Goal: Information Seeking & Learning: Learn about a topic

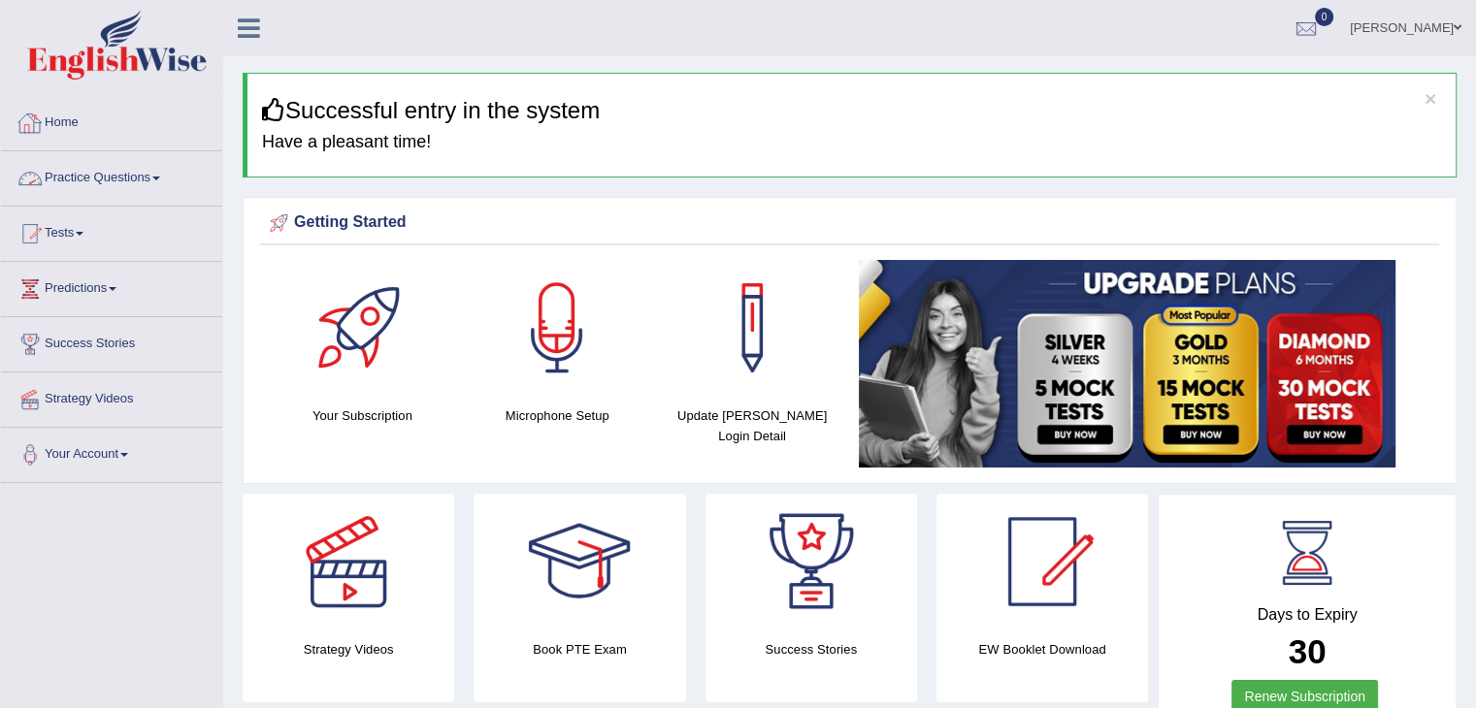
click at [152, 165] on link "Practice Questions" at bounding box center [111, 175] width 221 height 49
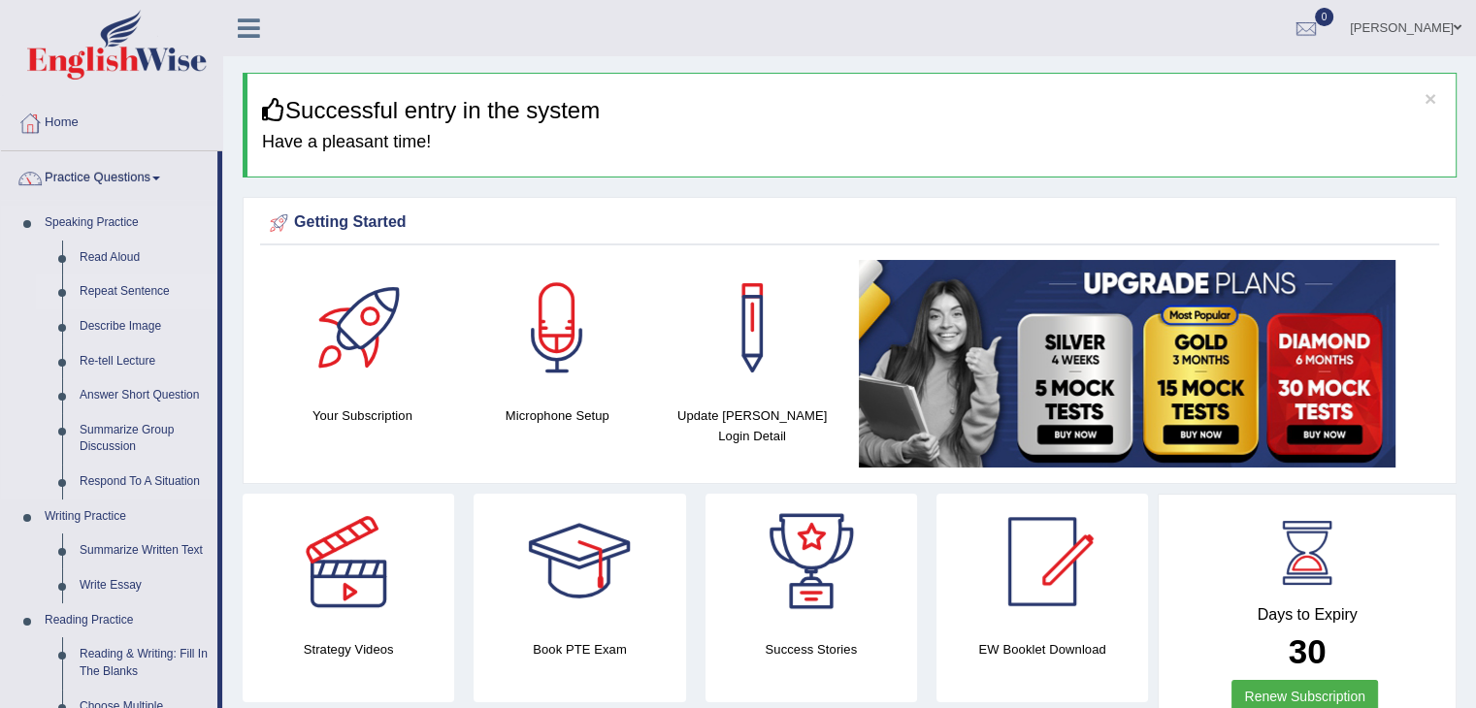
click at [125, 293] on link "Repeat Sentence" at bounding box center [144, 292] width 147 height 35
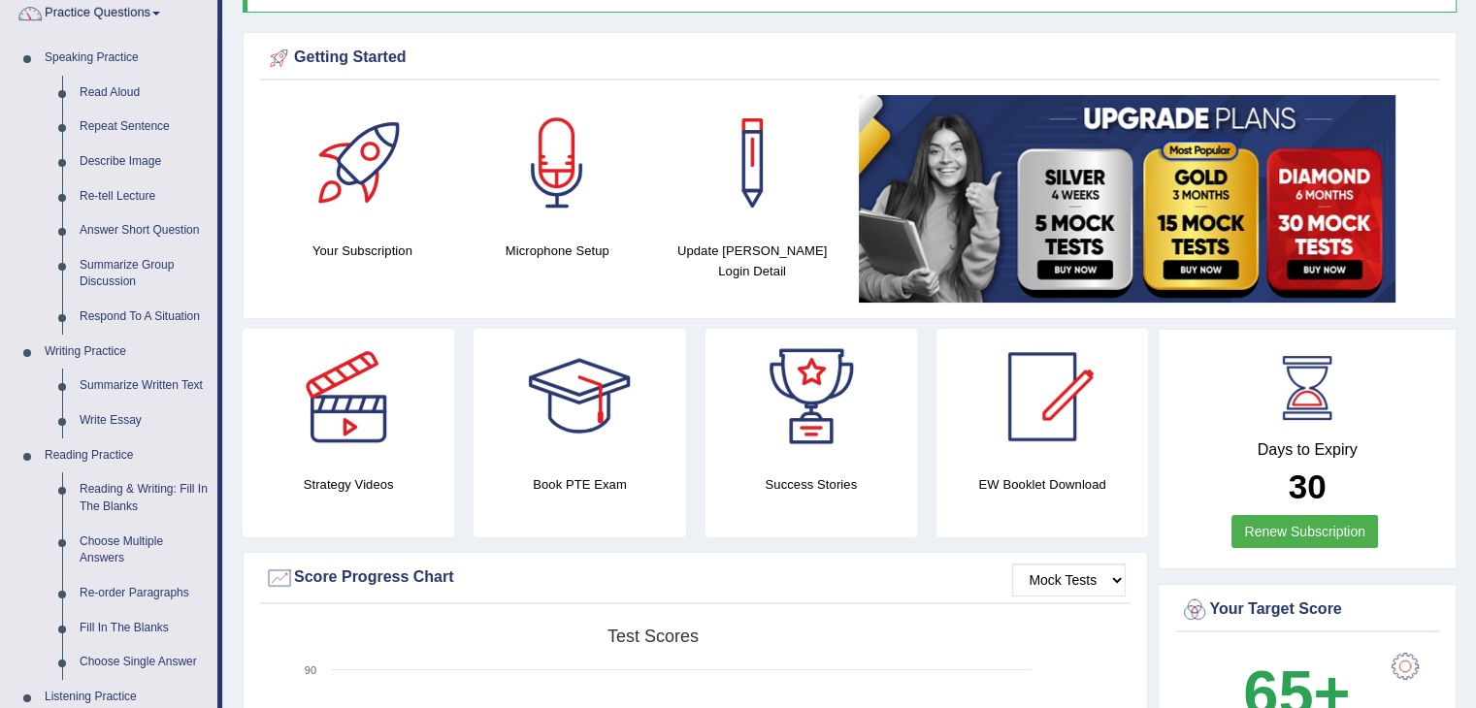
scroll to position [179, 0]
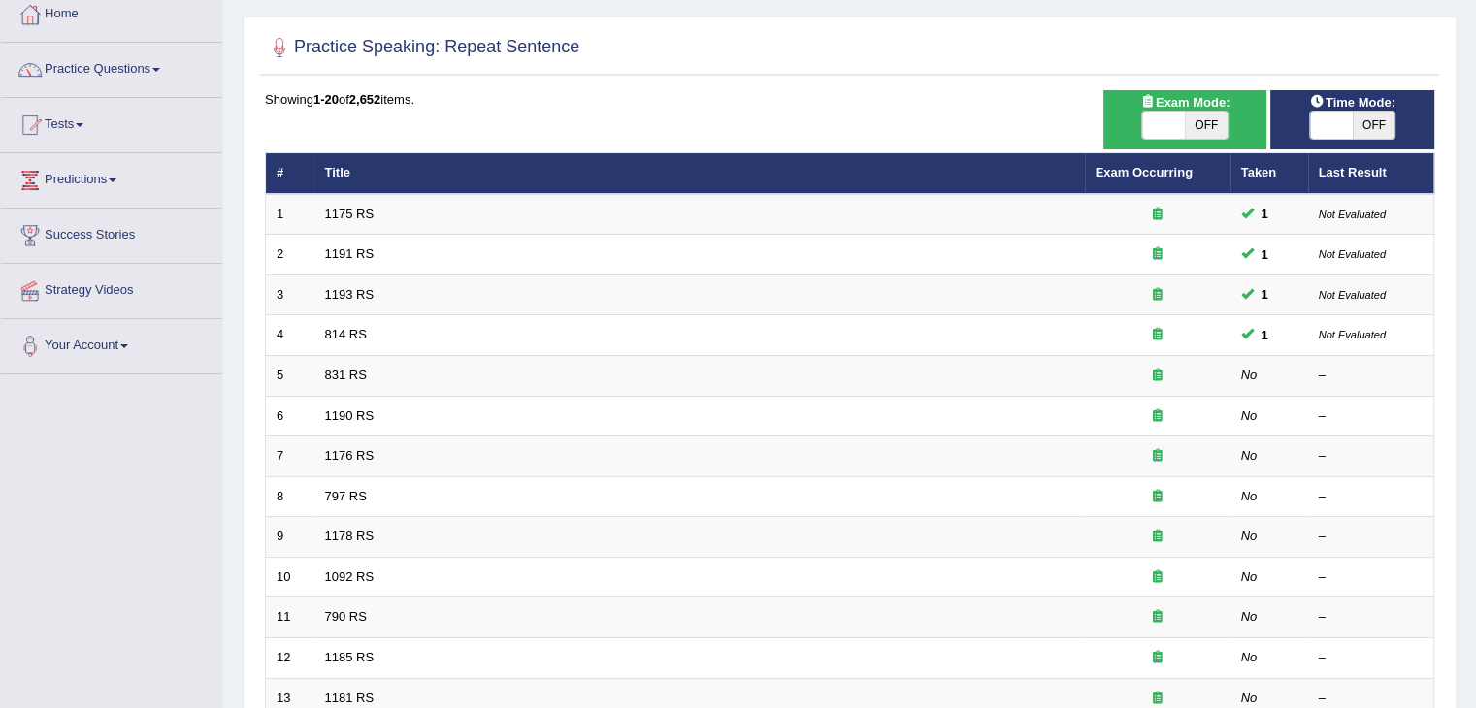
scroll to position [116, 0]
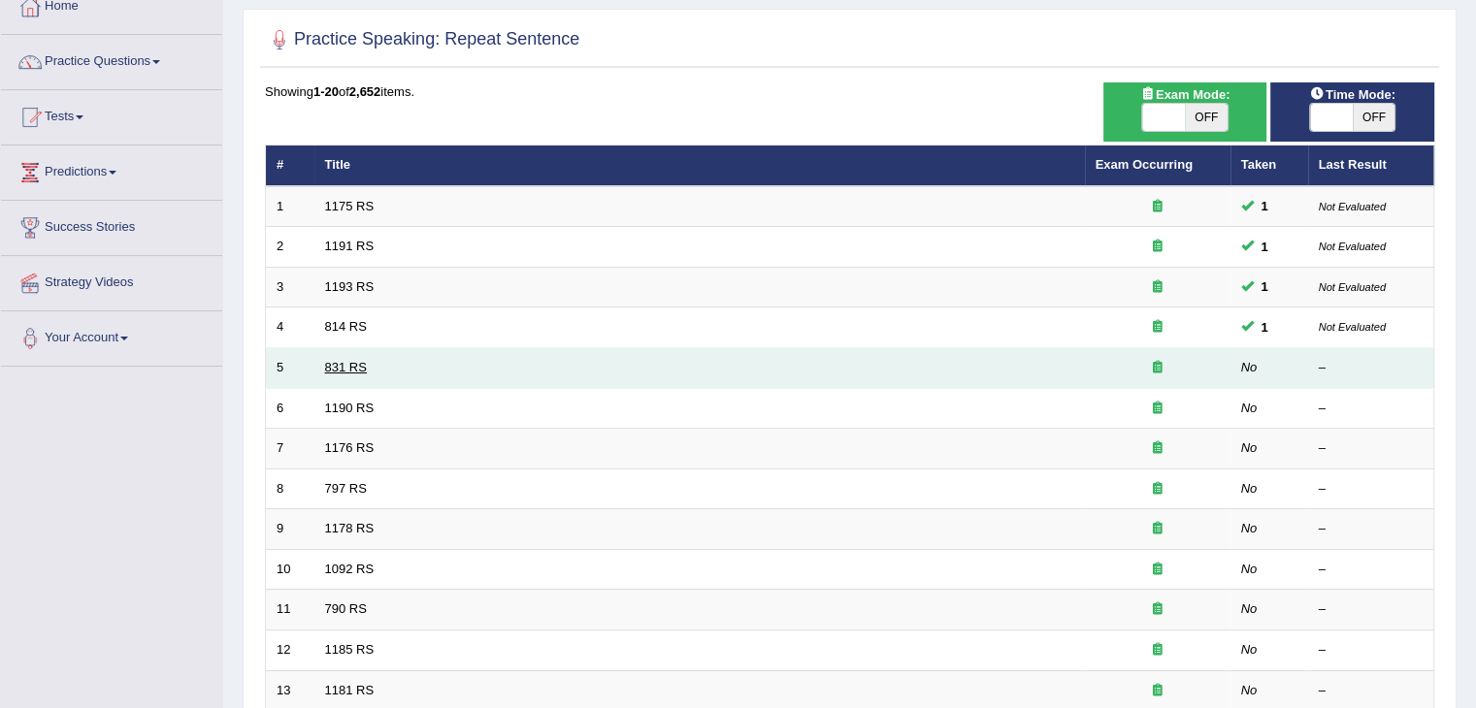
click at [355, 371] on link "831 RS" at bounding box center [346, 367] width 42 height 15
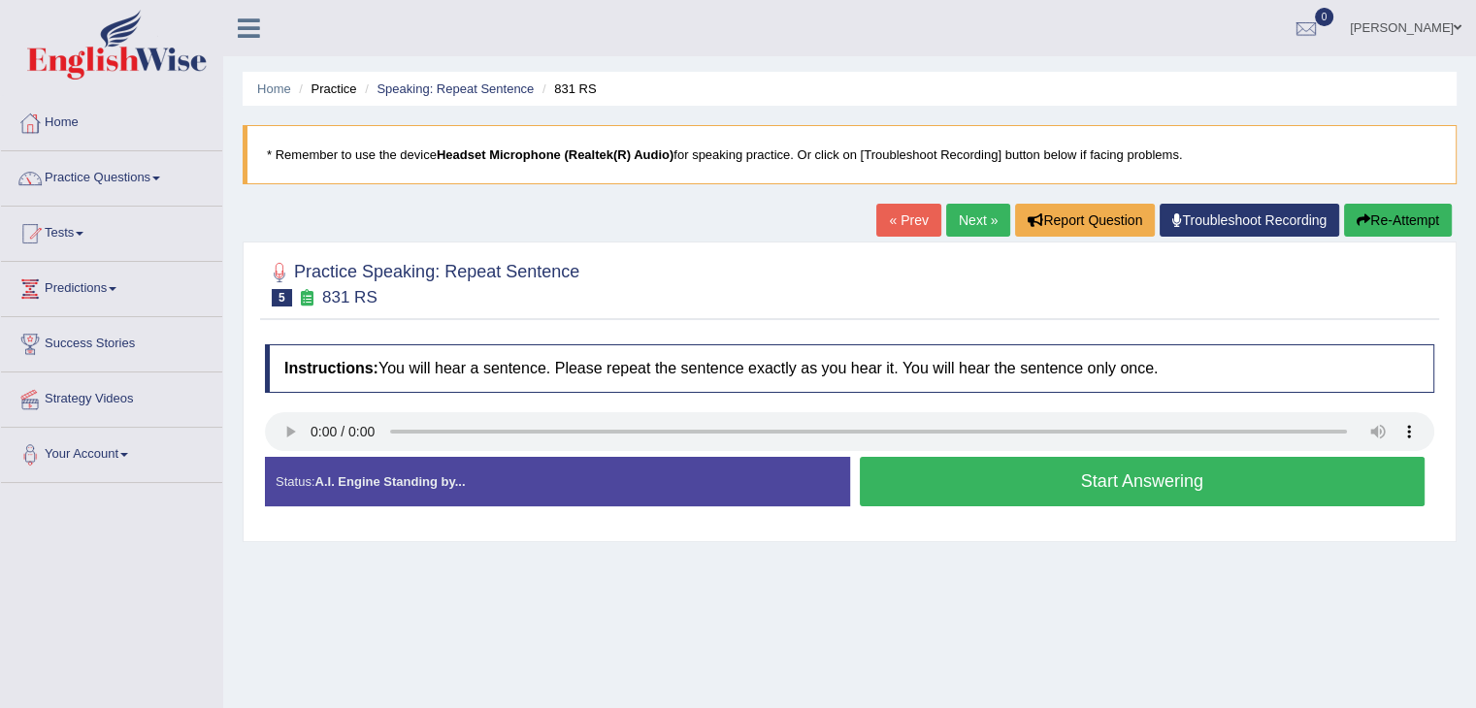
click at [942, 490] on button "Start Answering" at bounding box center [1143, 481] width 566 height 49
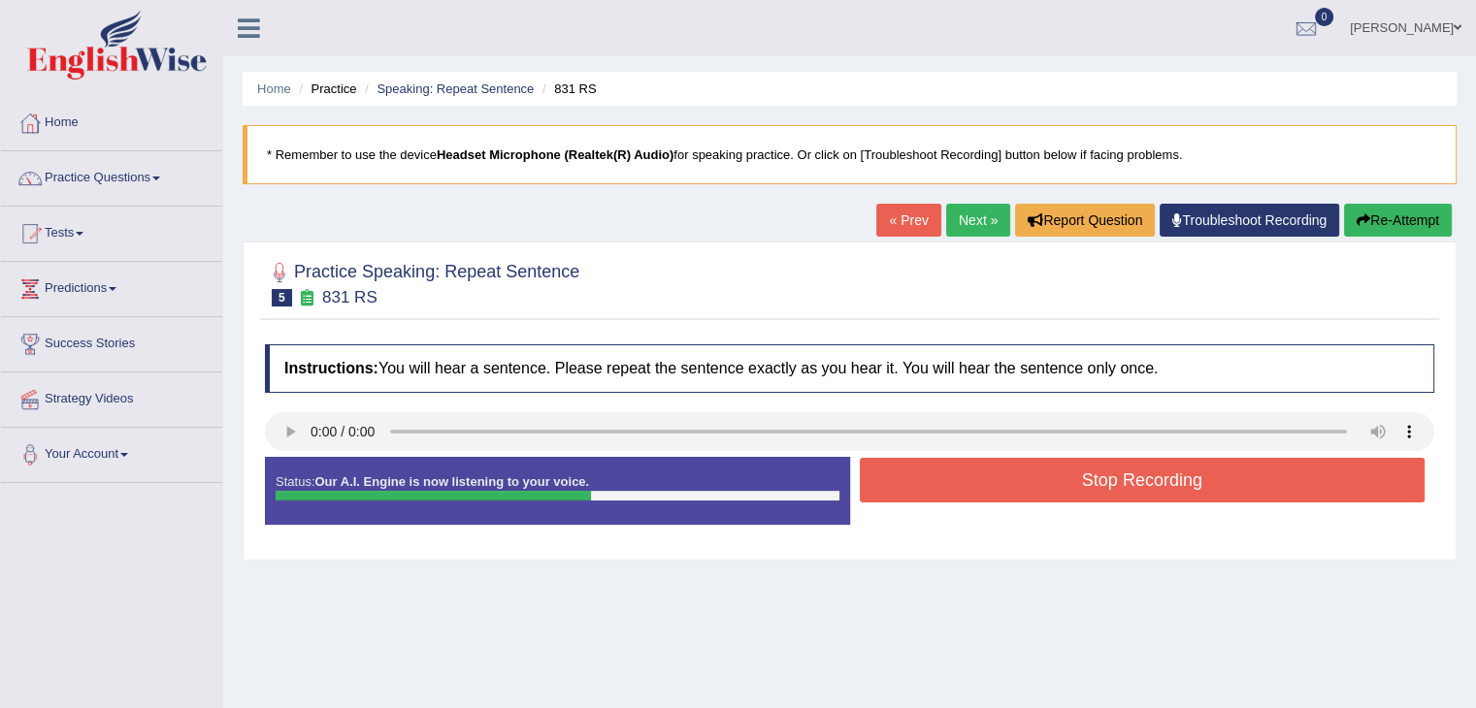
click at [942, 490] on button "Stop Recording" at bounding box center [1143, 480] width 566 height 45
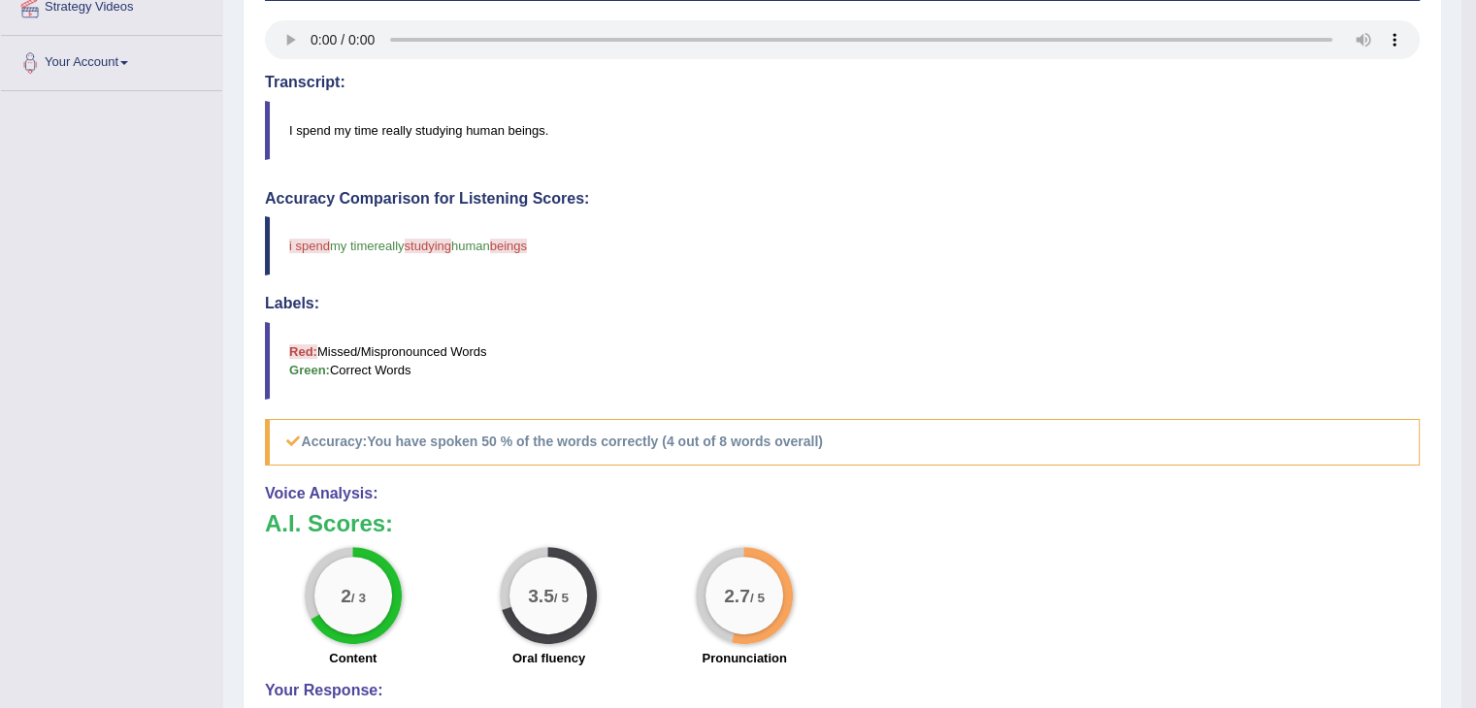
scroll to position [390, 0]
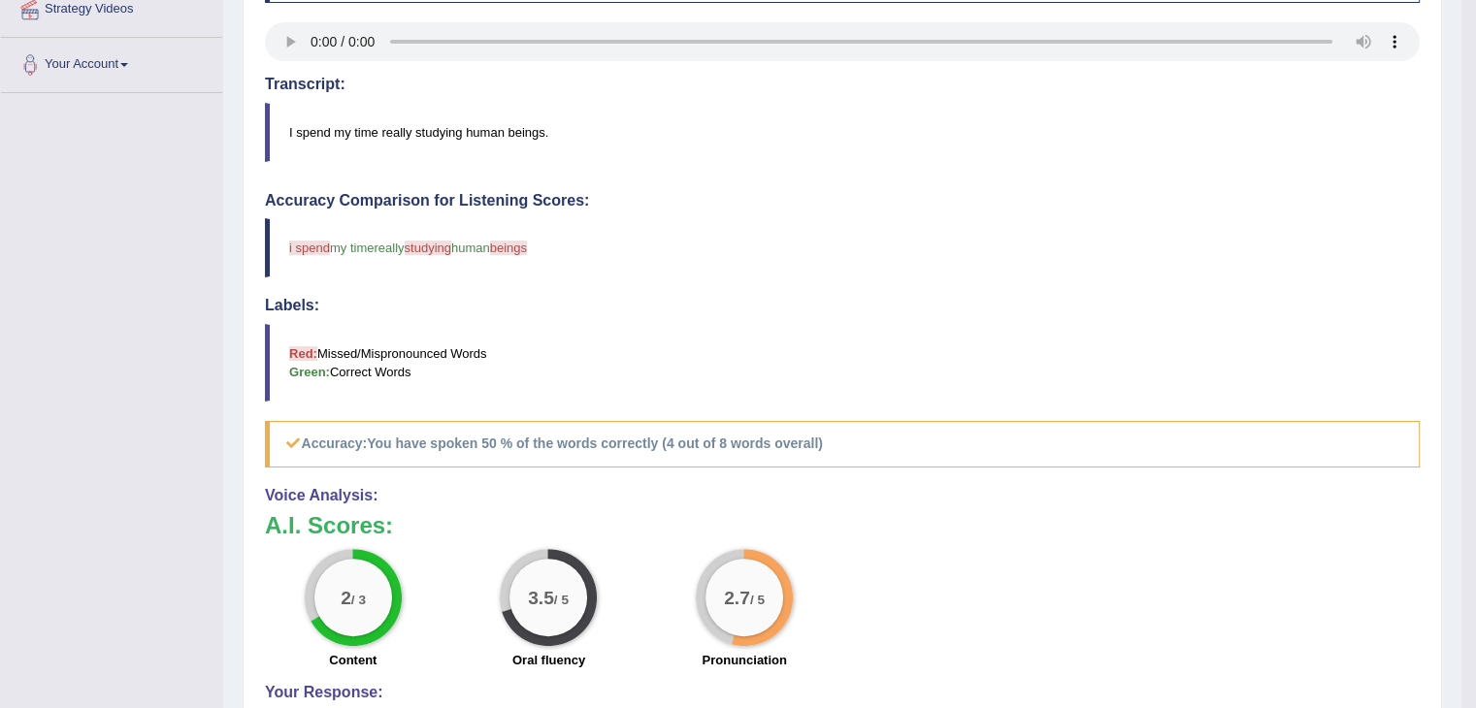
click at [1083, 412] on div "Accuracy Comparison for Listening Scores: i spend say my time is really studyin…" at bounding box center [842, 330] width 1155 height 276
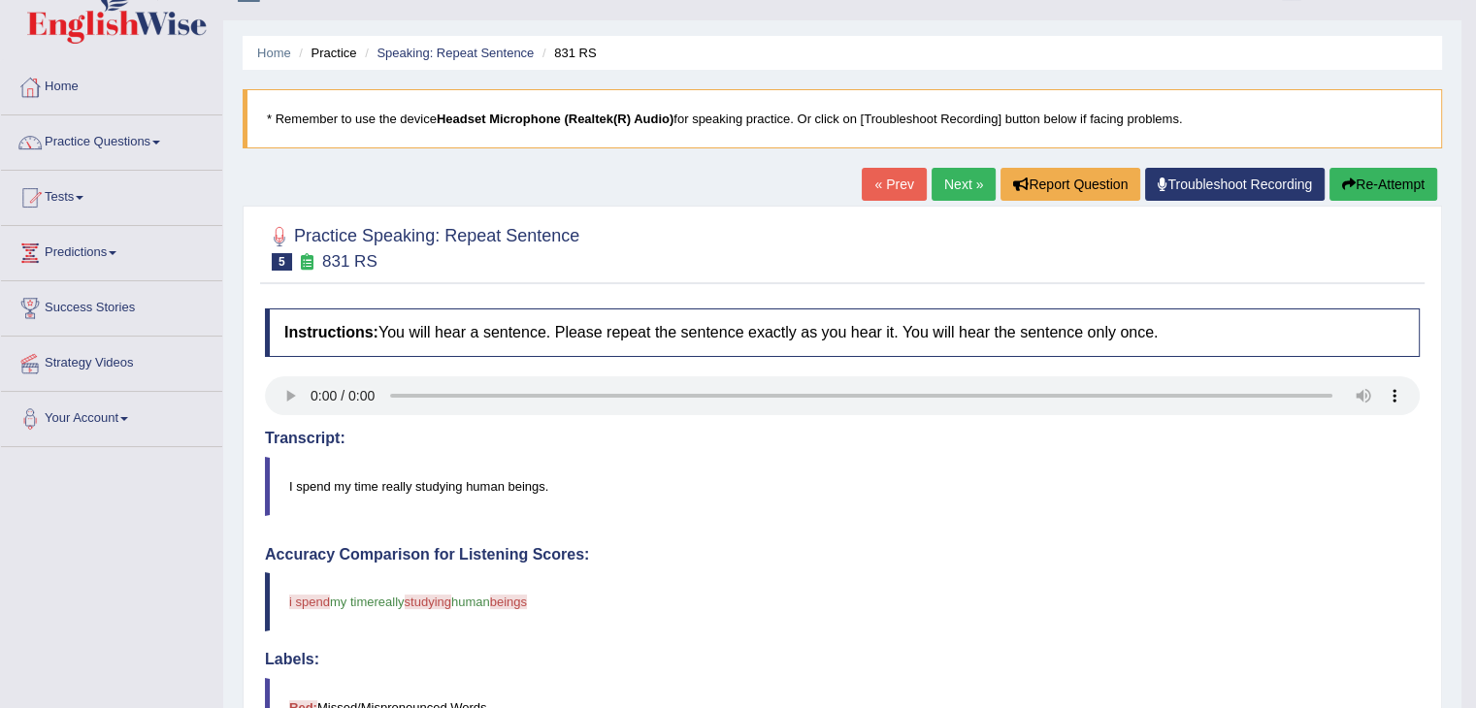
scroll to position [30, 0]
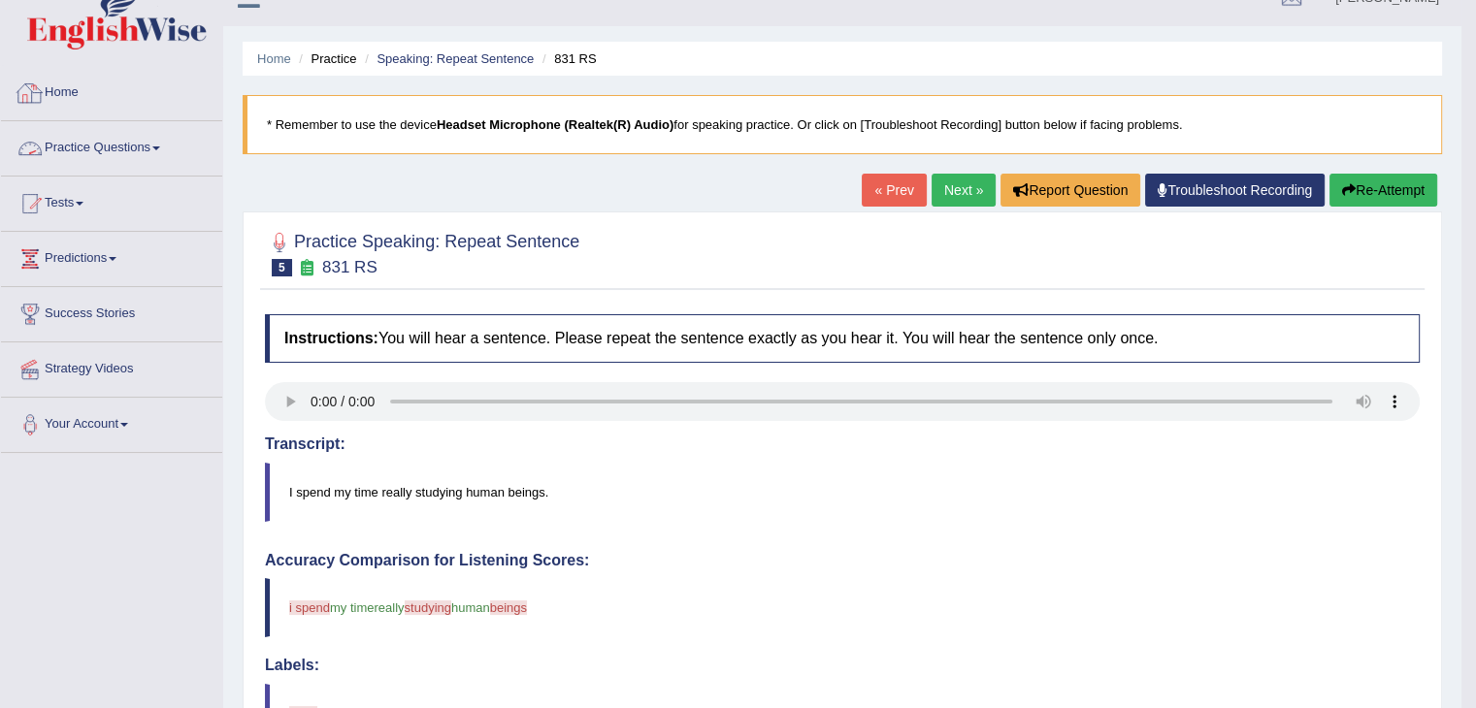
click at [93, 159] on link "Practice Questions" at bounding box center [111, 145] width 221 height 49
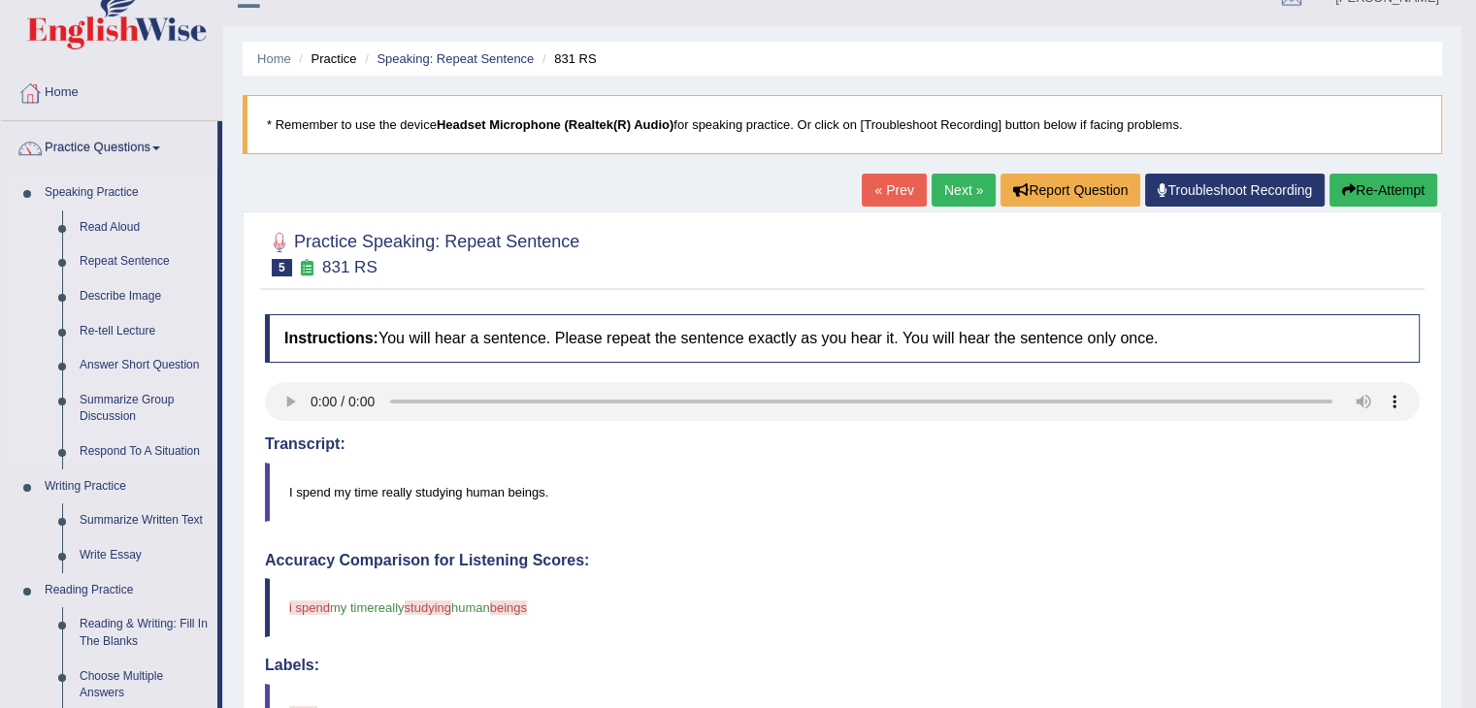
click at [151, 255] on link "Repeat Sentence" at bounding box center [144, 262] width 147 height 35
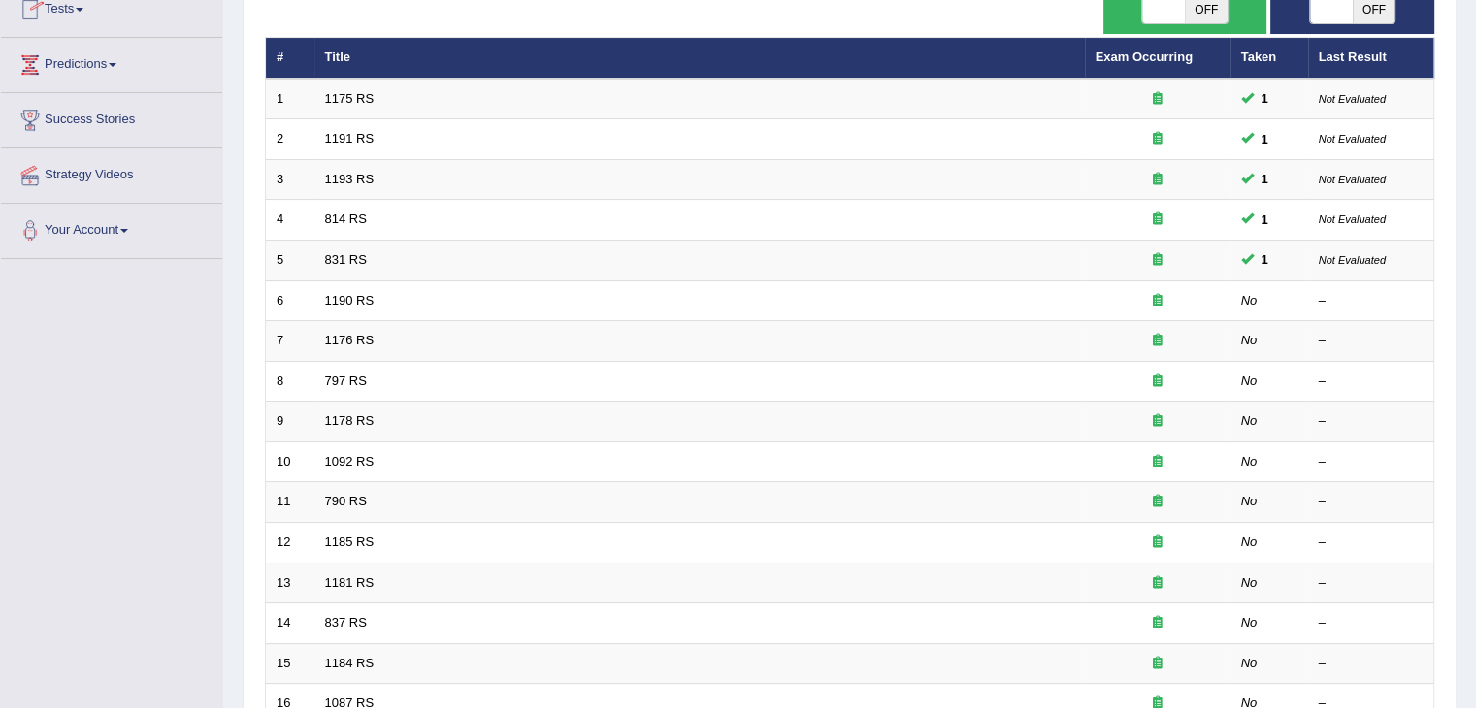
scroll to position [243, 0]
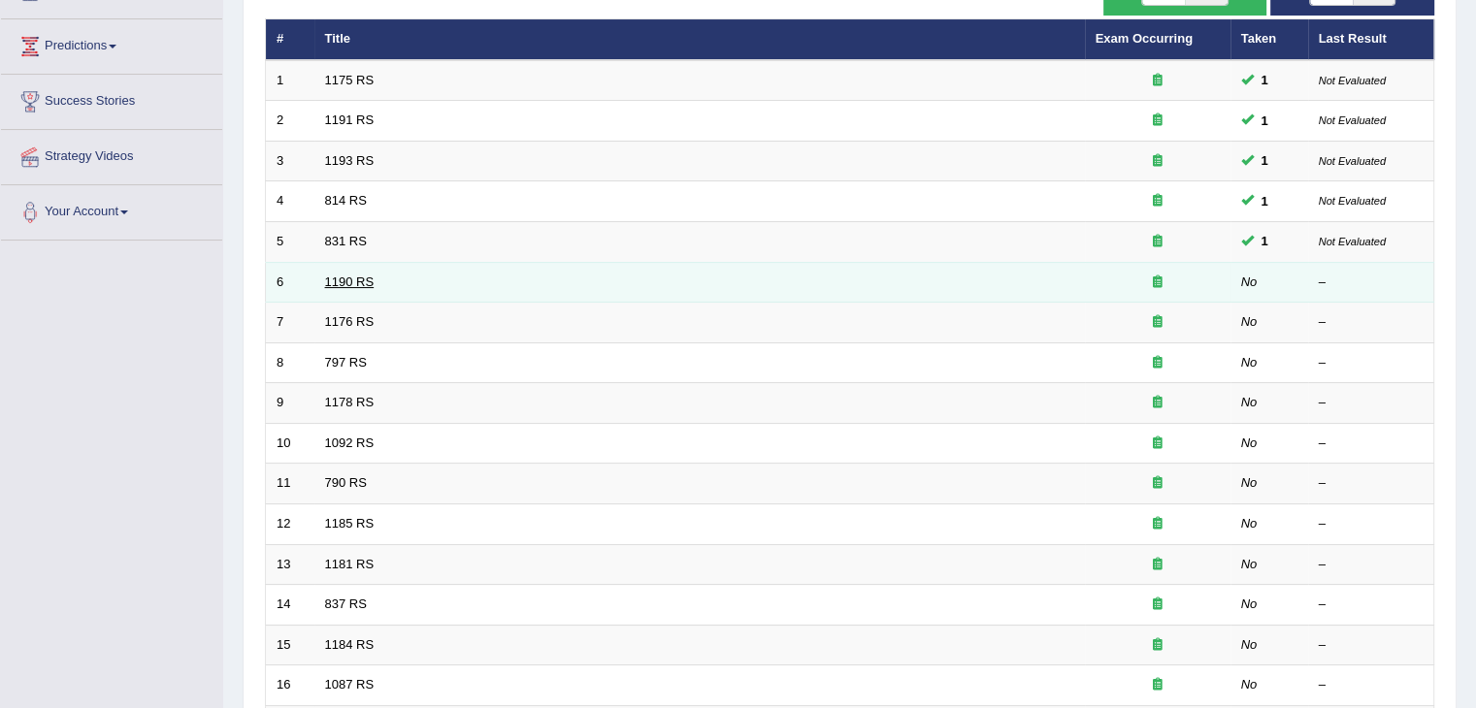
click at [347, 279] on link "1190 RS" at bounding box center [349, 282] width 49 height 15
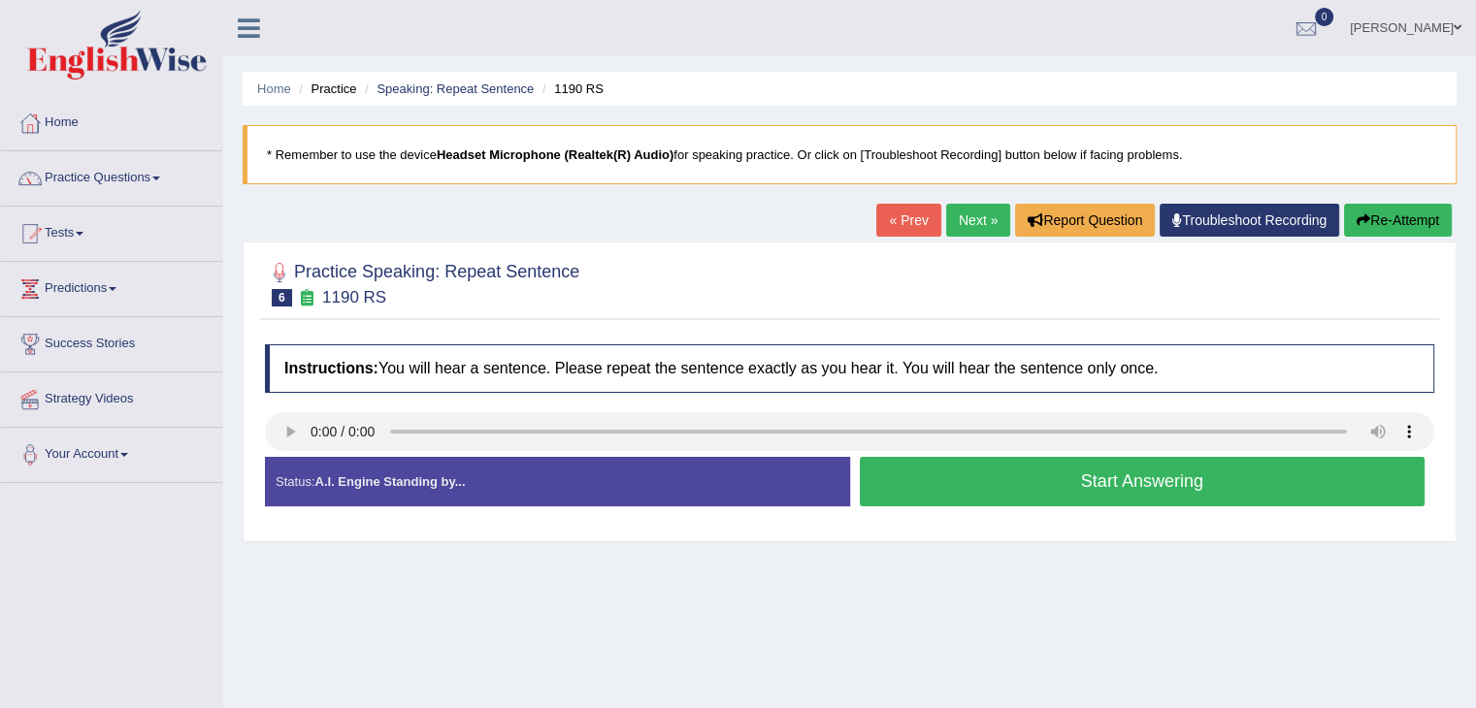
click at [969, 478] on button "Start Answering" at bounding box center [1143, 481] width 566 height 49
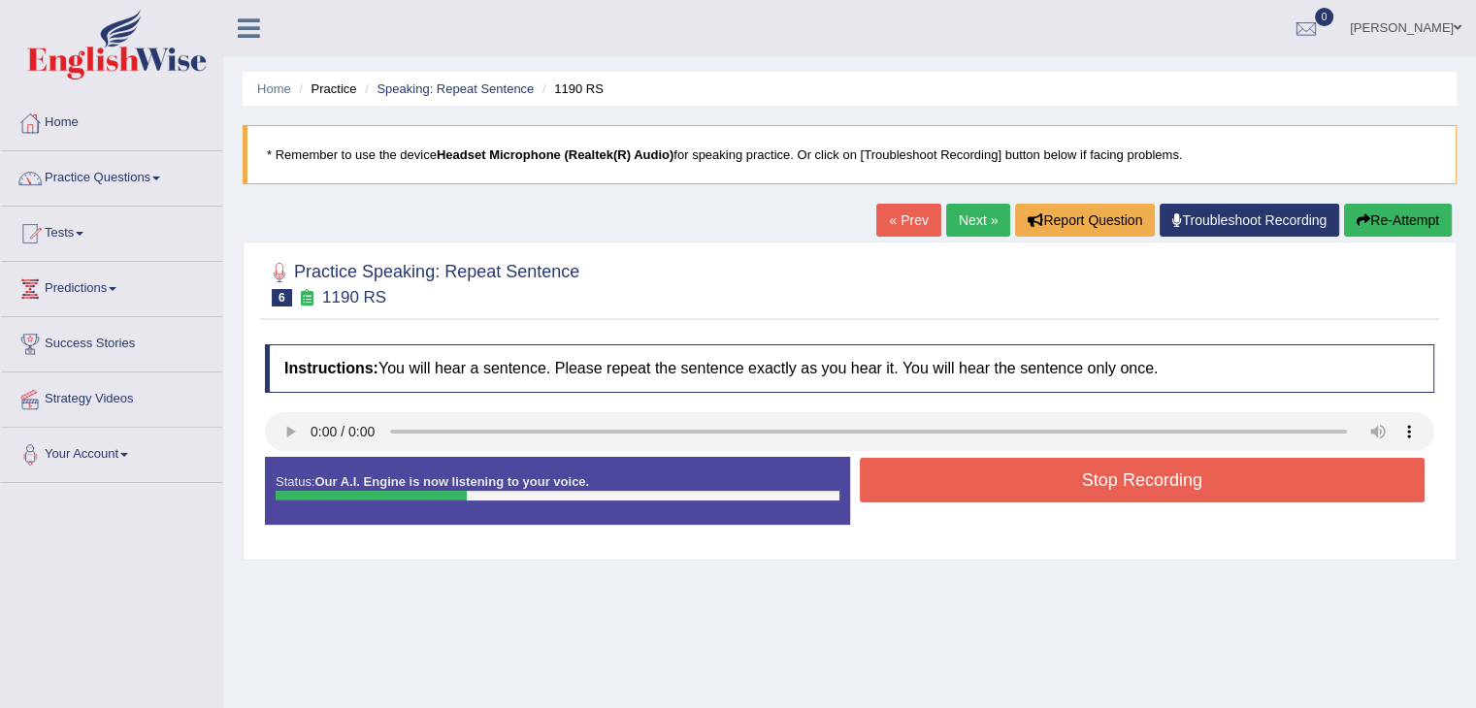
click at [969, 478] on button "Stop Recording" at bounding box center [1143, 480] width 566 height 45
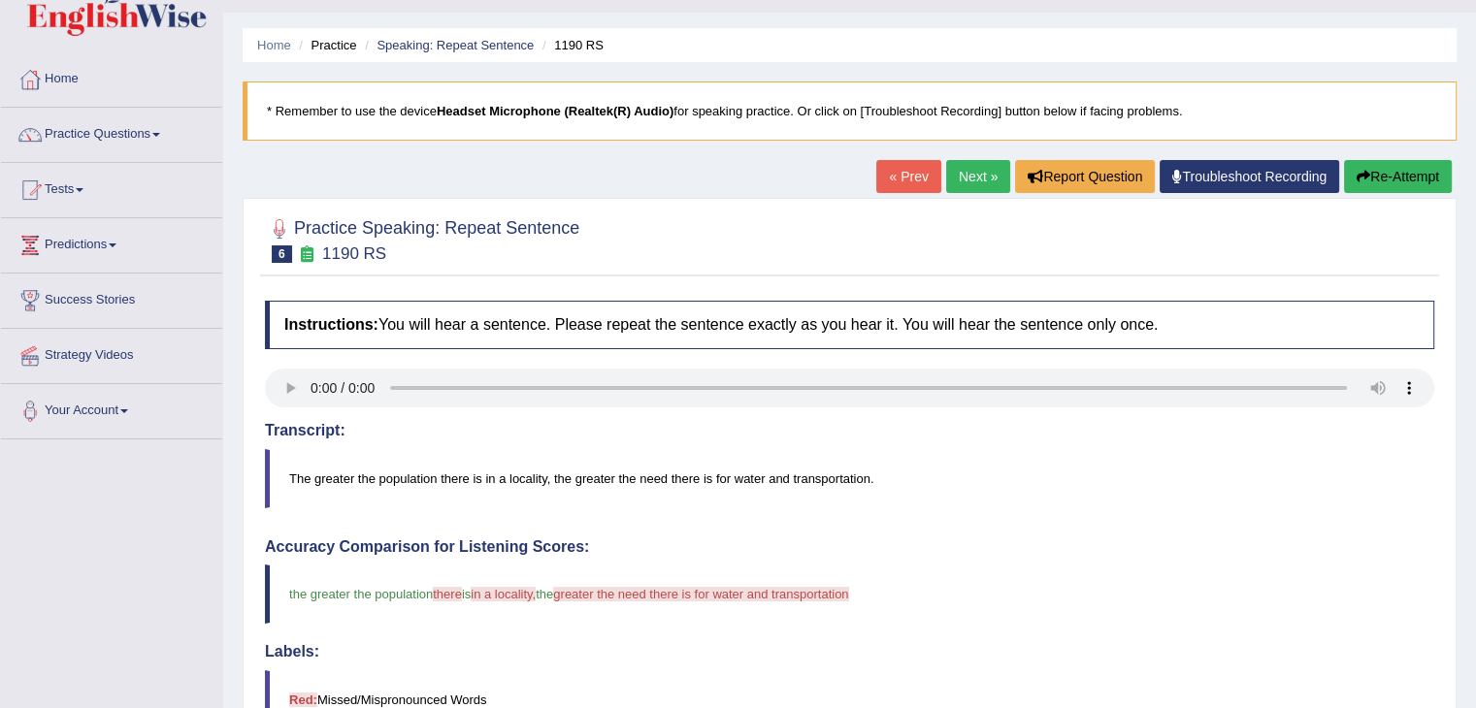
scroll to position [41, 0]
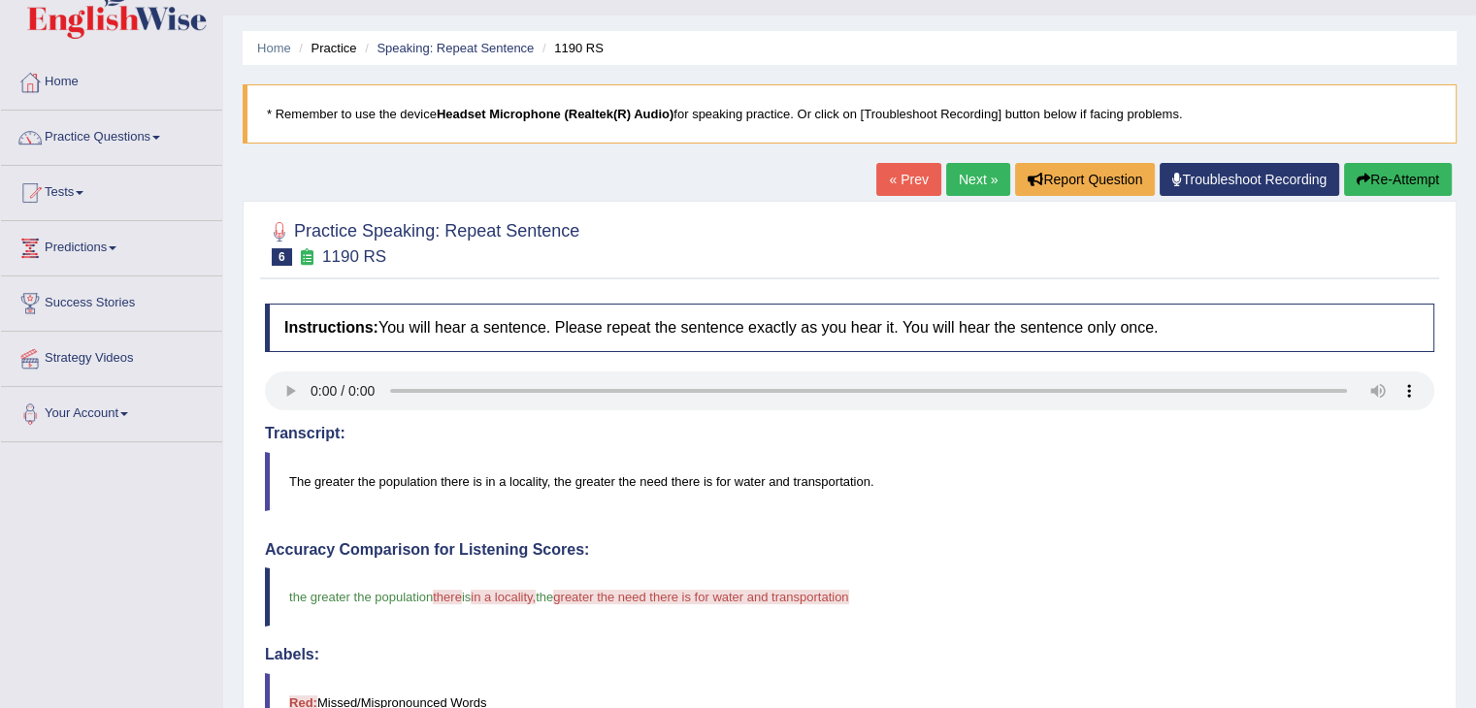
click at [979, 171] on link "Next »" at bounding box center [978, 179] width 64 height 33
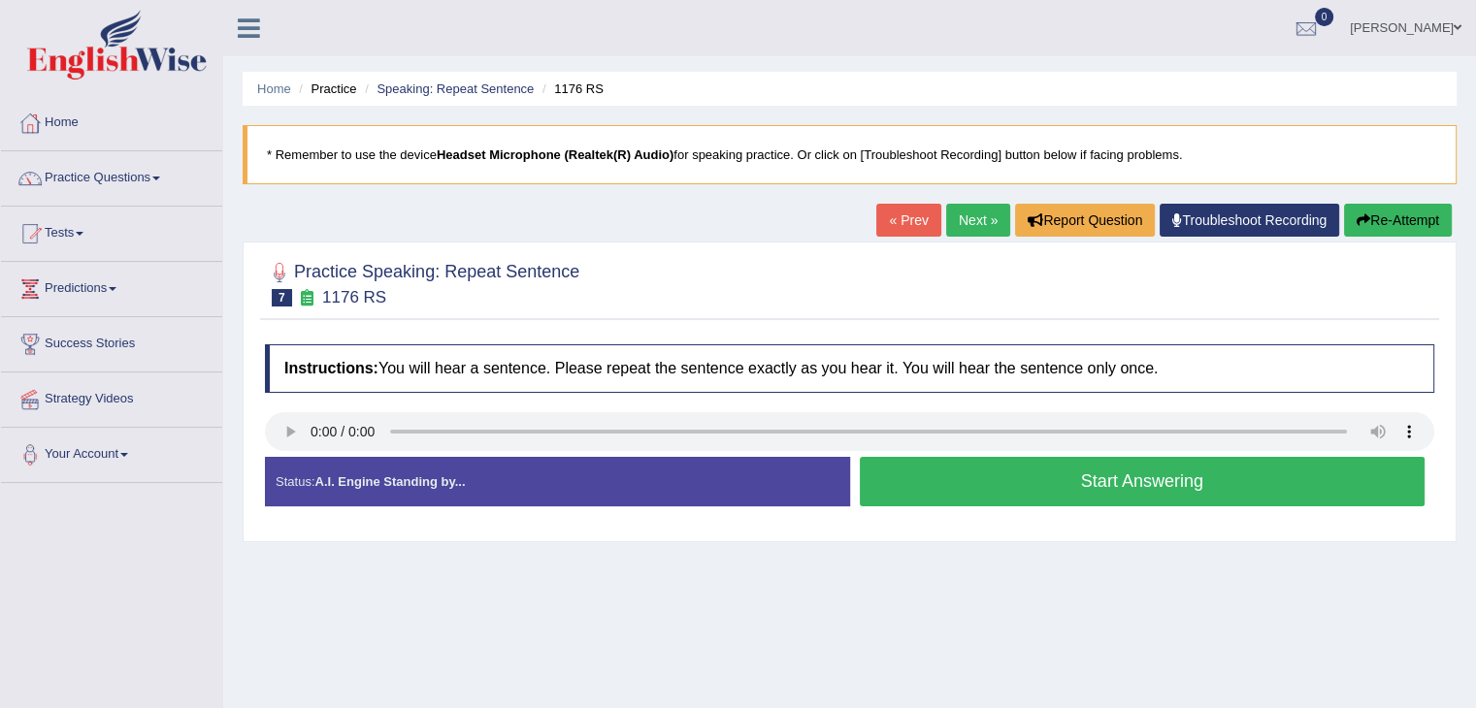
click at [998, 492] on button "Start Answering" at bounding box center [1143, 481] width 566 height 49
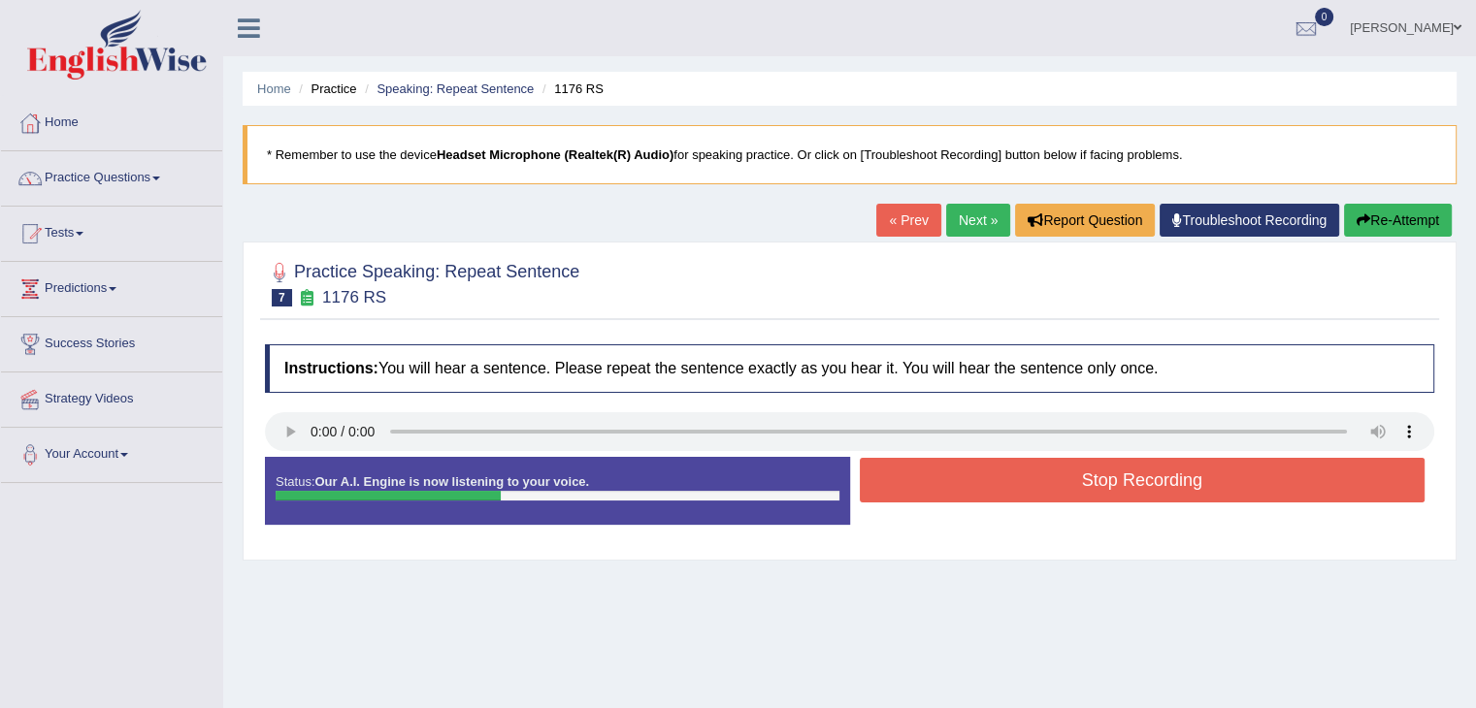
click at [998, 492] on button "Stop Recording" at bounding box center [1143, 480] width 566 height 45
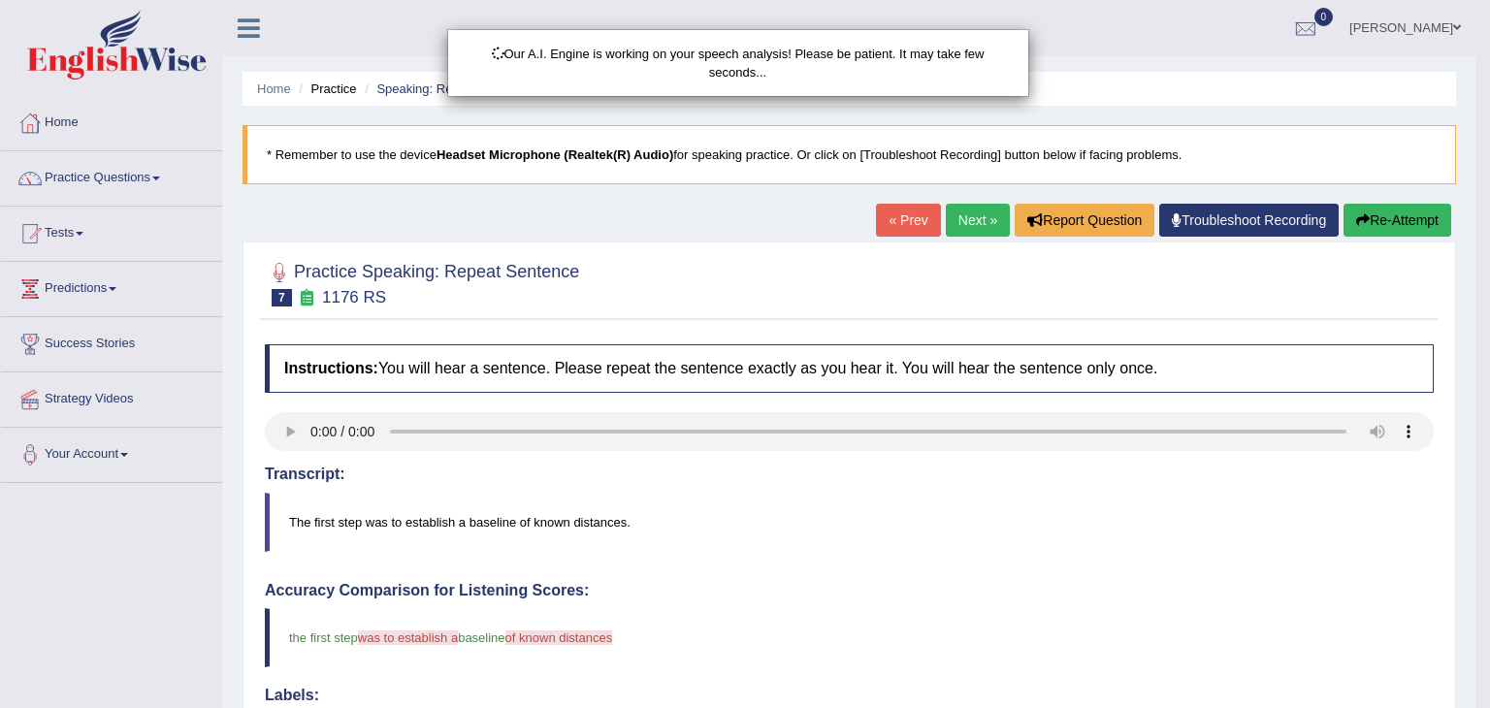
click at [1487, 228] on html "Toggle navigation Home Practice Questions Speaking Practice Read Aloud Repeat S…" at bounding box center [745, 354] width 1490 height 708
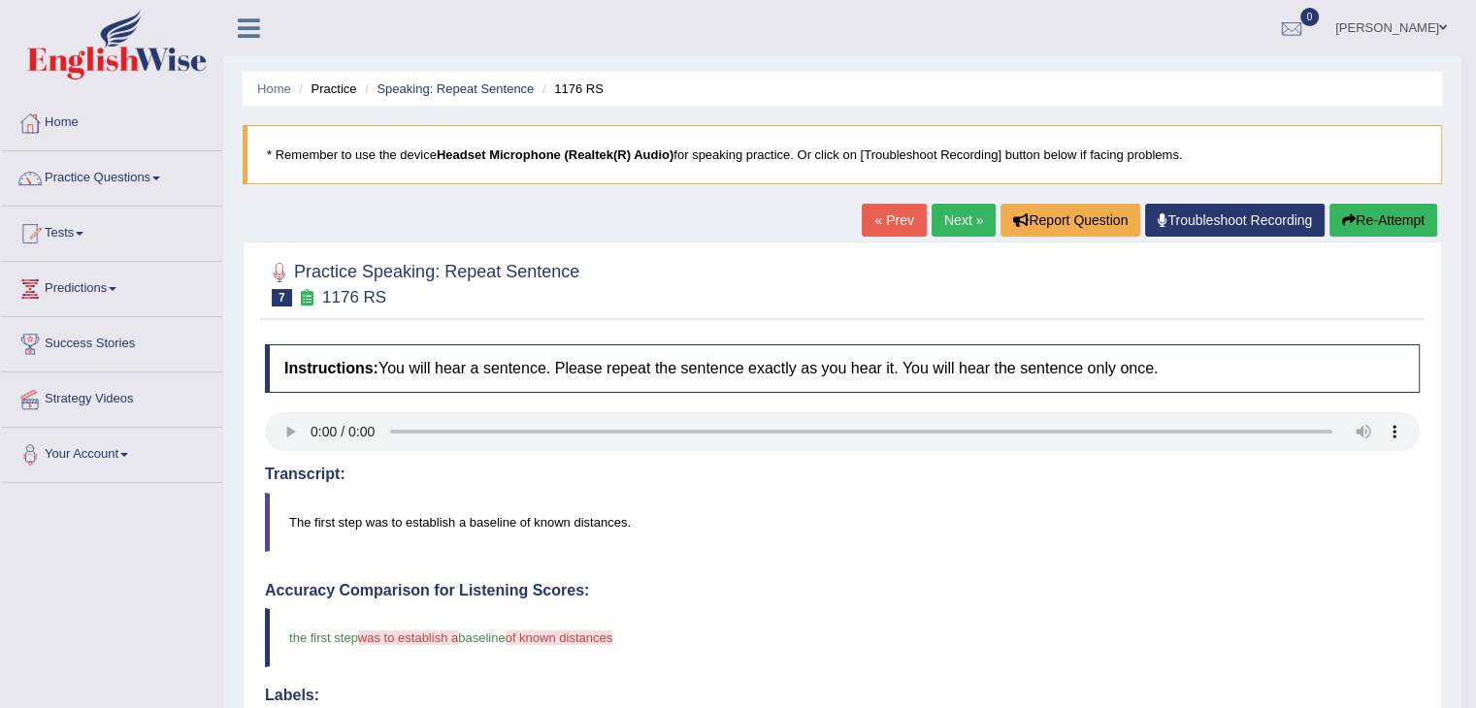
drag, startPoint x: 1489, startPoint y: 227, endPoint x: 1489, endPoint y: 295, distance: 67.9
click at [946, 231] on link "Next »" at bounding box center [963, 220] width 64 height 33
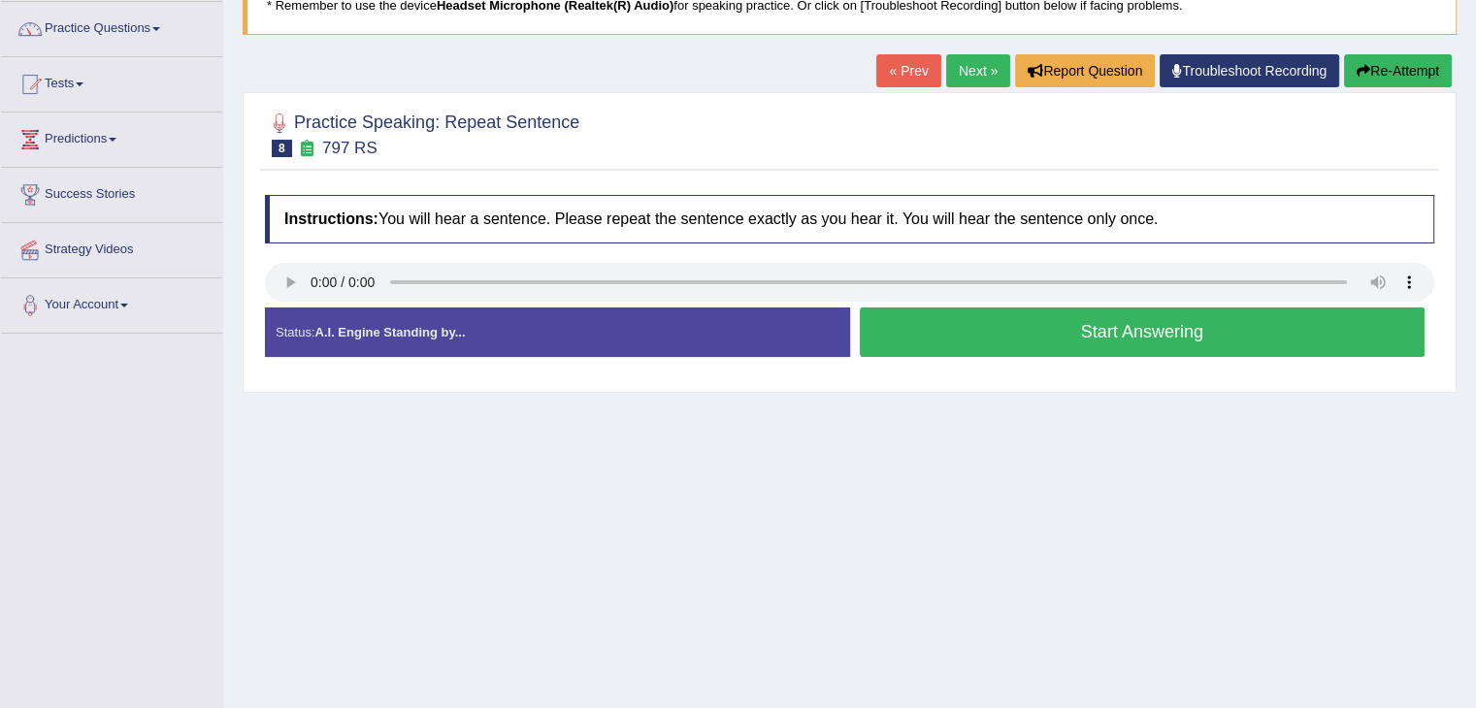
scroll to position [150, 0]
click at [968, 332] on button "Start Answering" at bounding box center [1143, 331] width 566 height 49
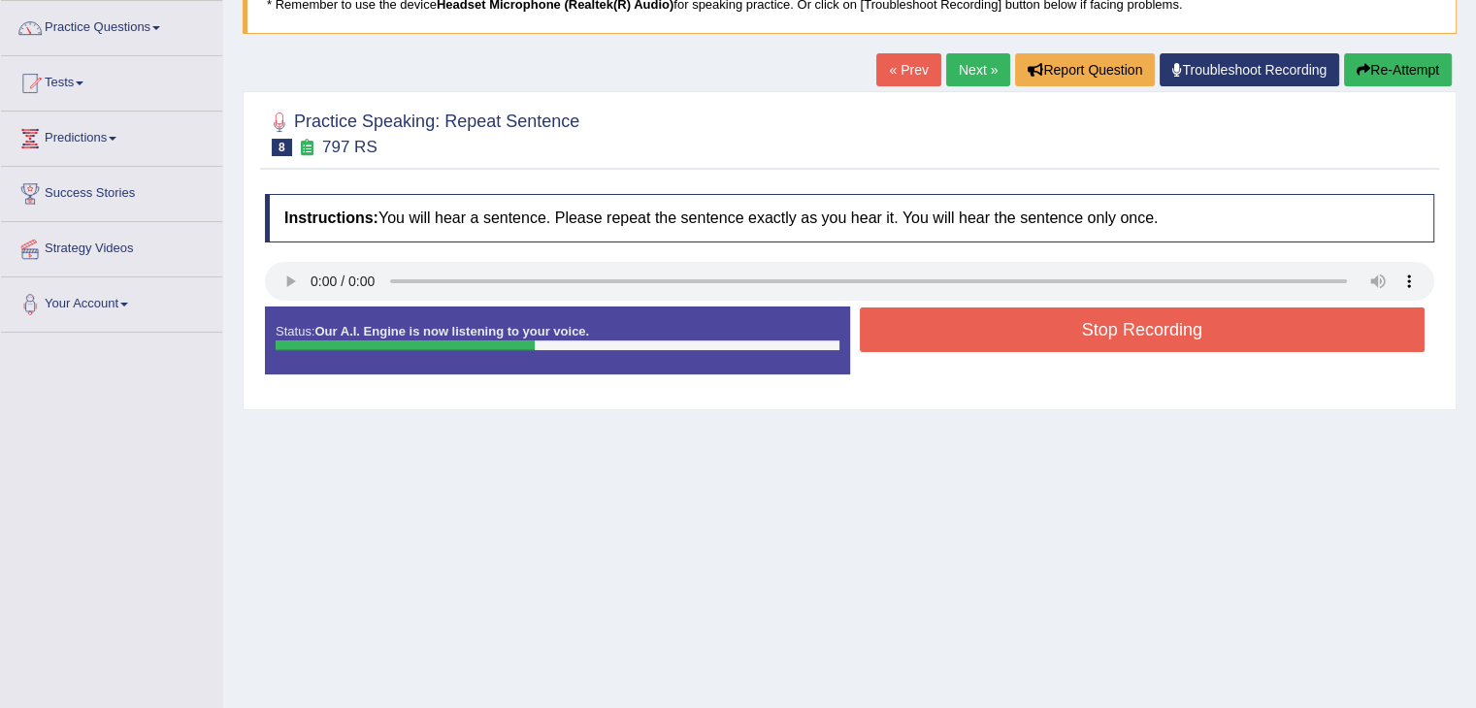
click at [968, 332] on button "Stop Recording" at bounding box center [1143, 330] width 566 height 45
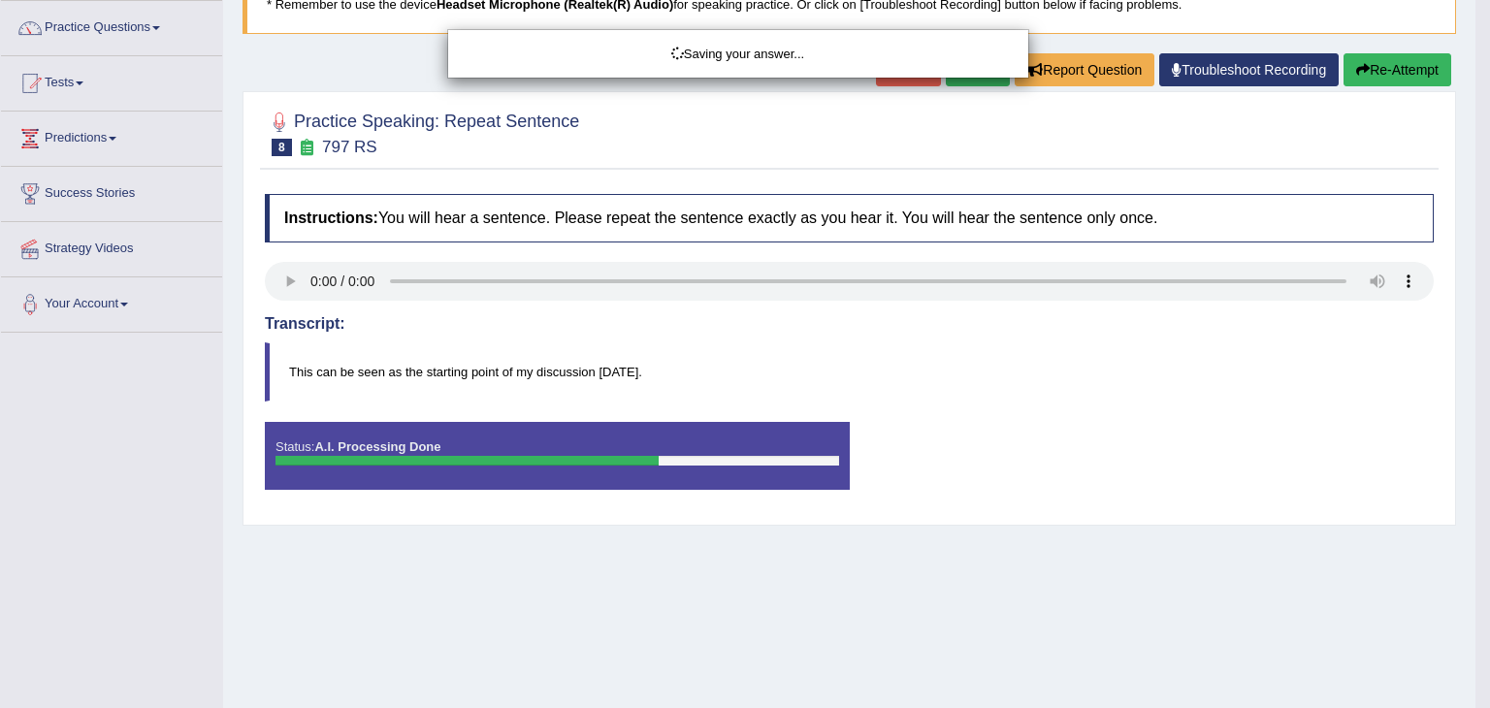
drag, startPoint x: 1489, startPoint y: 172, endPoint x: 1489, endPoint y: 225, distance: 53.4
click at [1489, 225] on html "Toggle navigation Home Practice Questions Speaking Practice Read Aloud Repeat S…" at bounding box center [745, 204] width 1490 height 708
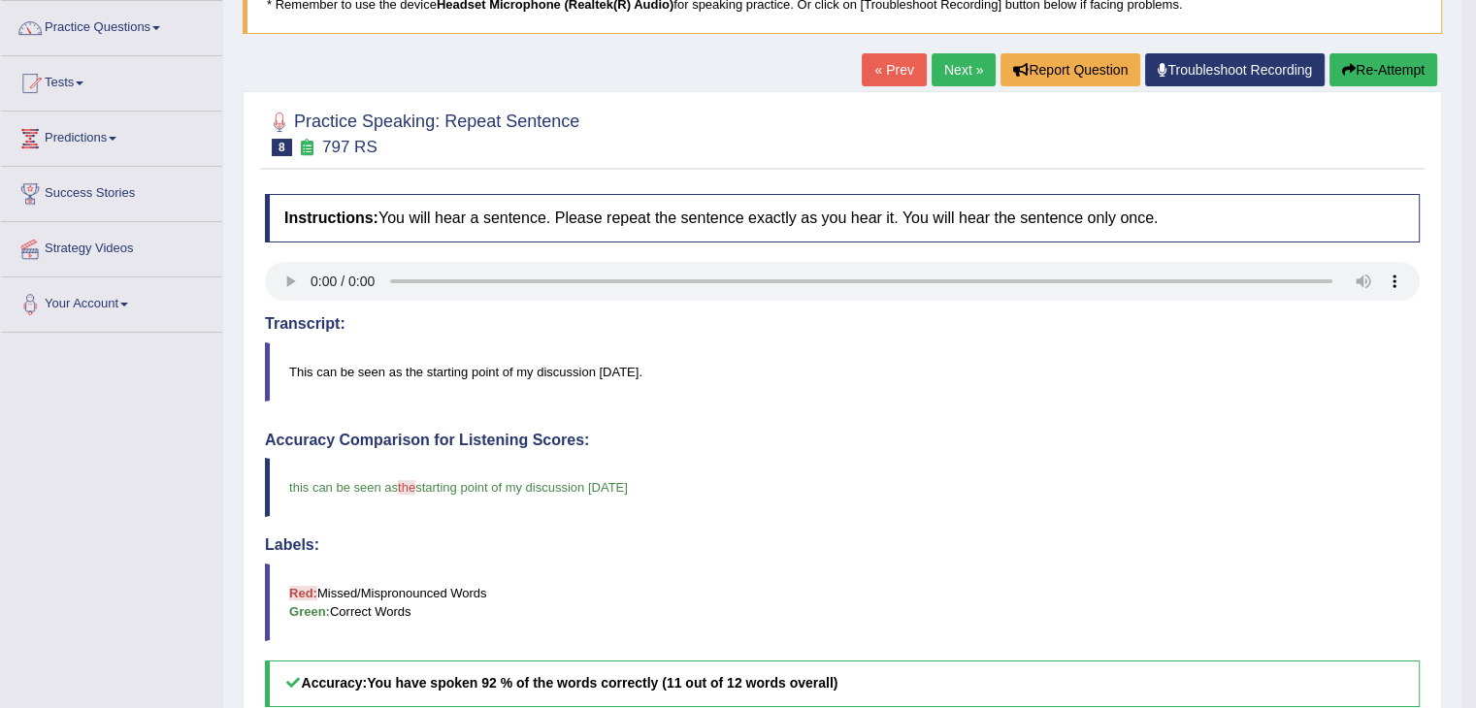
drag, startPoint x: 1489, startPoint y: 225, endPoint x: 1489, endPoint y: 270, distance: 44.6
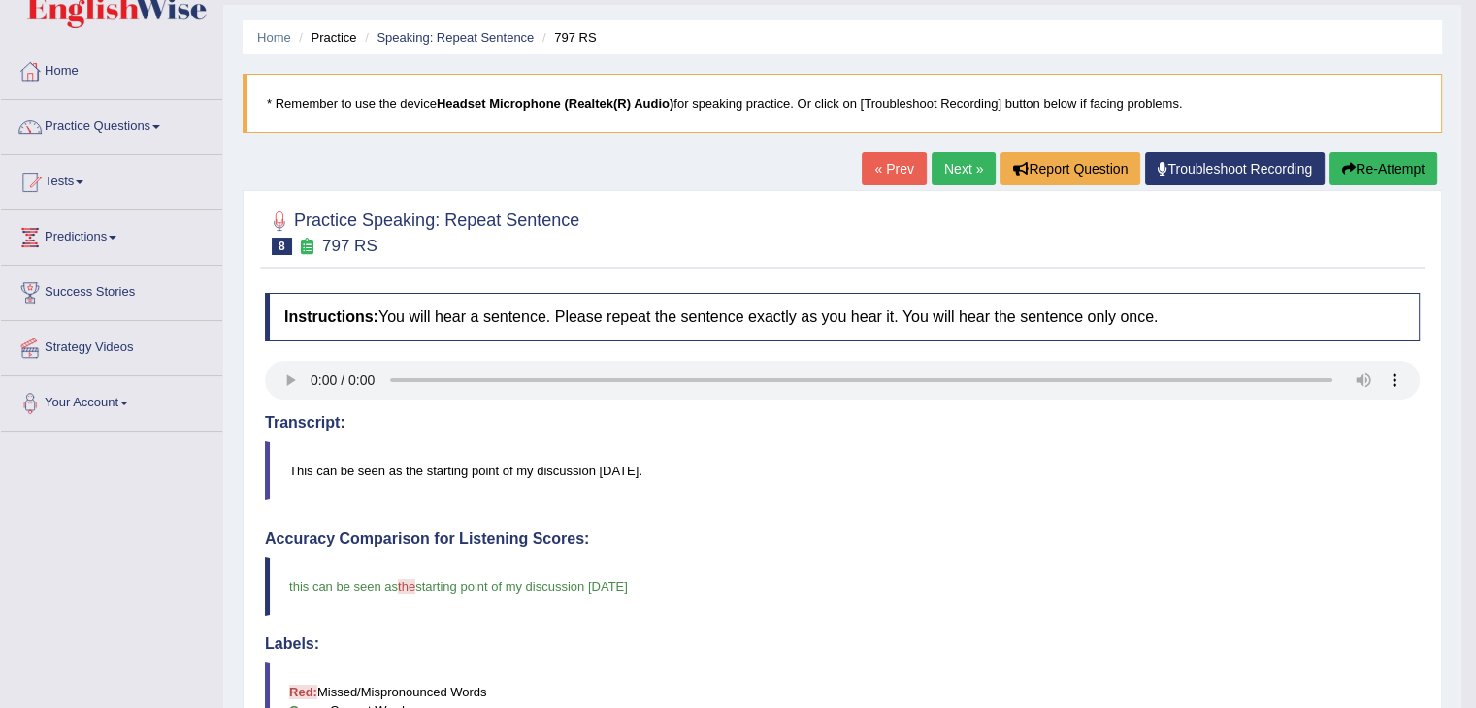
scroll to position [0, 0]
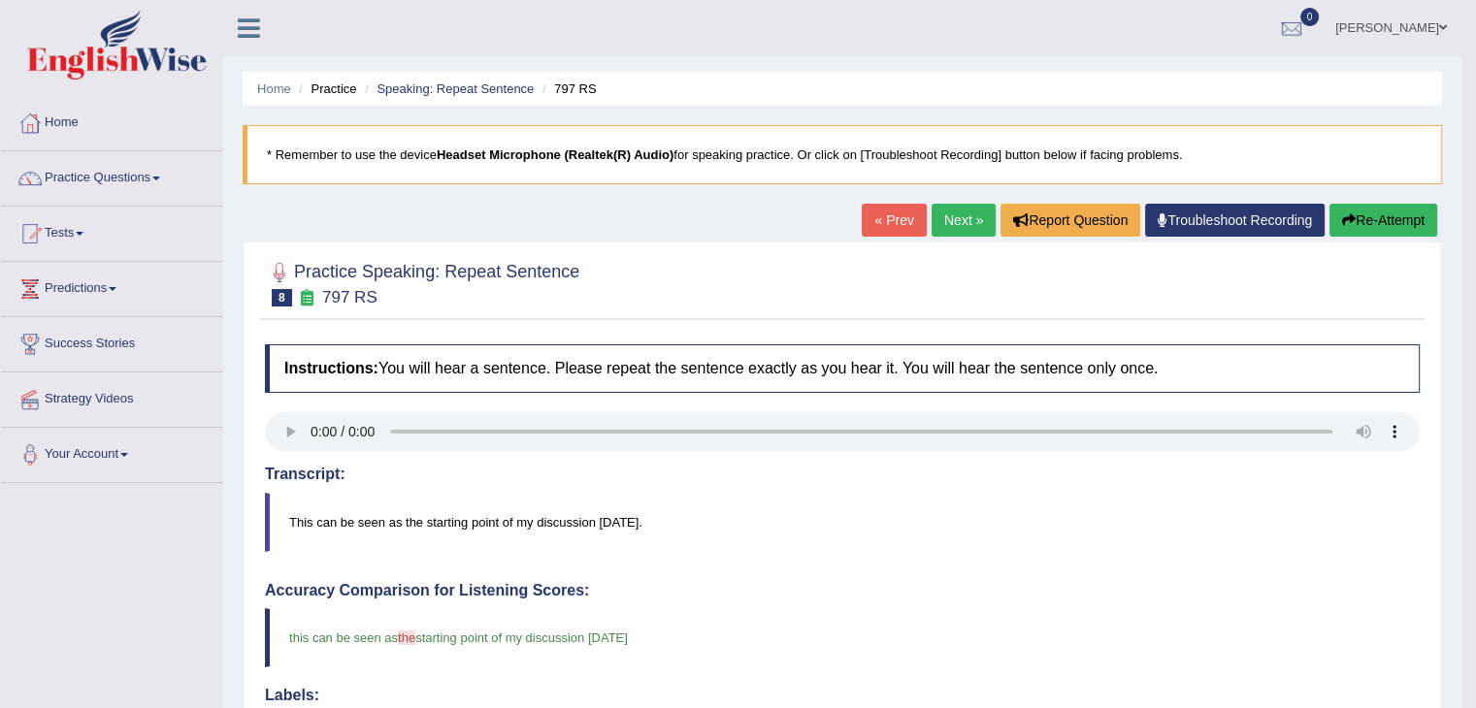
click at [944, 215] on link "Next »" at bounding box center [963, 220] width 64 height 33
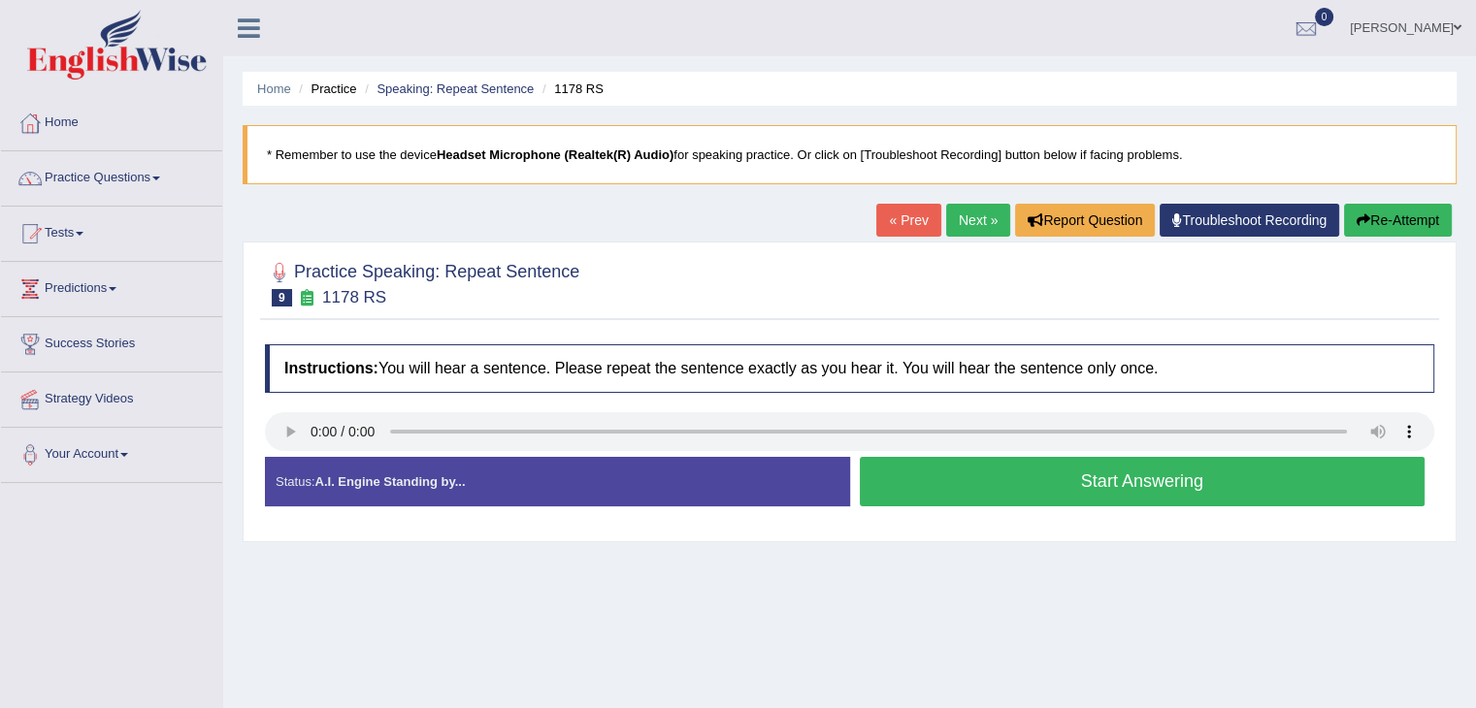
click at [970, 491] on button "Start Answering" at bounding box center [1143, 481] width 566 height 49
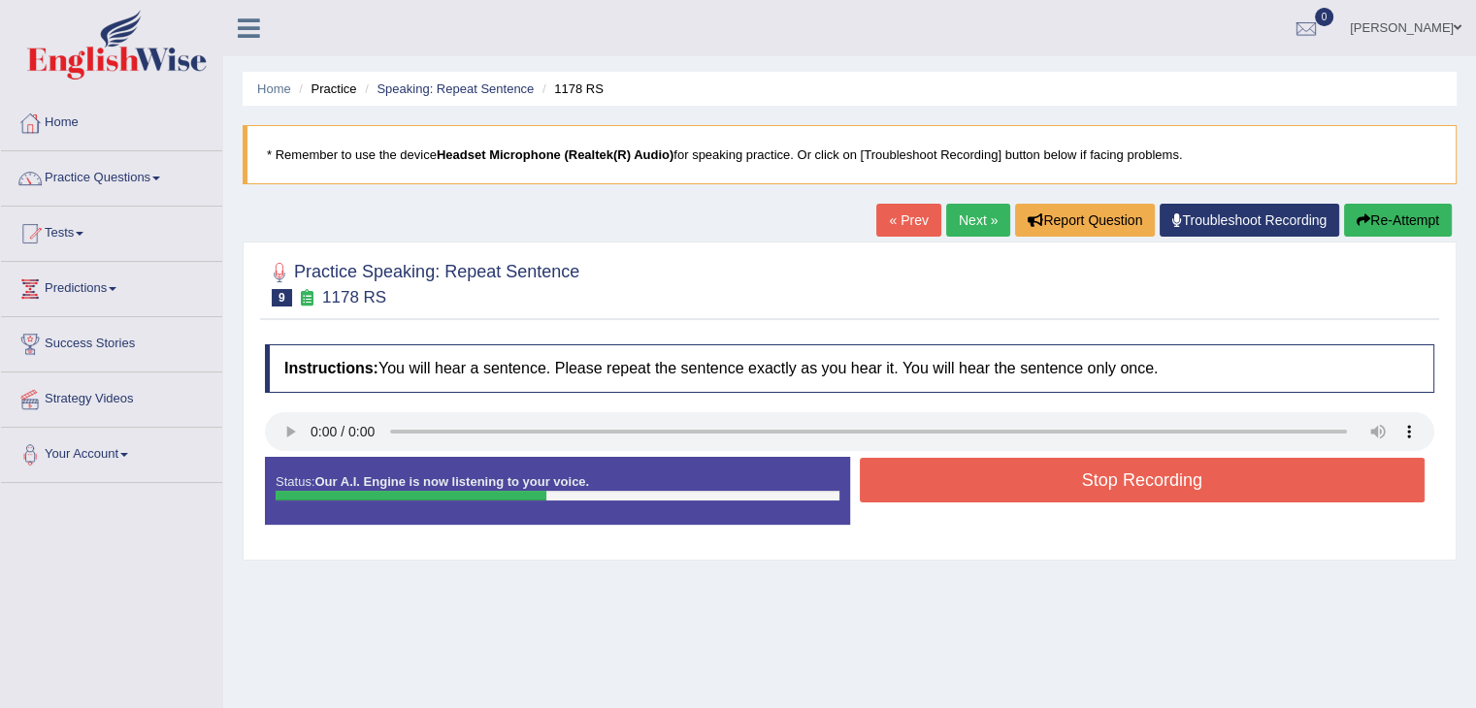
click at [970, 491] on button "Stop Recording" at bounding box center [1143, 480] width 566 height 45
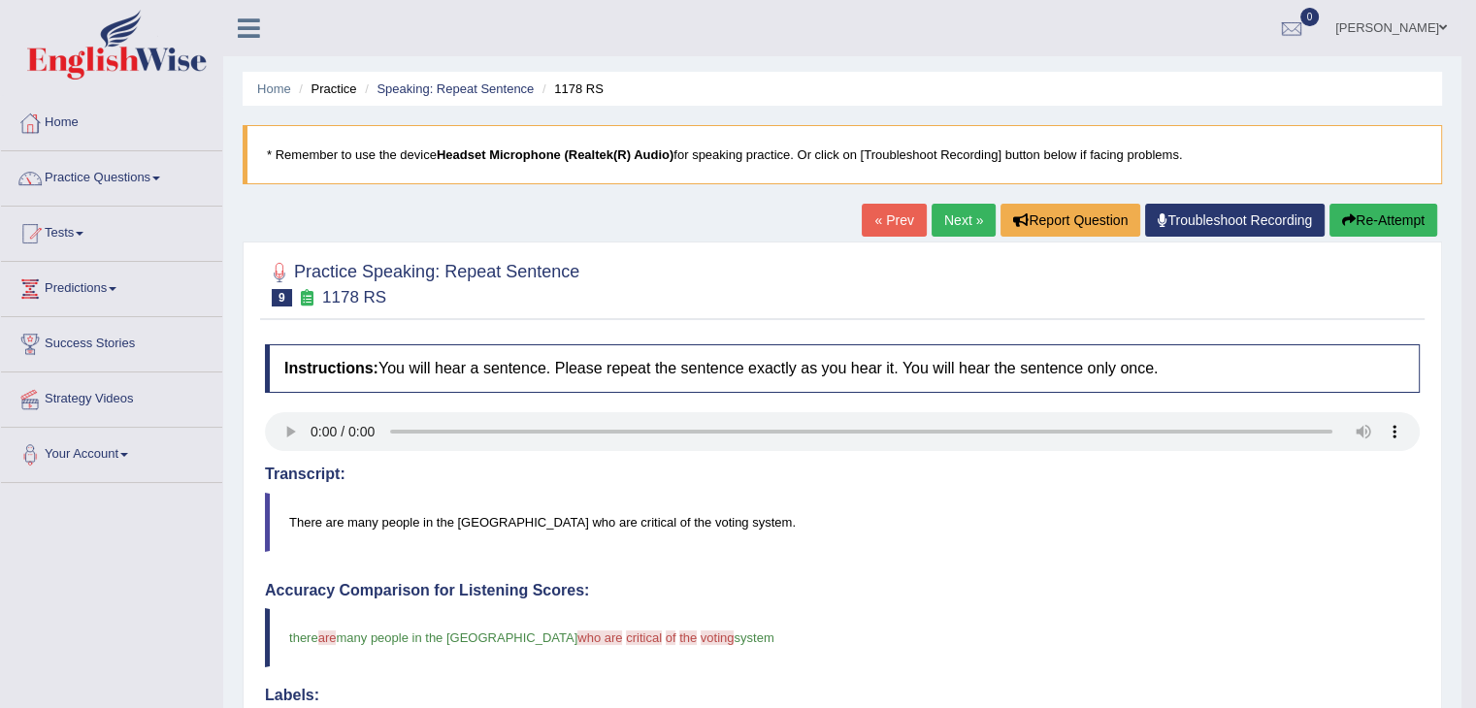
click at [960, 218] on link "Next »" at bounding box center [963, 220] width 64 height 33
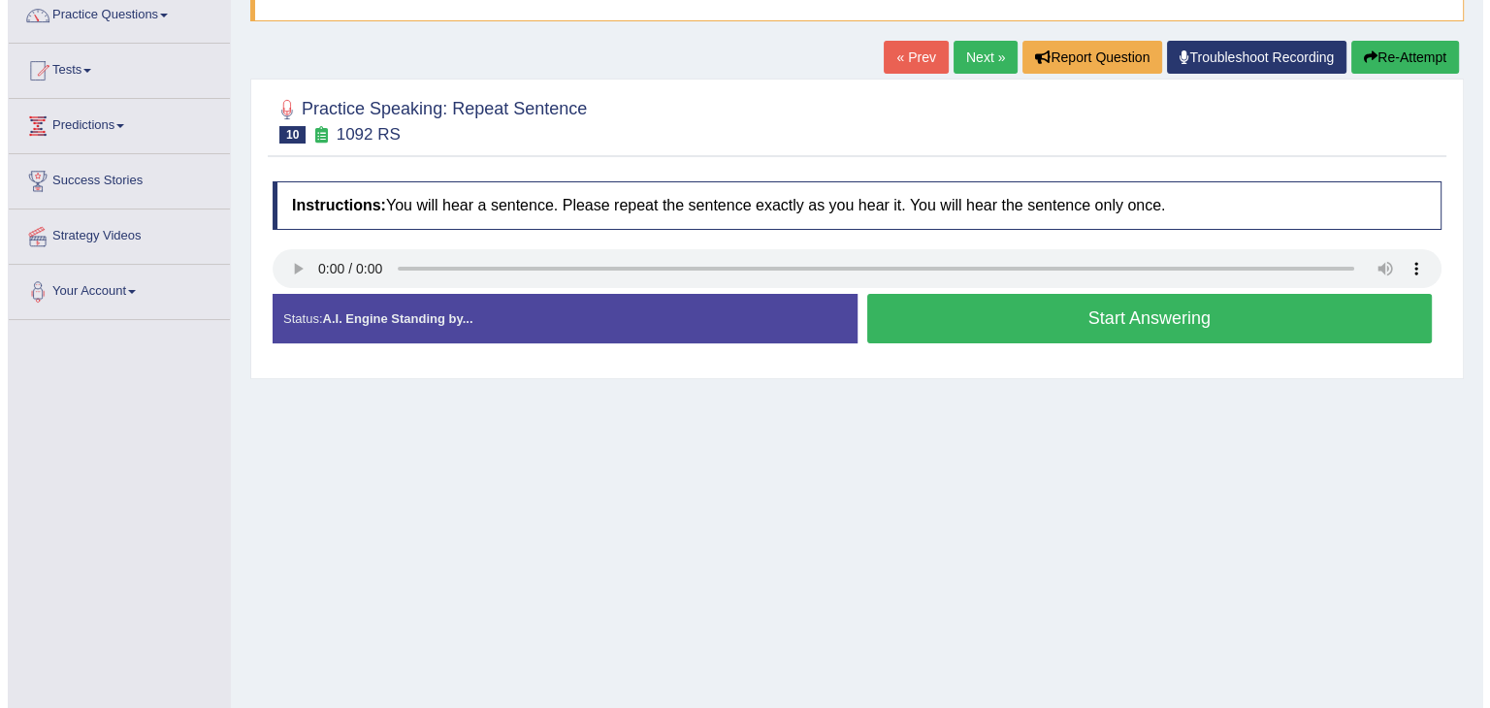
scroll to position [179, 0]
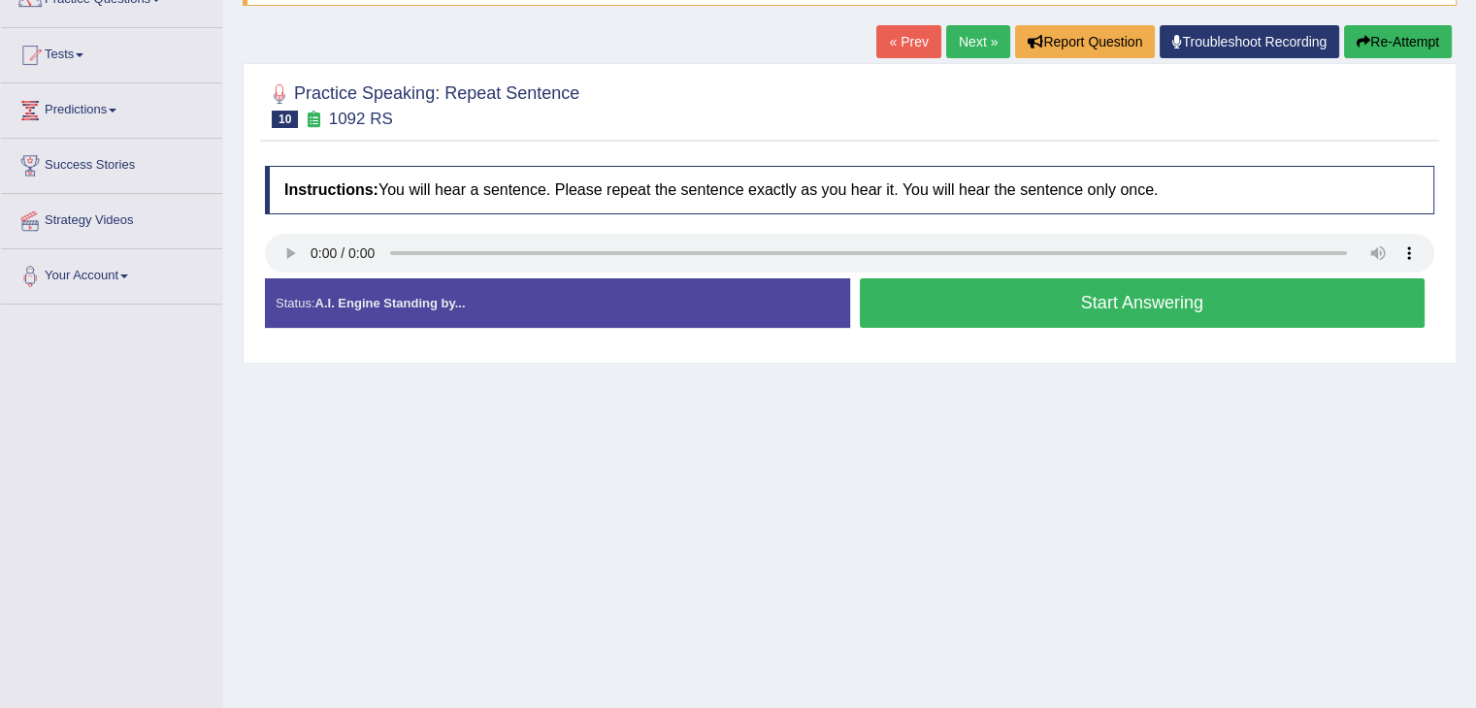
click at [947, 313] on button "Start Answering" at bounding box center [1143, 302] width 566 height 49
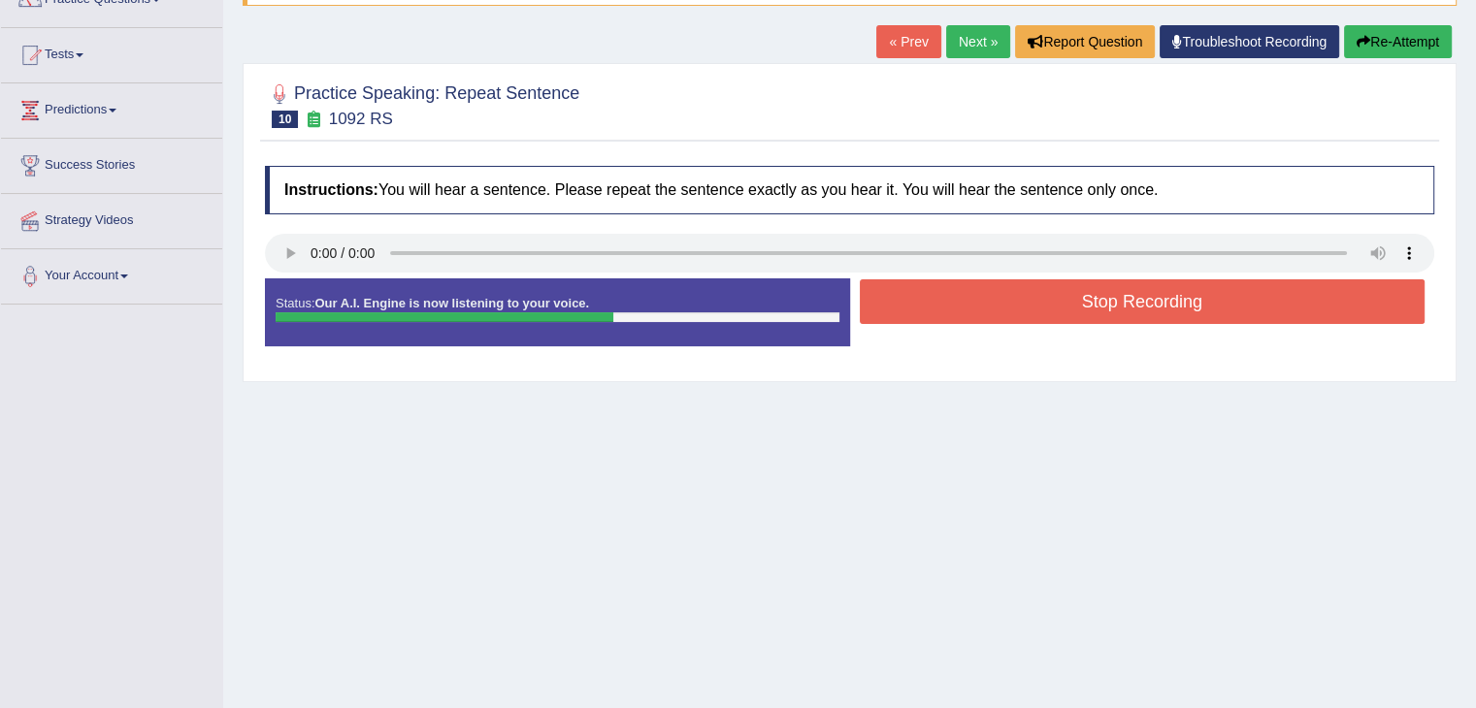
click at [947, 313] on button "Stop Recording" at bounding box center [1143, 301] width 566 height 45
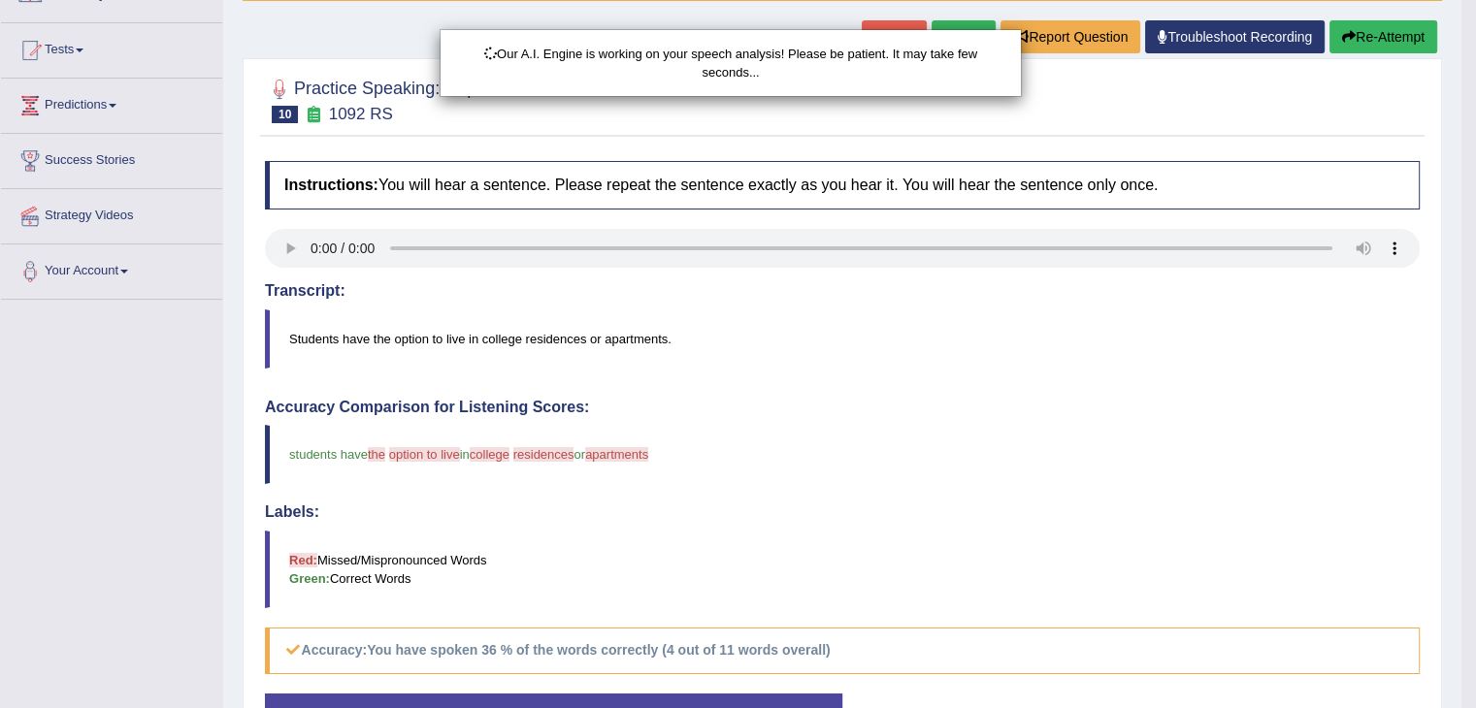
scroll to position [184, 0]
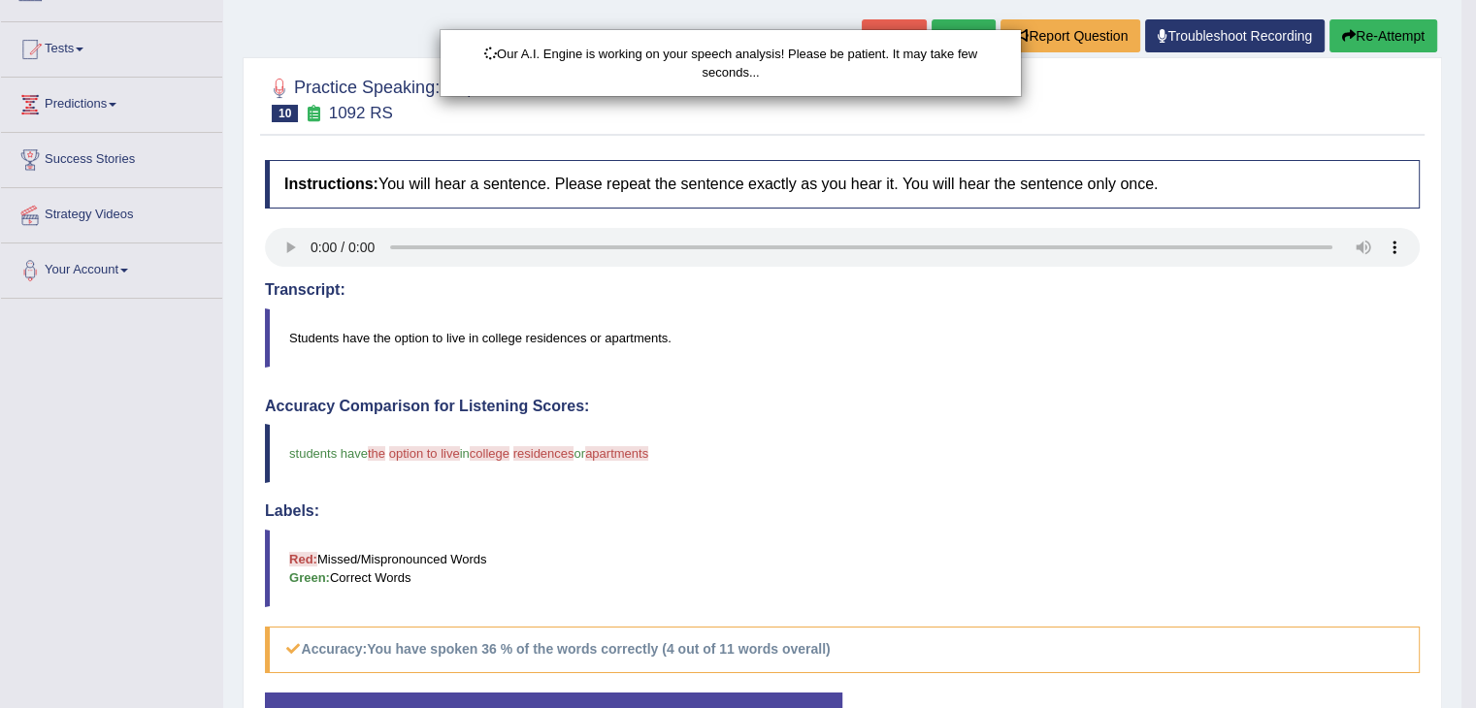
drag, startPoint x: 1489, startPoint y: 270, endPoint x: 1489, endPoint y: 359, distance: 89.3
click at [1476, 359] on html "Toggle navigation Home Practice Questions Speaking Practice Read Aloud Repeat S…" at bounding box center [738, 170] width 1476 height 708
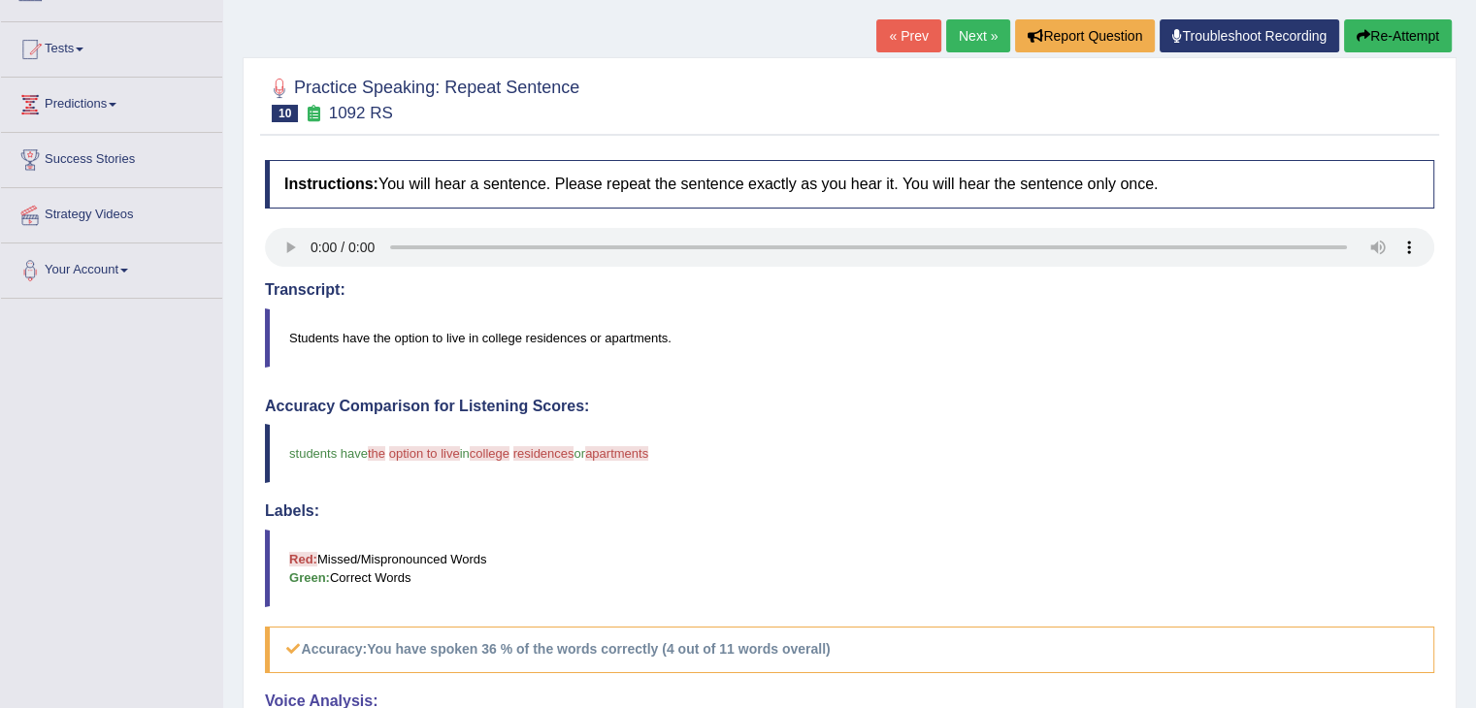
drag, startPoint x: 1489, startPoint y: 359, endPoint x: 1489, endPoint y: 438, distance: 78.6
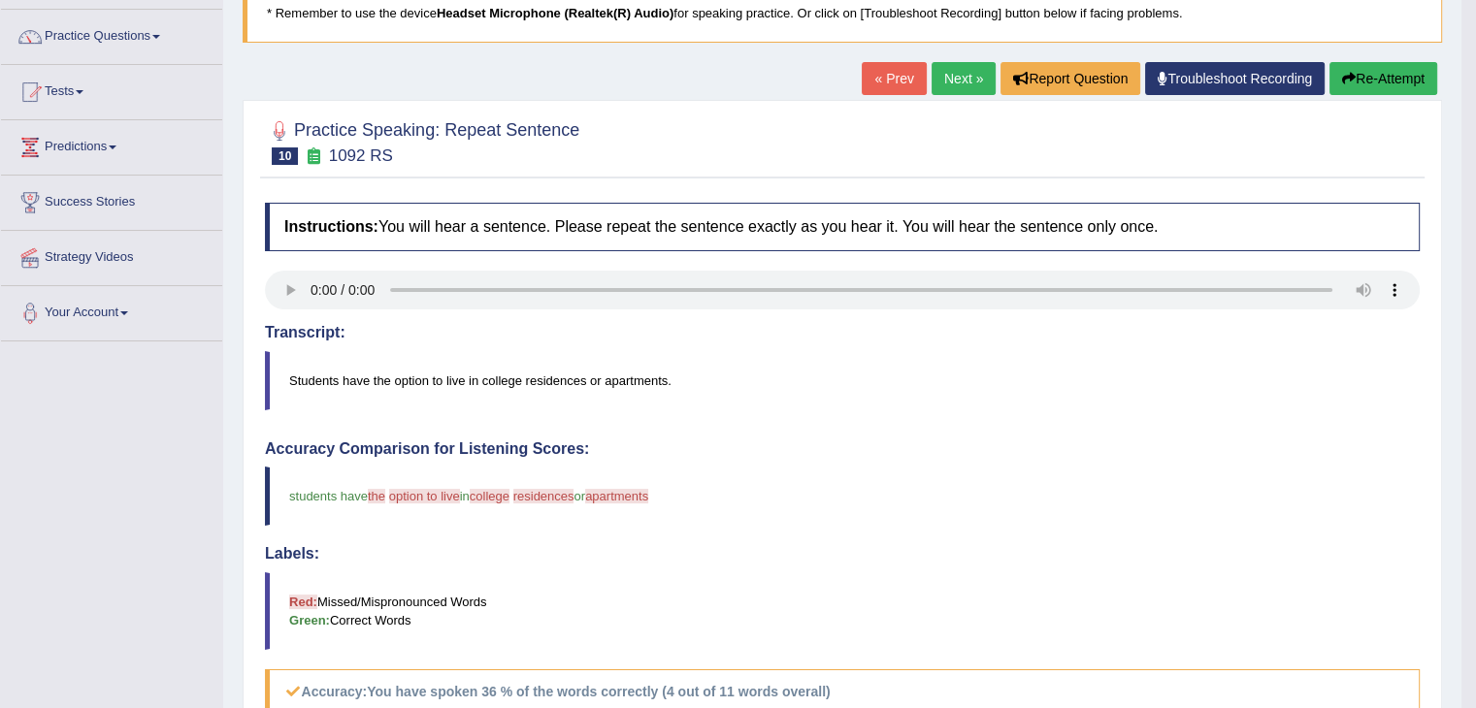
scroll to position [18, 0]
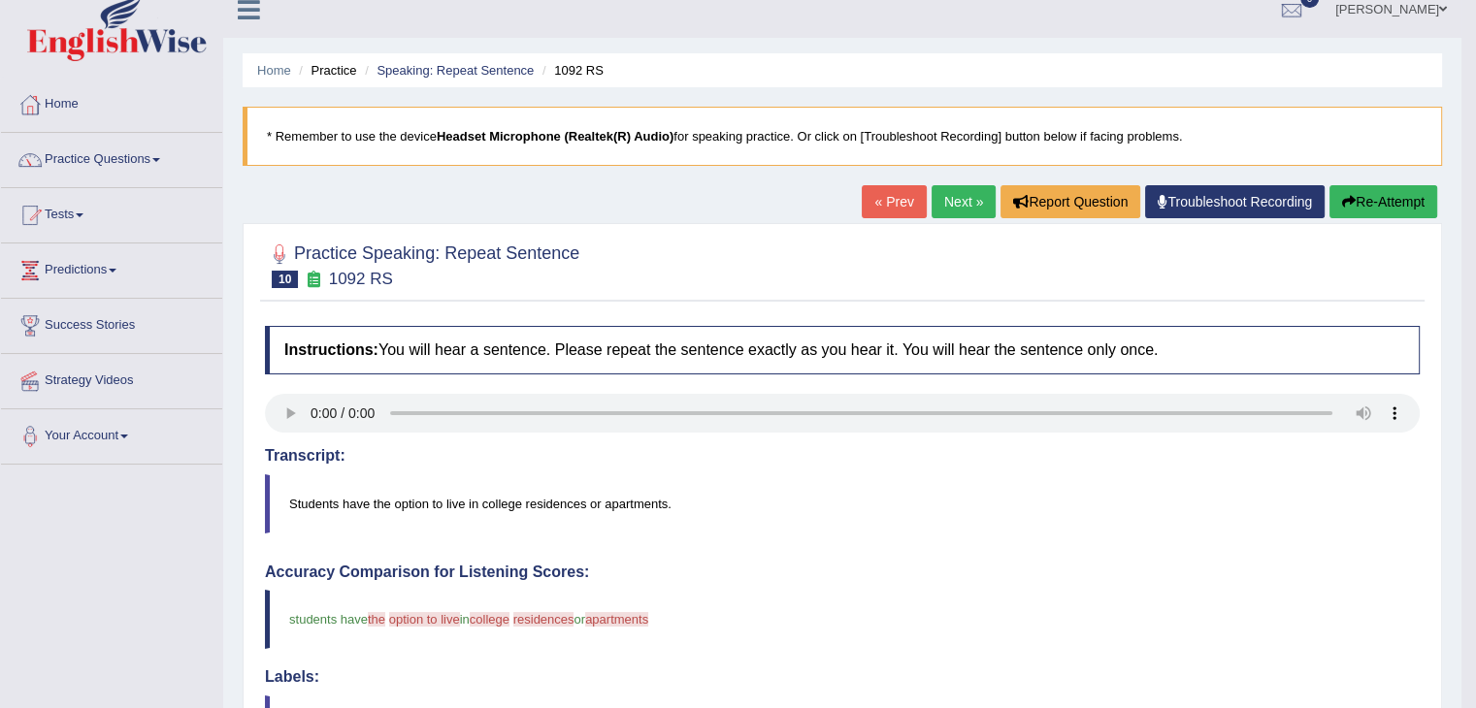
click at [951, 198] on link "Next »" at bounding box center [963, 201] width 64 height 33
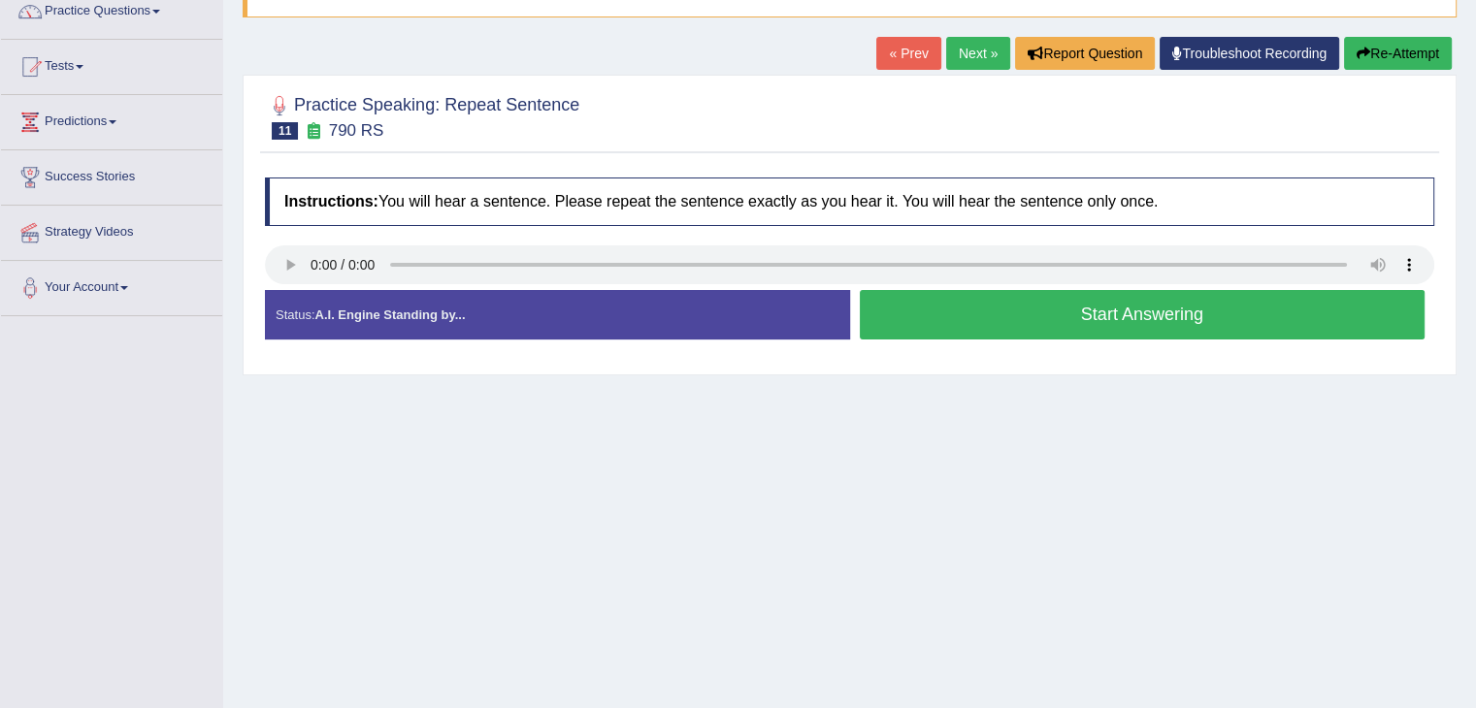
scroll to position [173, 0]
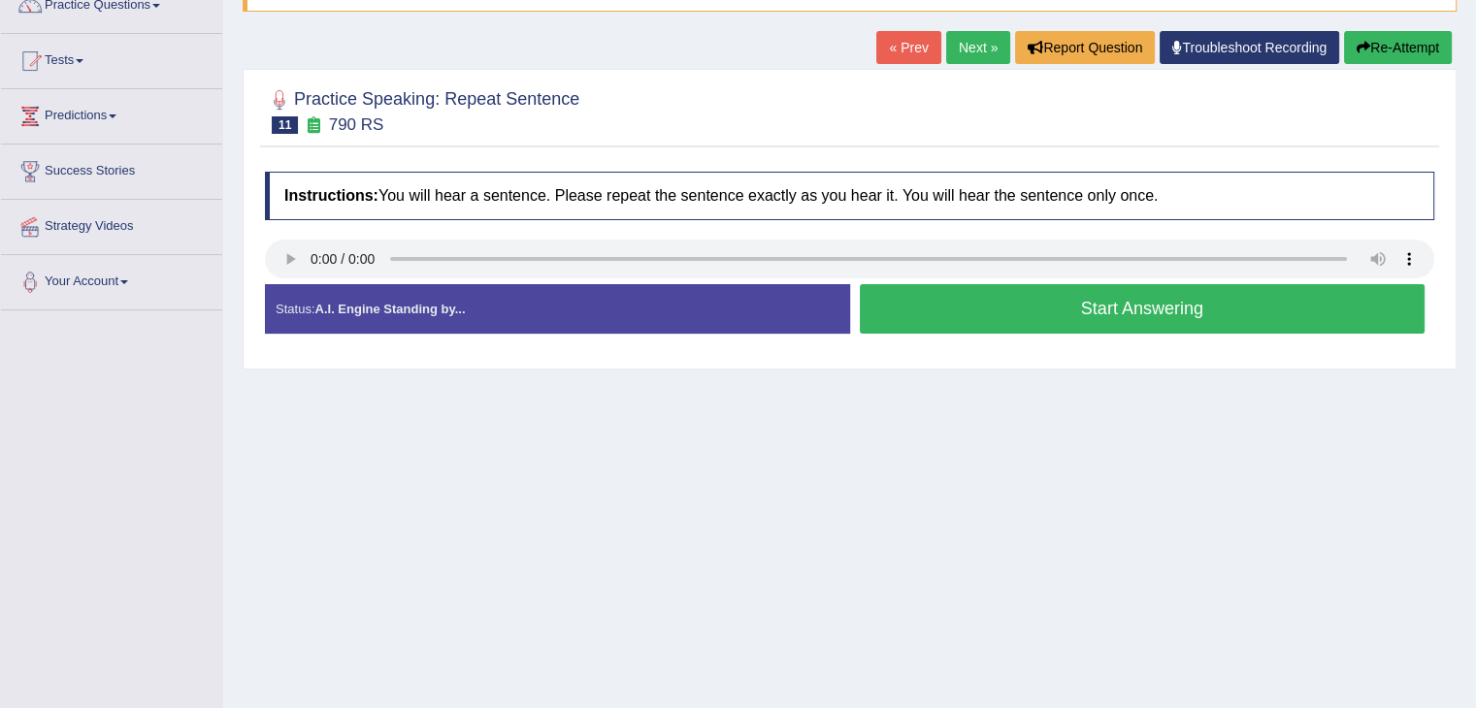
click at [983, 322] on button "Start Answering" at bounding box center [1143, 308] width 566 height 49
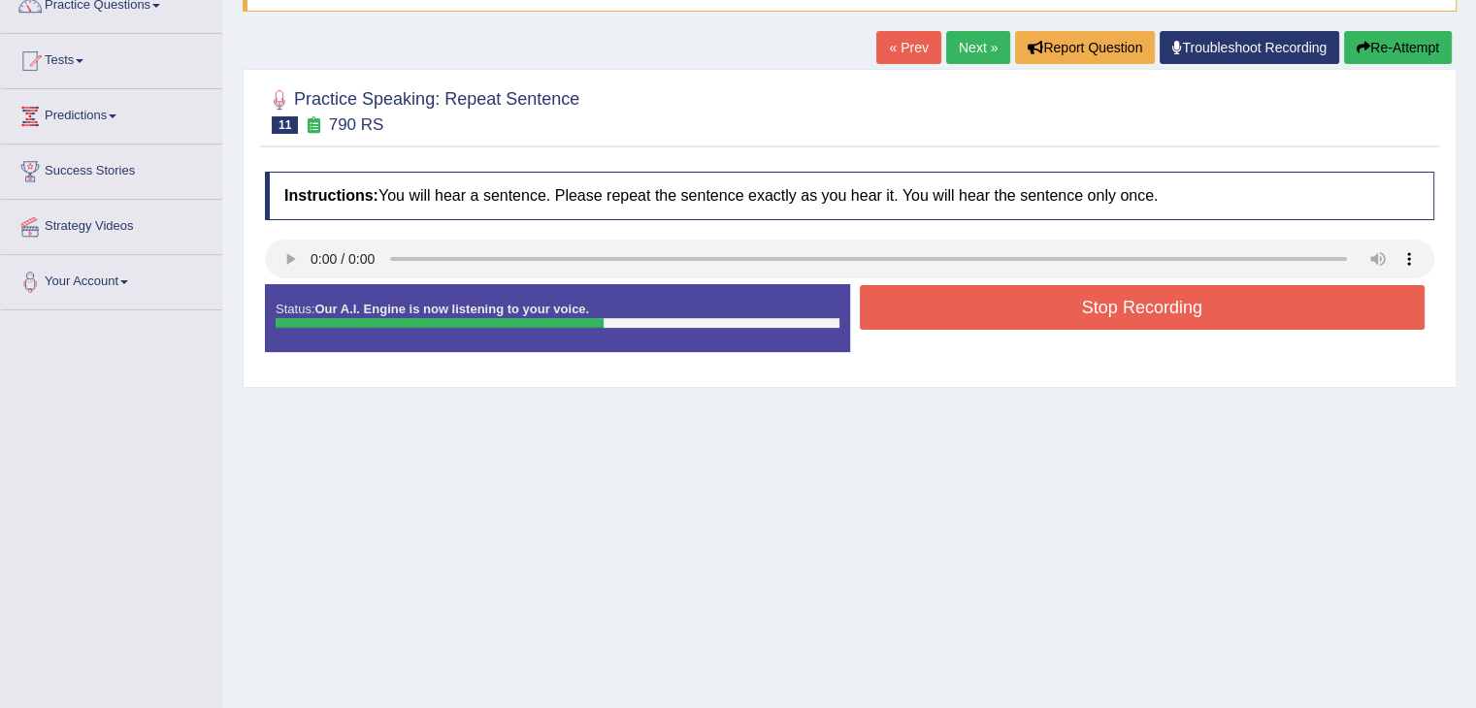
click at [983, 322] on button "Stop Recording" at bounding box center [1143, 307] width 566 height 45
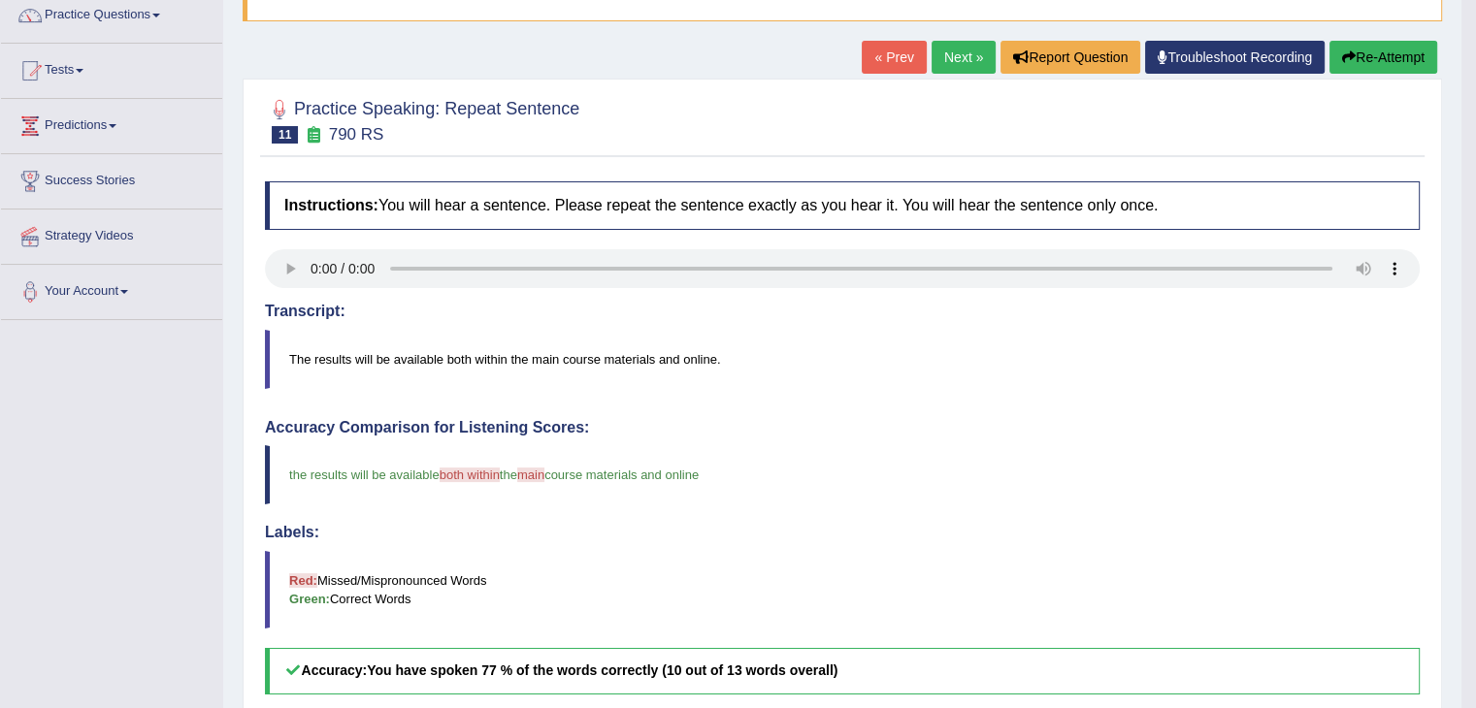
scroll to position [141, 0]
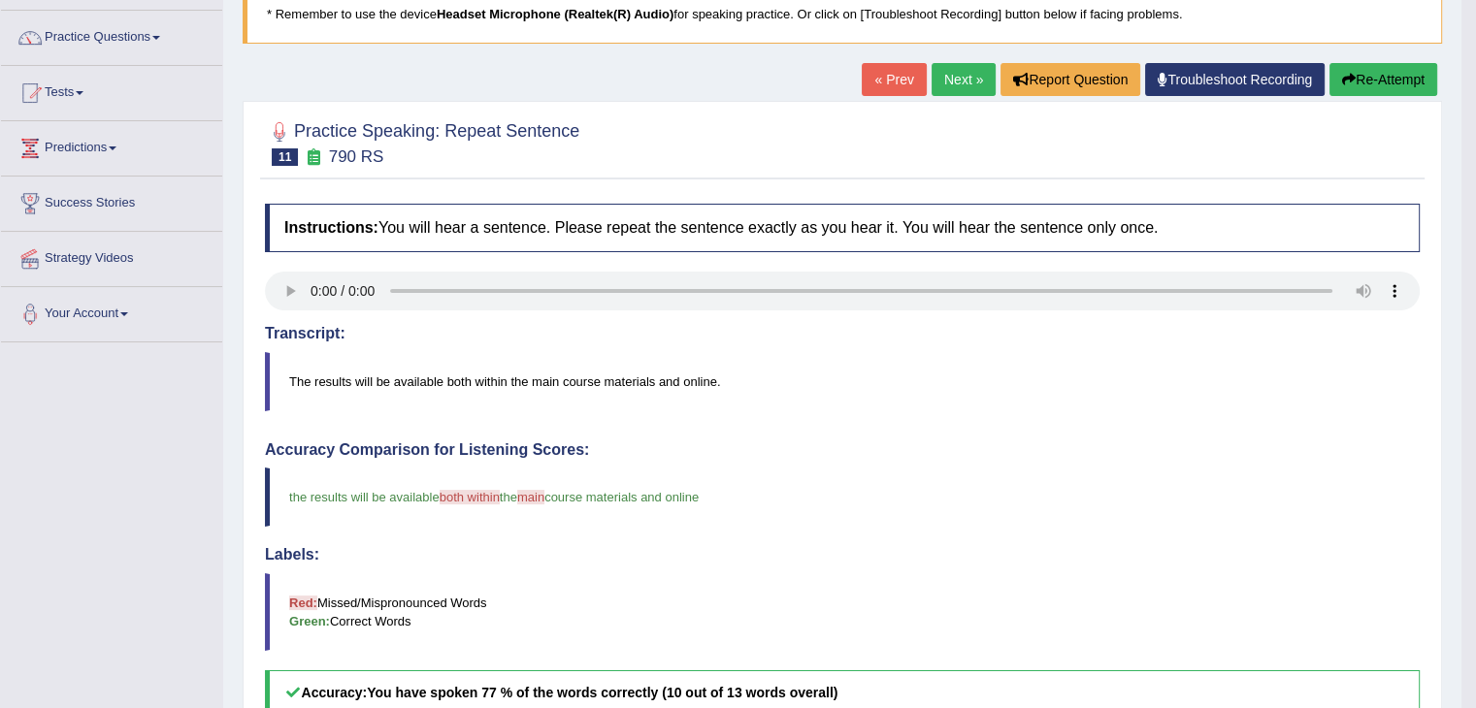
click at [955, 82] on link "Next »" at bounding box center [963, 79] width 64 height 33
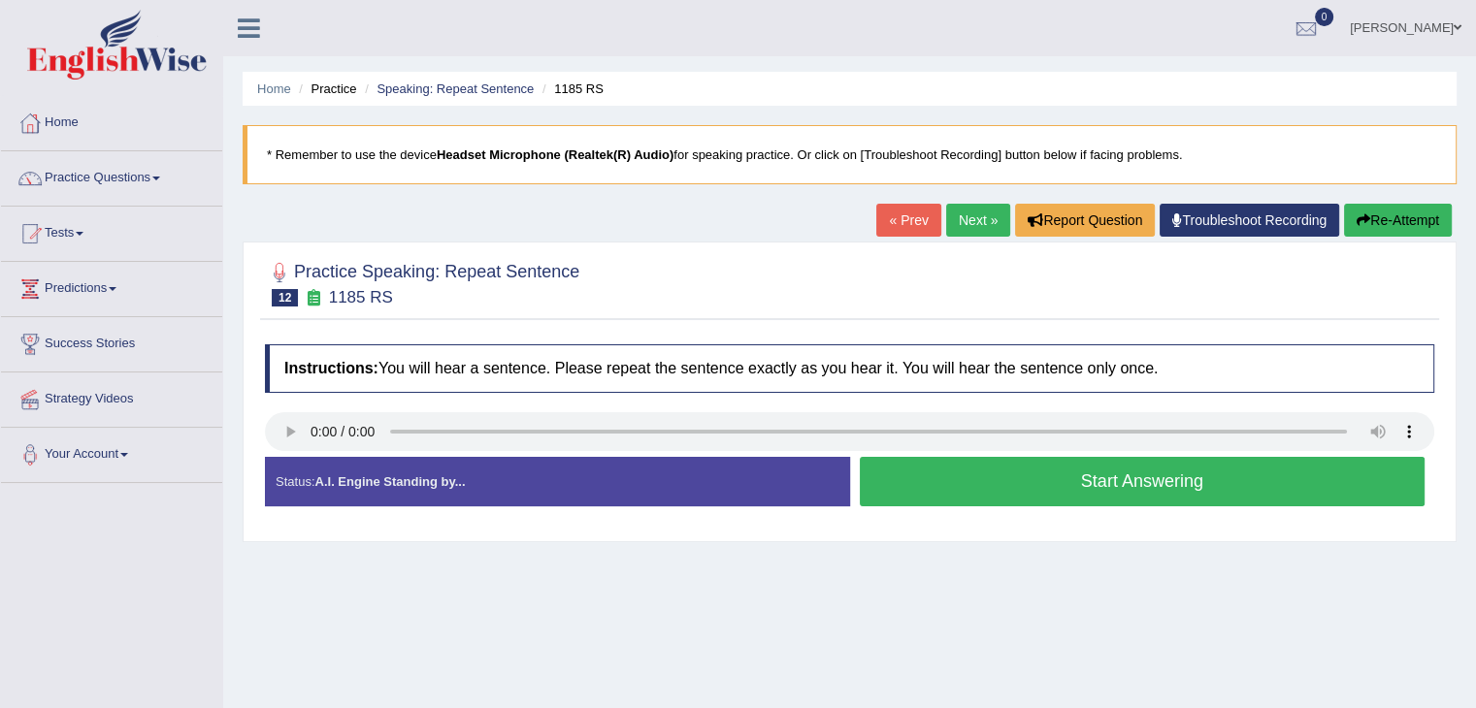
click at [938, 487] on button "Start Answering" at bounding box center [1143, 481] width 566 height 49
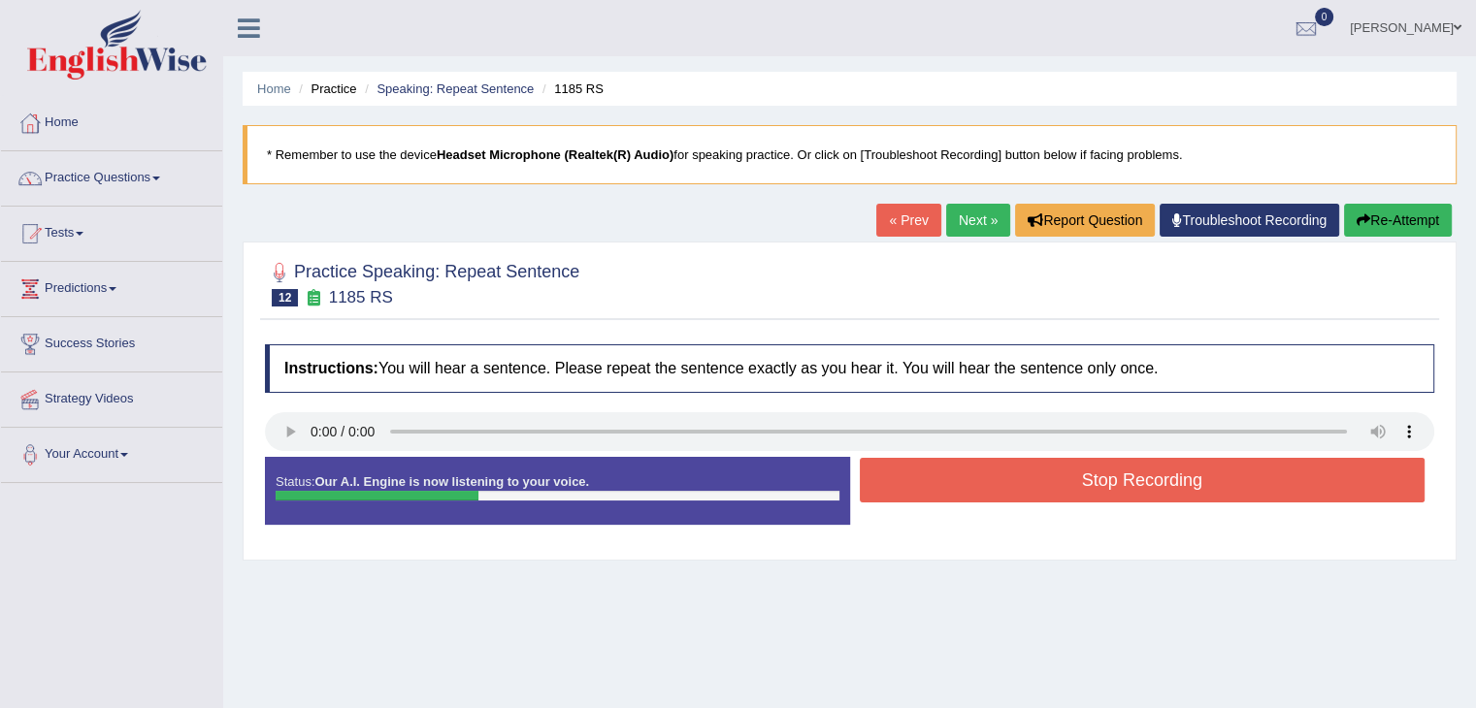
click at [938, 487] on button "Stop Recording" at bounding box center [1143, 480] width 566 height 45
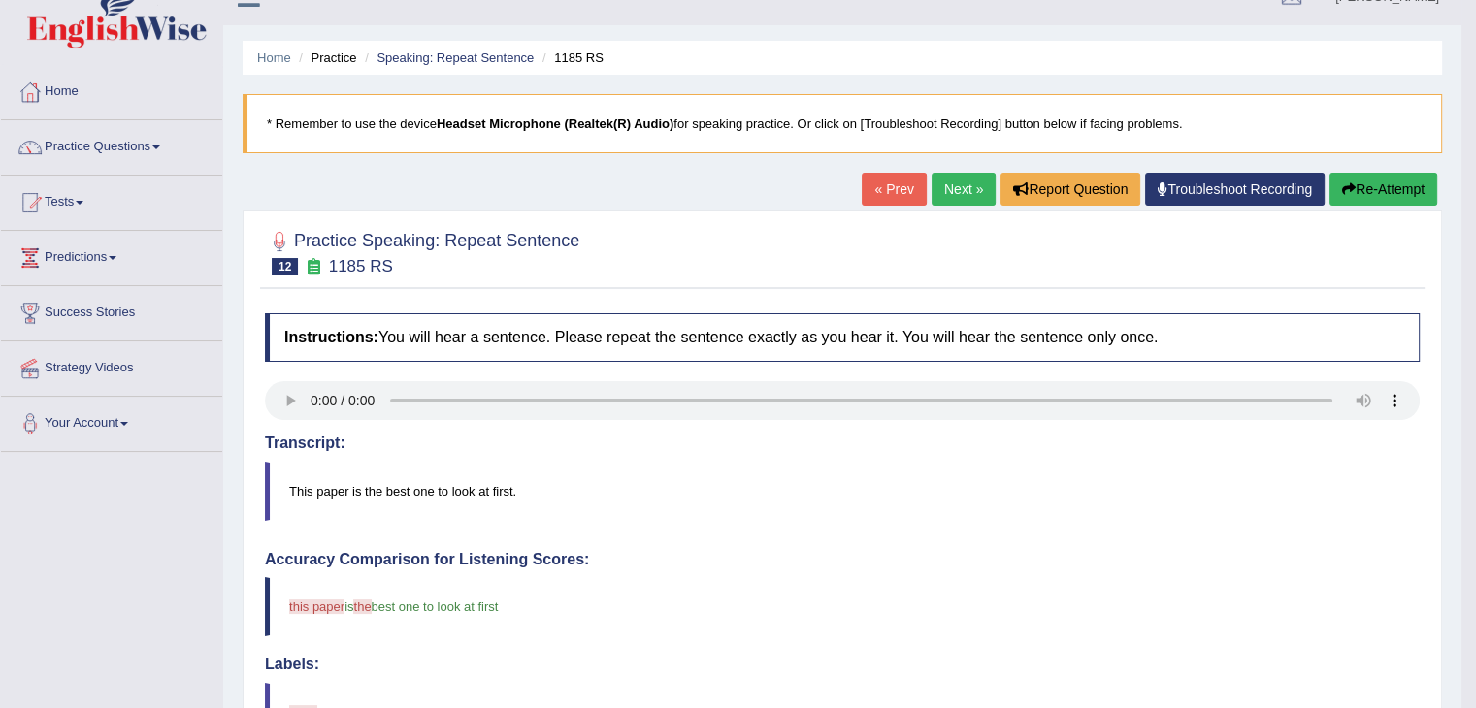
scroll to position [28, 0]
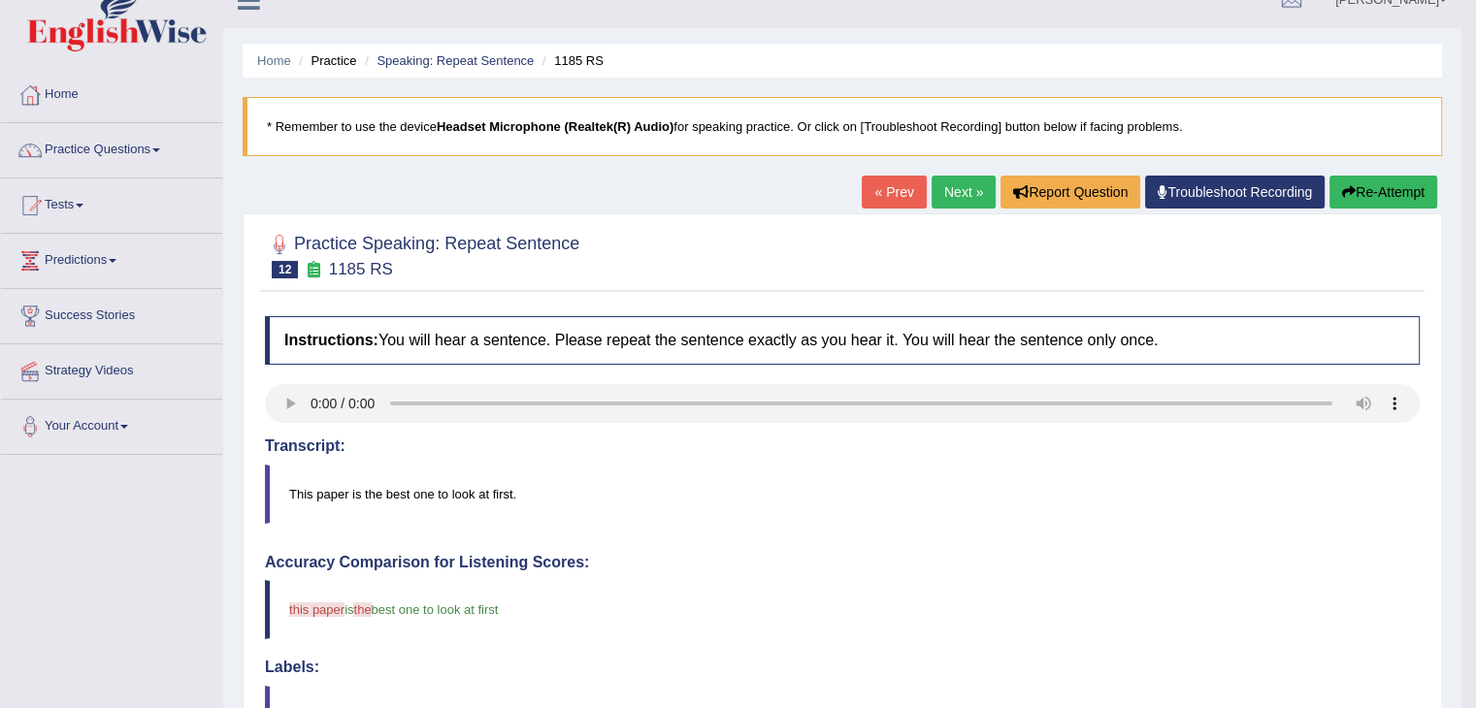
click at [939, 193] on link "Next »" at bounding box center [963, 192] width 64 height 33
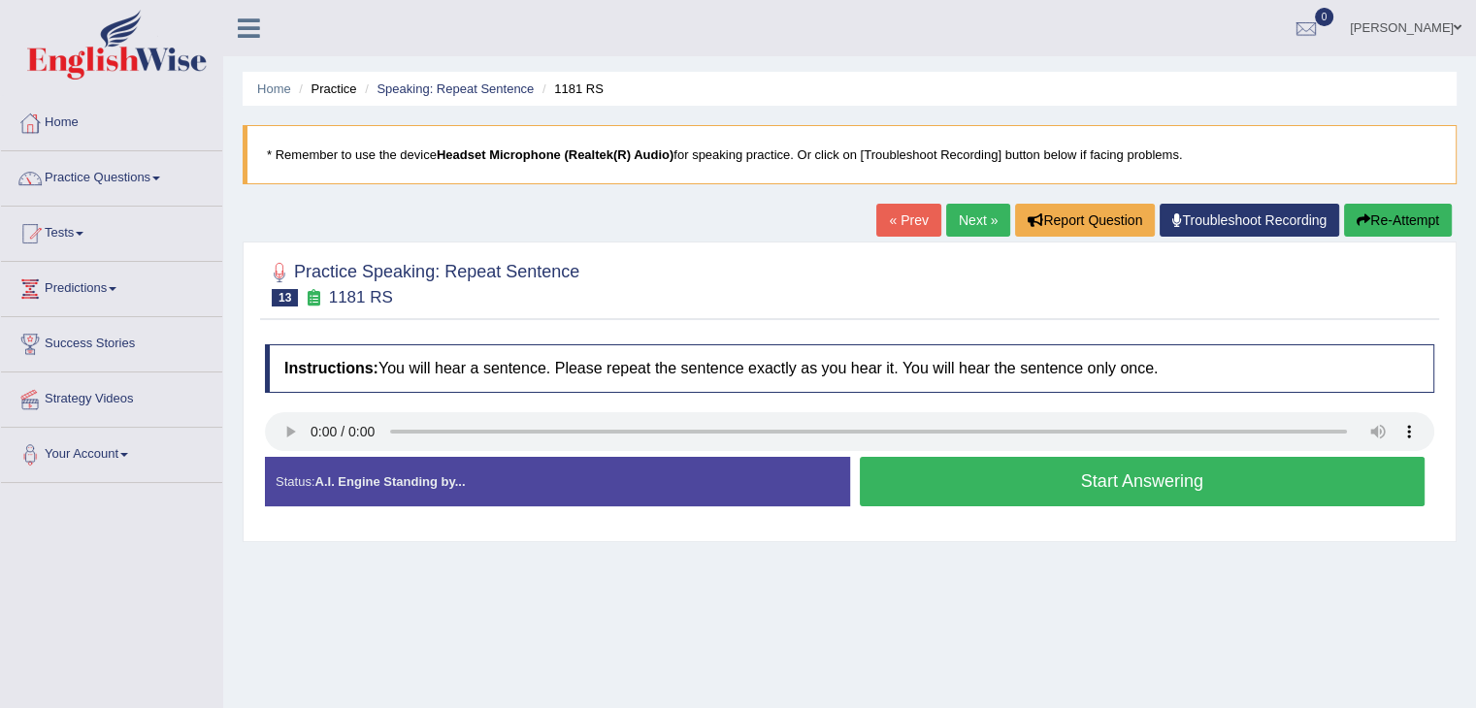
scroll to position [149, 0]
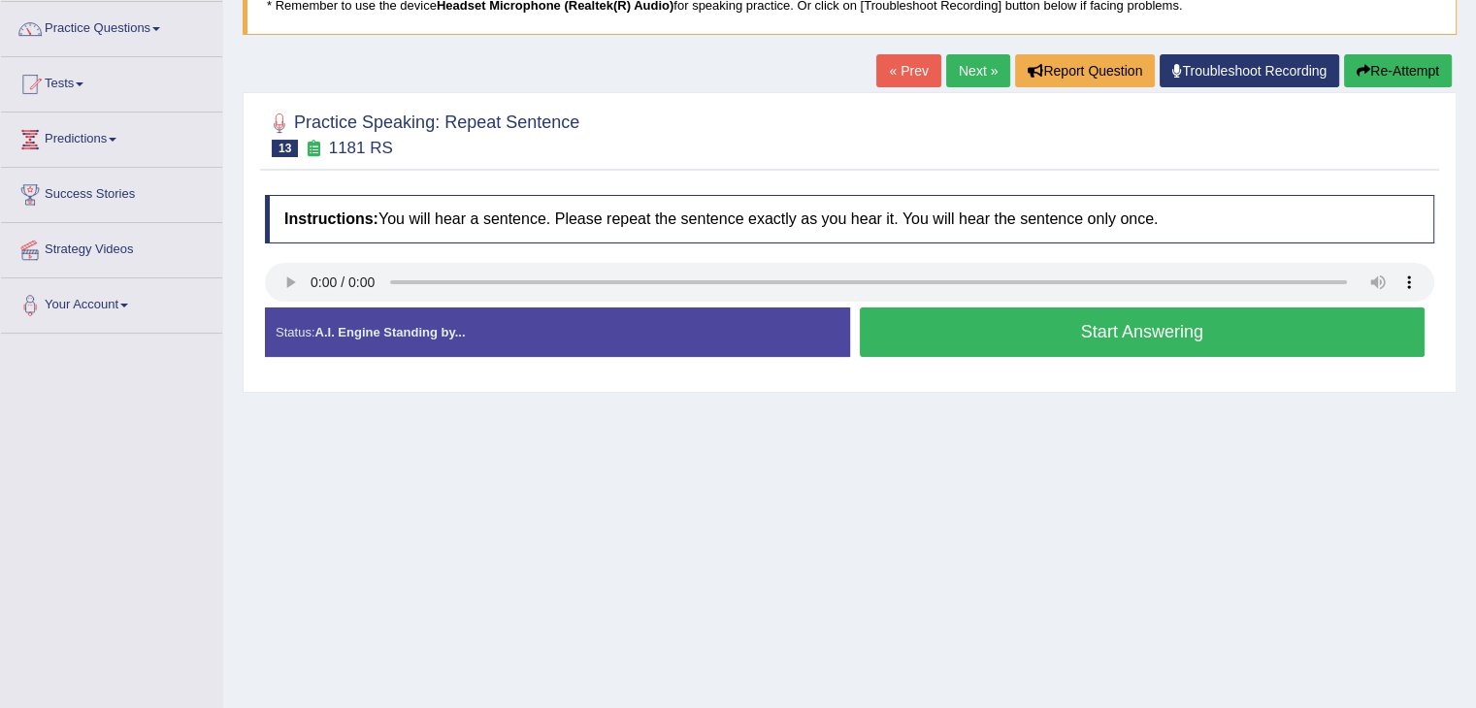
click at [969, 339] on button "Start Answering" at bounding box center [1143, 332] width 566 height 49
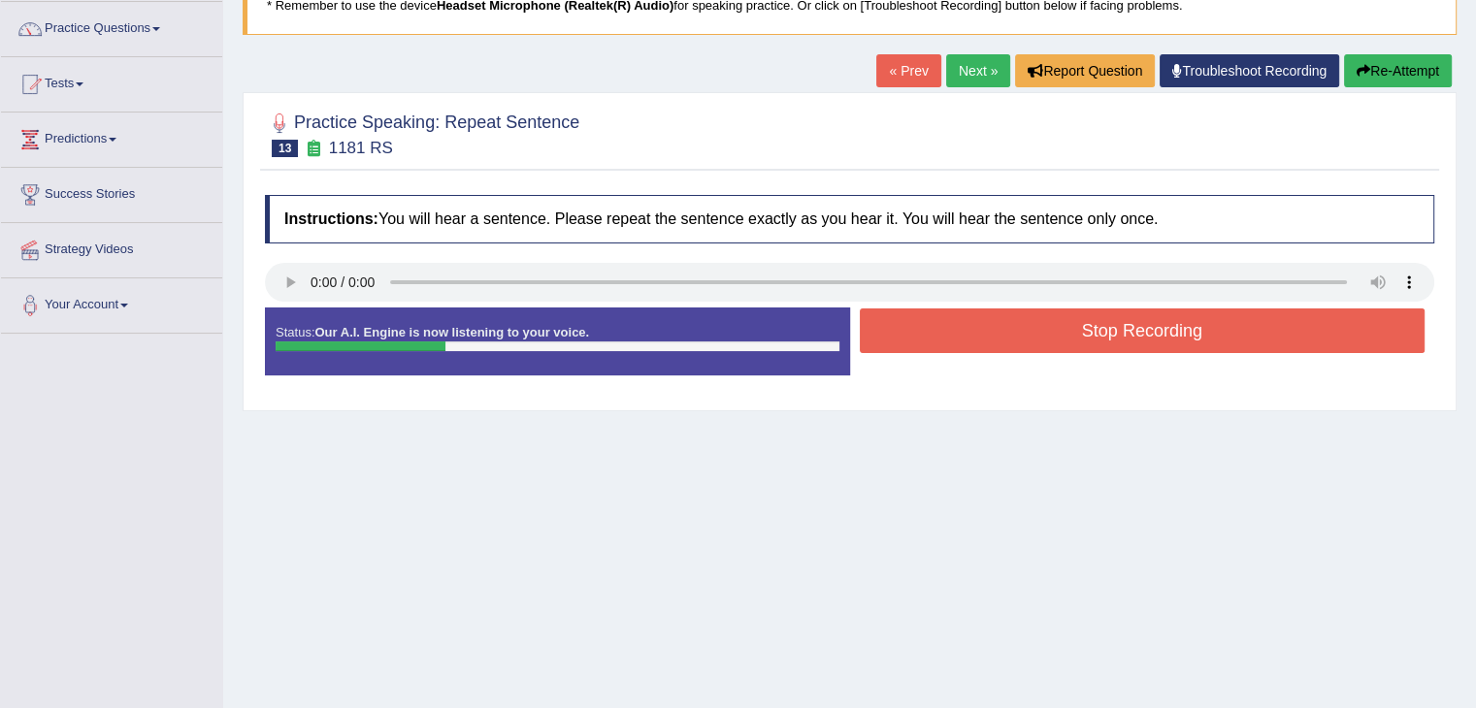
click at [969, 339] on button "Stop Recording" at bounding box center [1143, 331] width 566 height 45
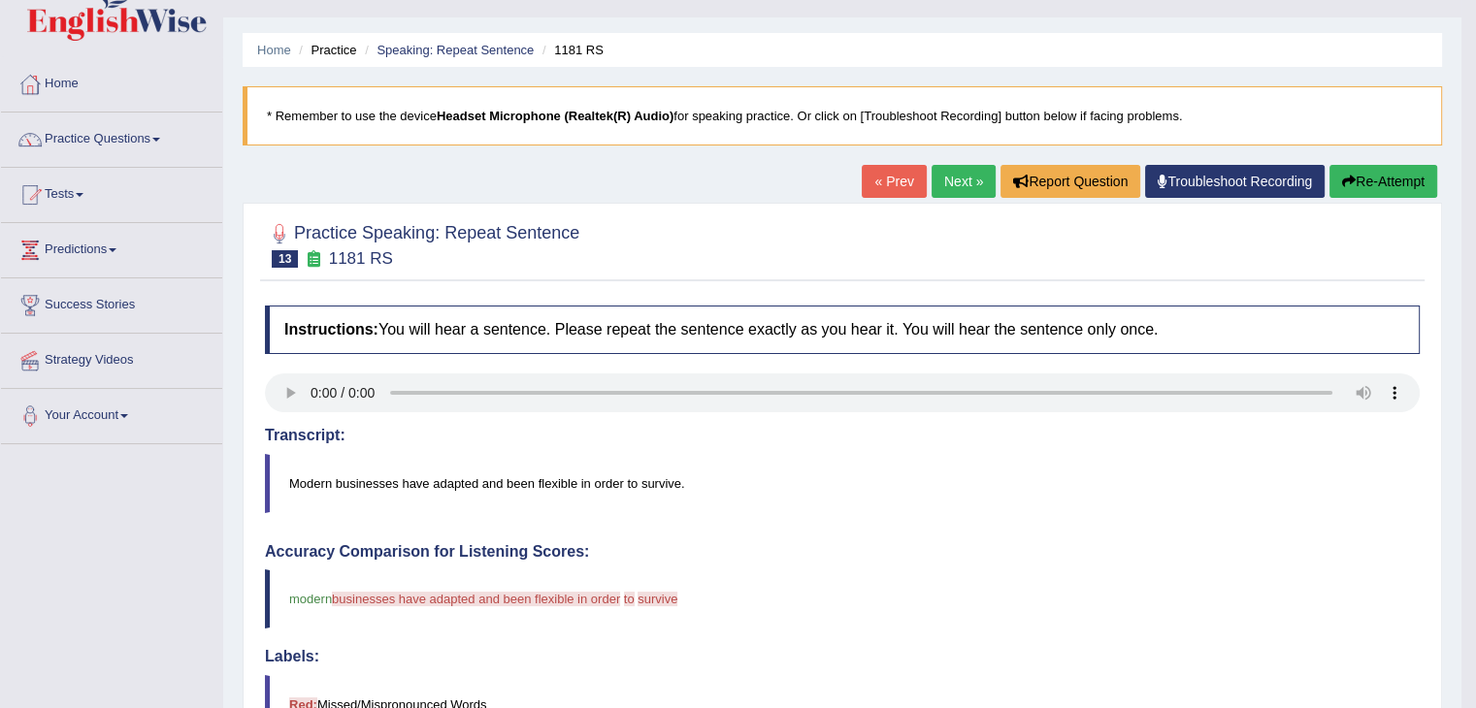
scroll to position [31, 0]
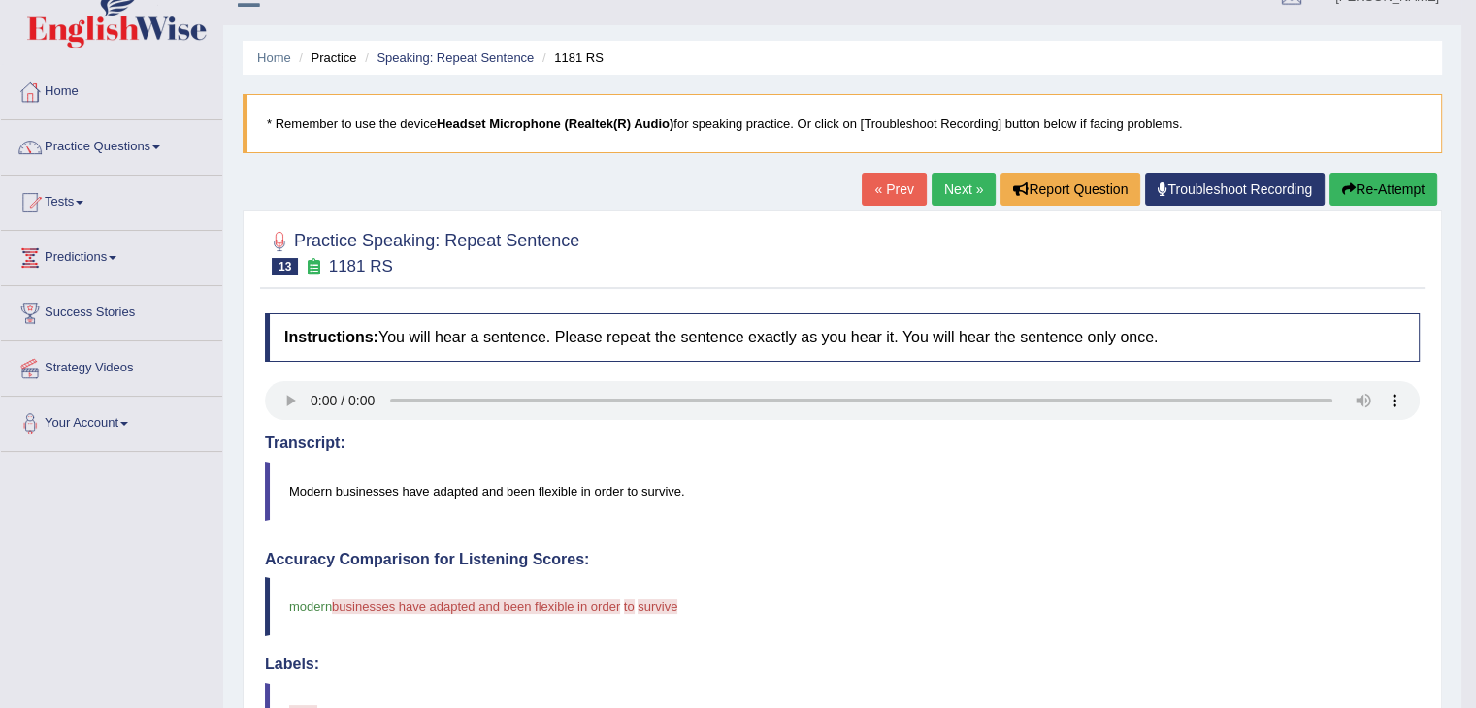
click at [959, 191] on link "Next »" at bounding box center [963, 189] width 64 height 33
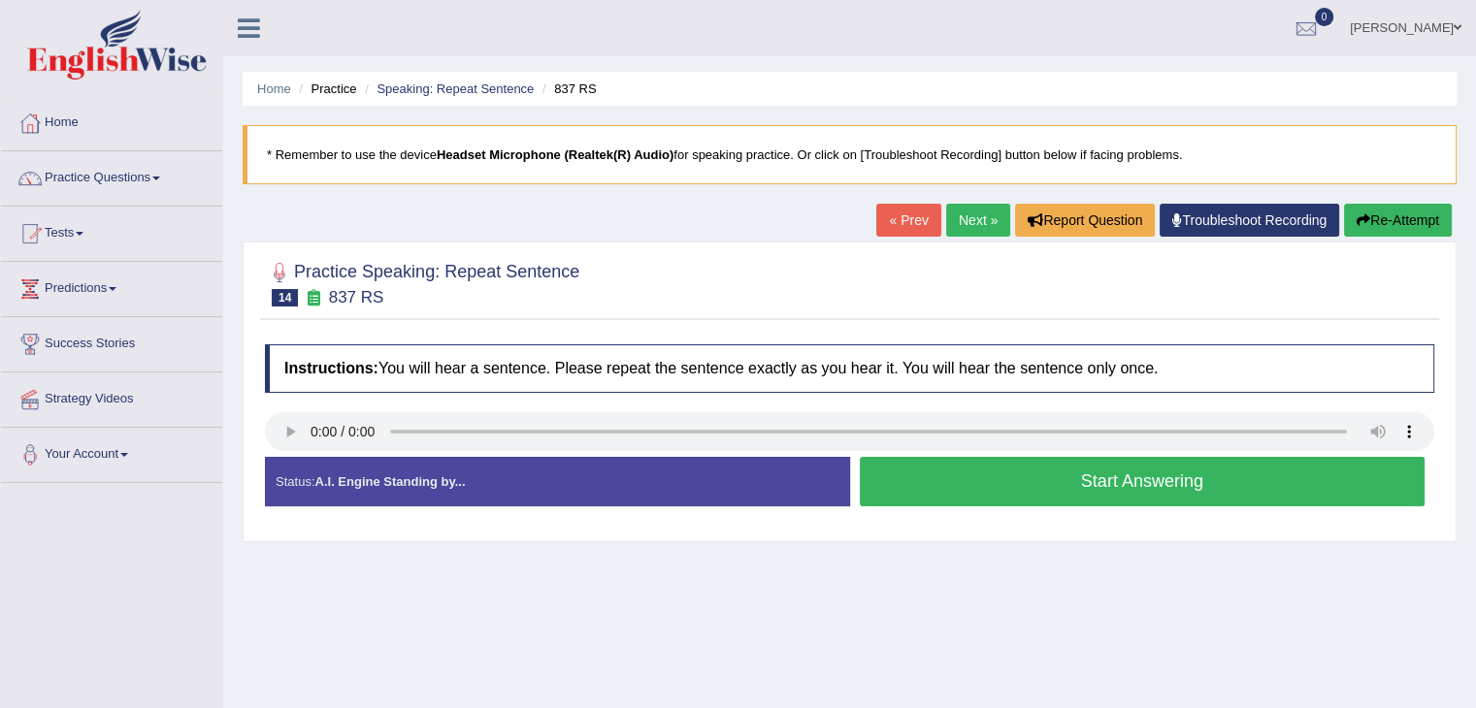
click at [906, 474] on button "Start Answering" at bounding box center [1143, 481] width 566 height 49
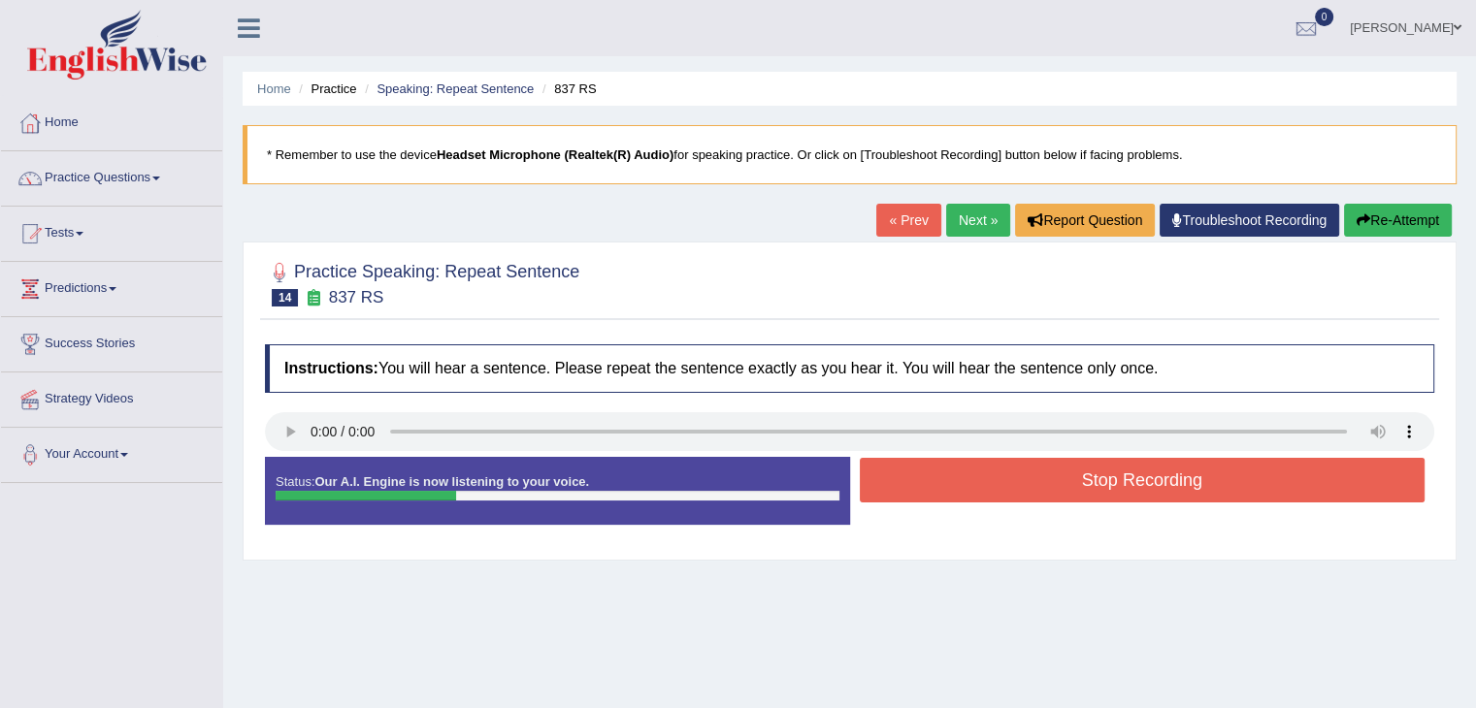
click at [906, 474] on button "Stop Recording" at bounding box center [1143, 480] width 566 height 45
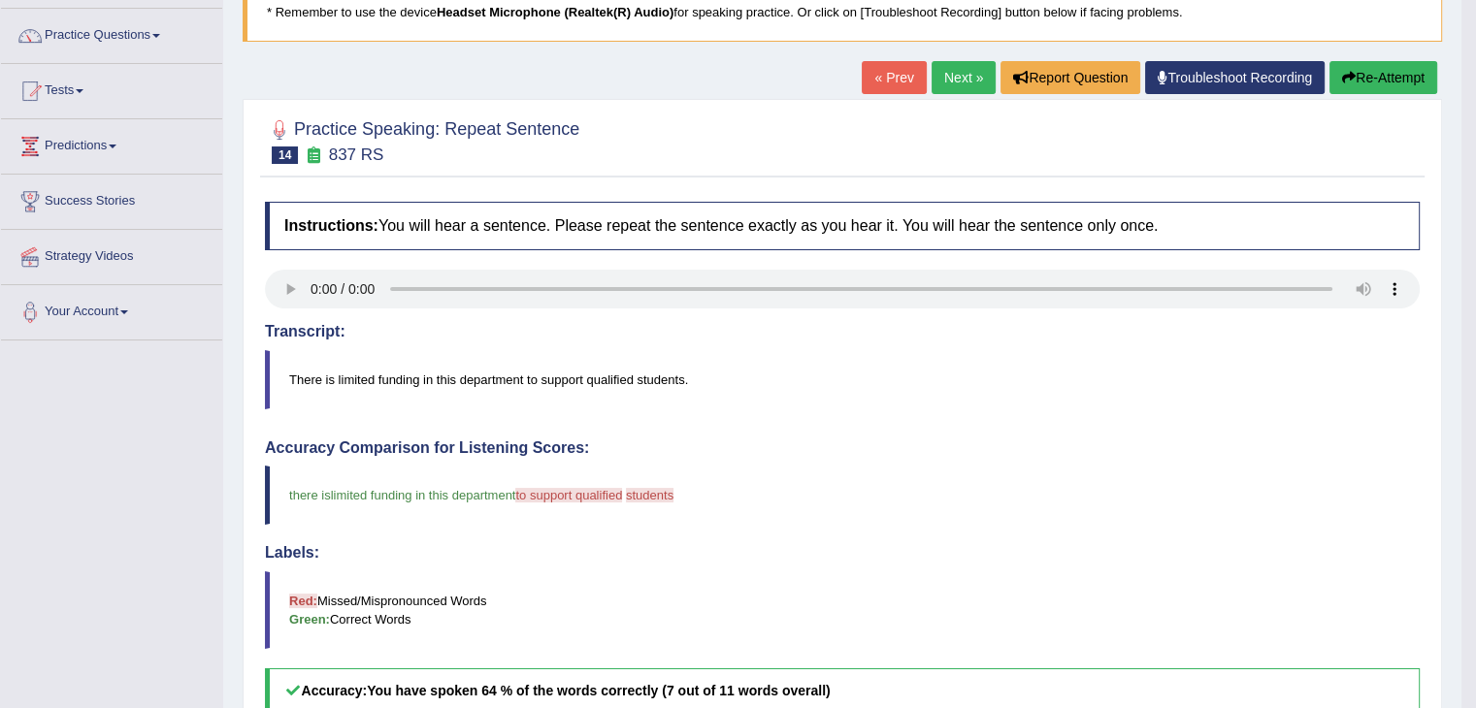
scroll to position [41, 0]
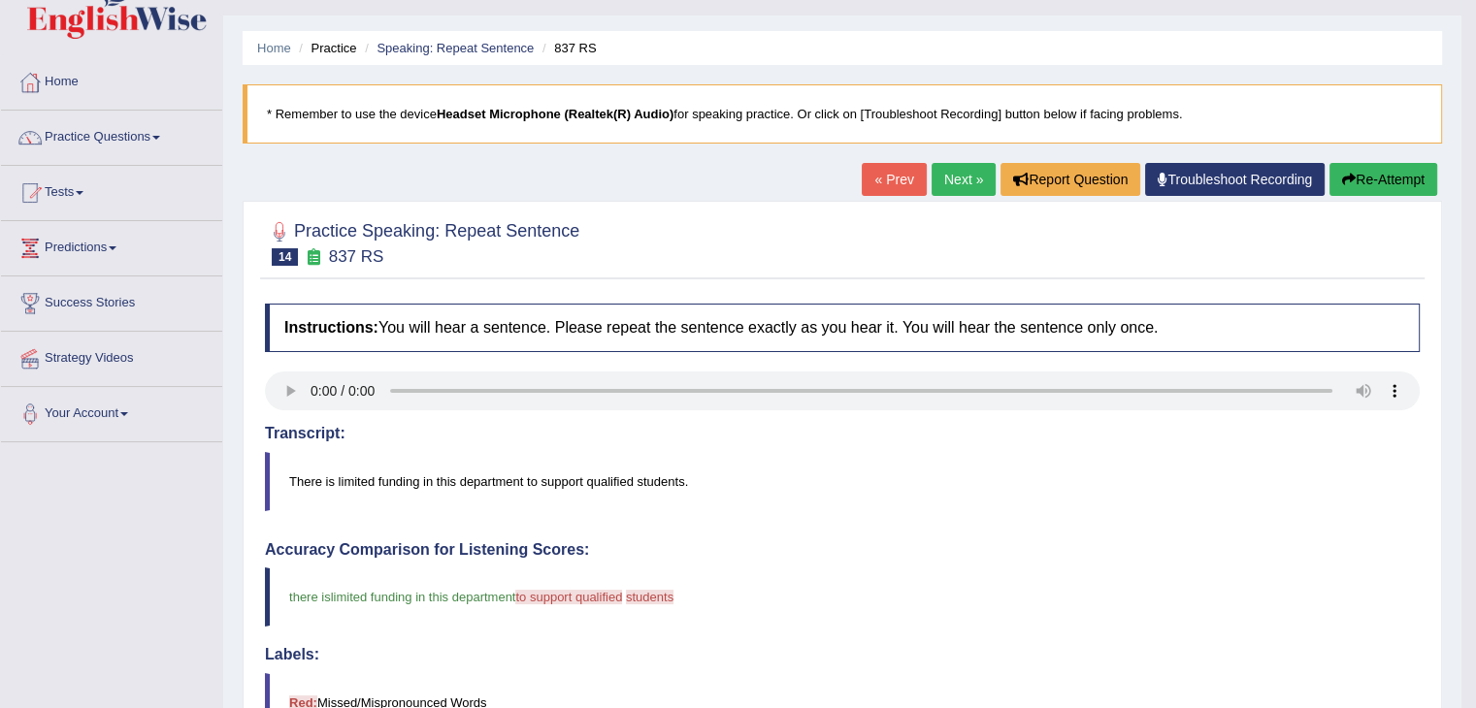
click at [951, 175] on link "Next »" at bounding box center [963, 179] width 64 height 33
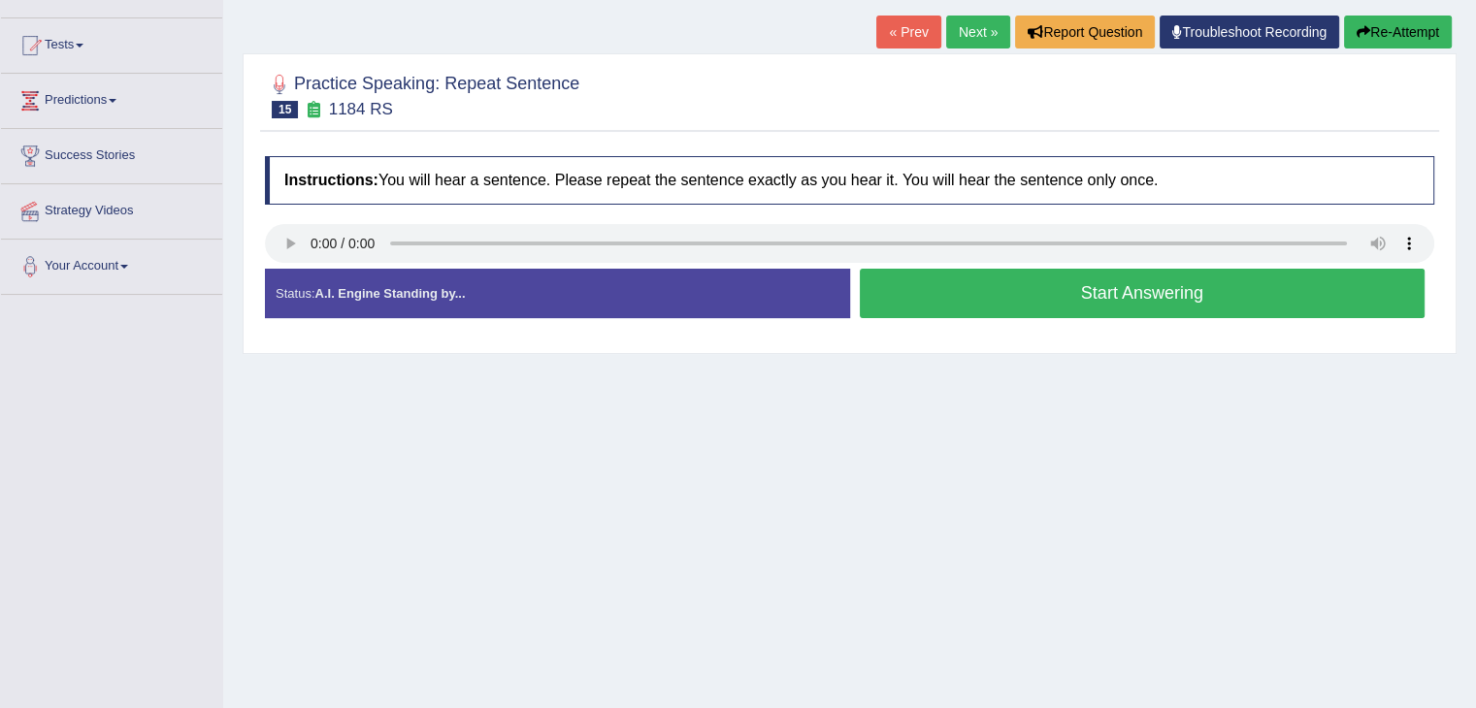
scroll to position [190, 0]
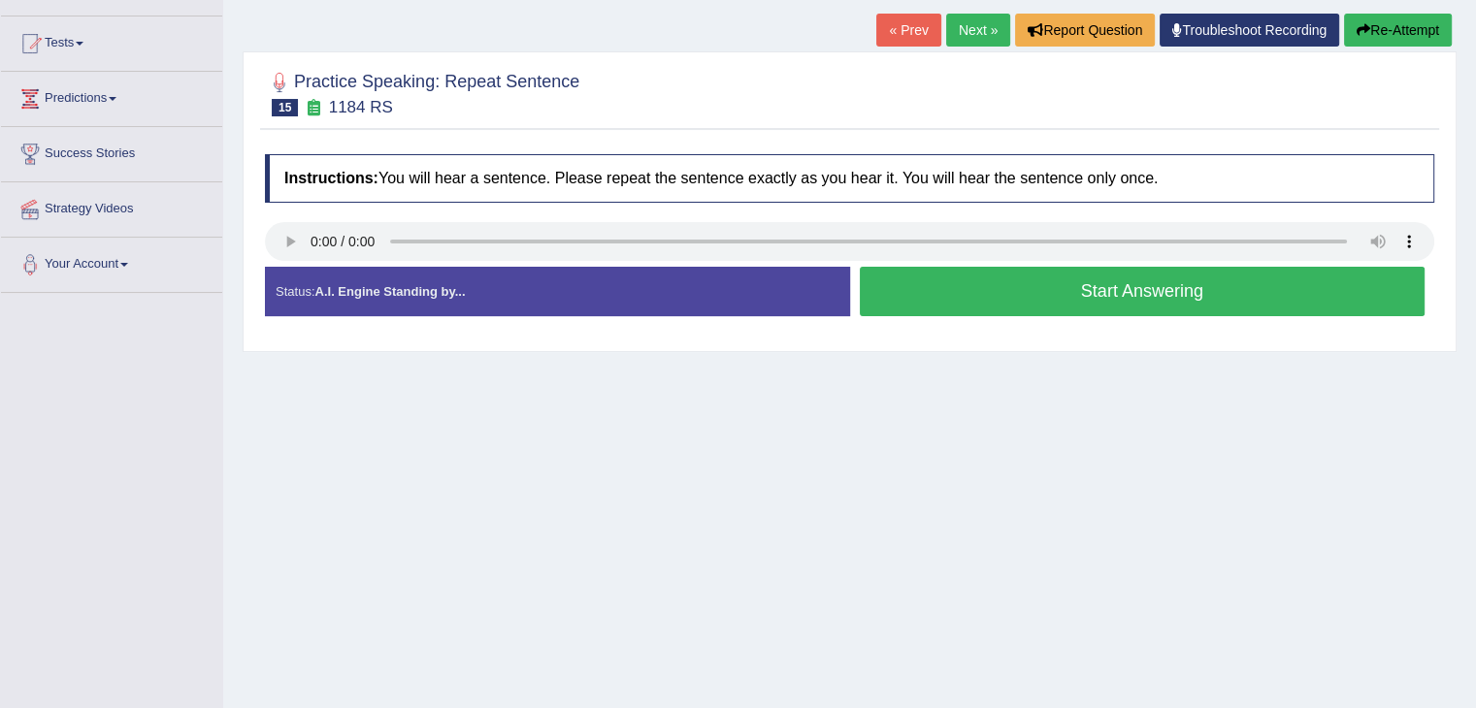
click at [948, 296] on button "Start Answering" at bounding box center [1143, 291] width 566 height 49
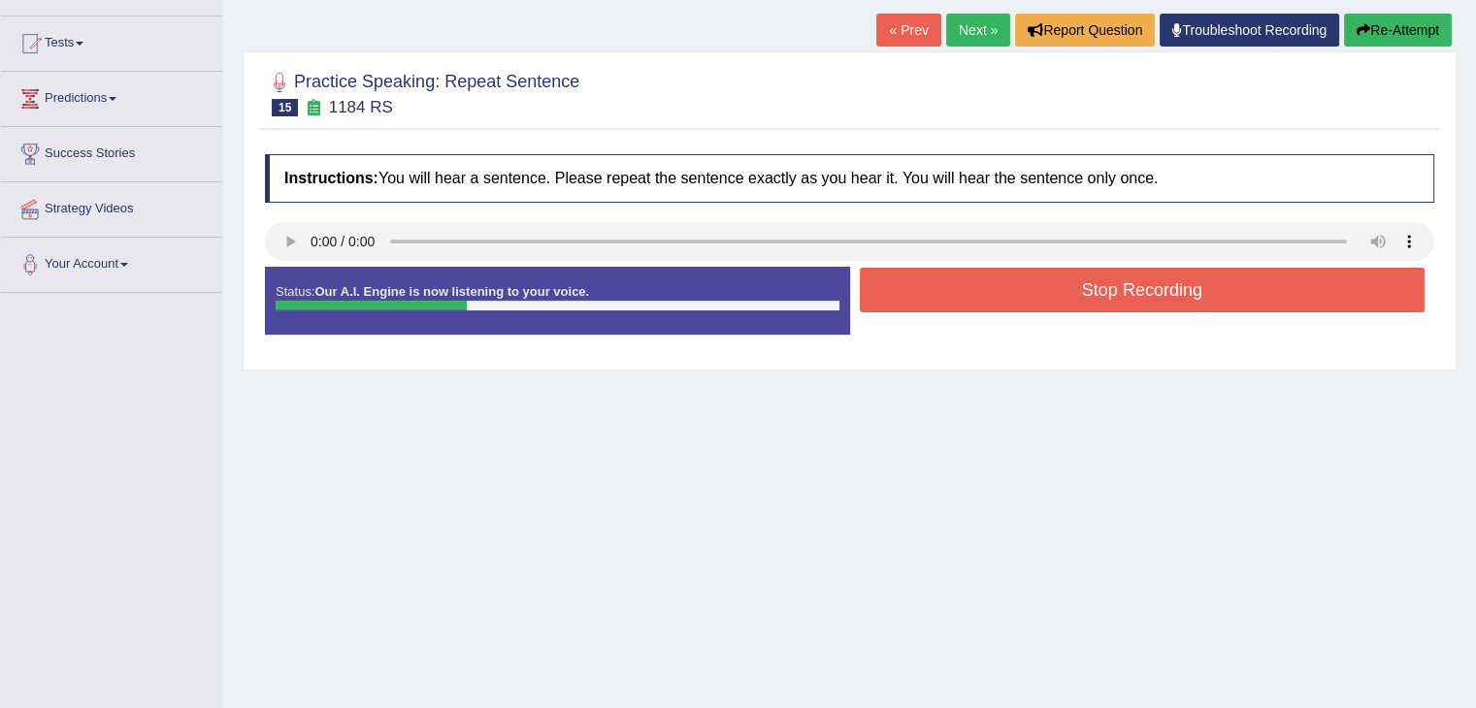
click at [948, 296] on button "Stop Recording" at bounding box center [1143, 290] width 566 height 45
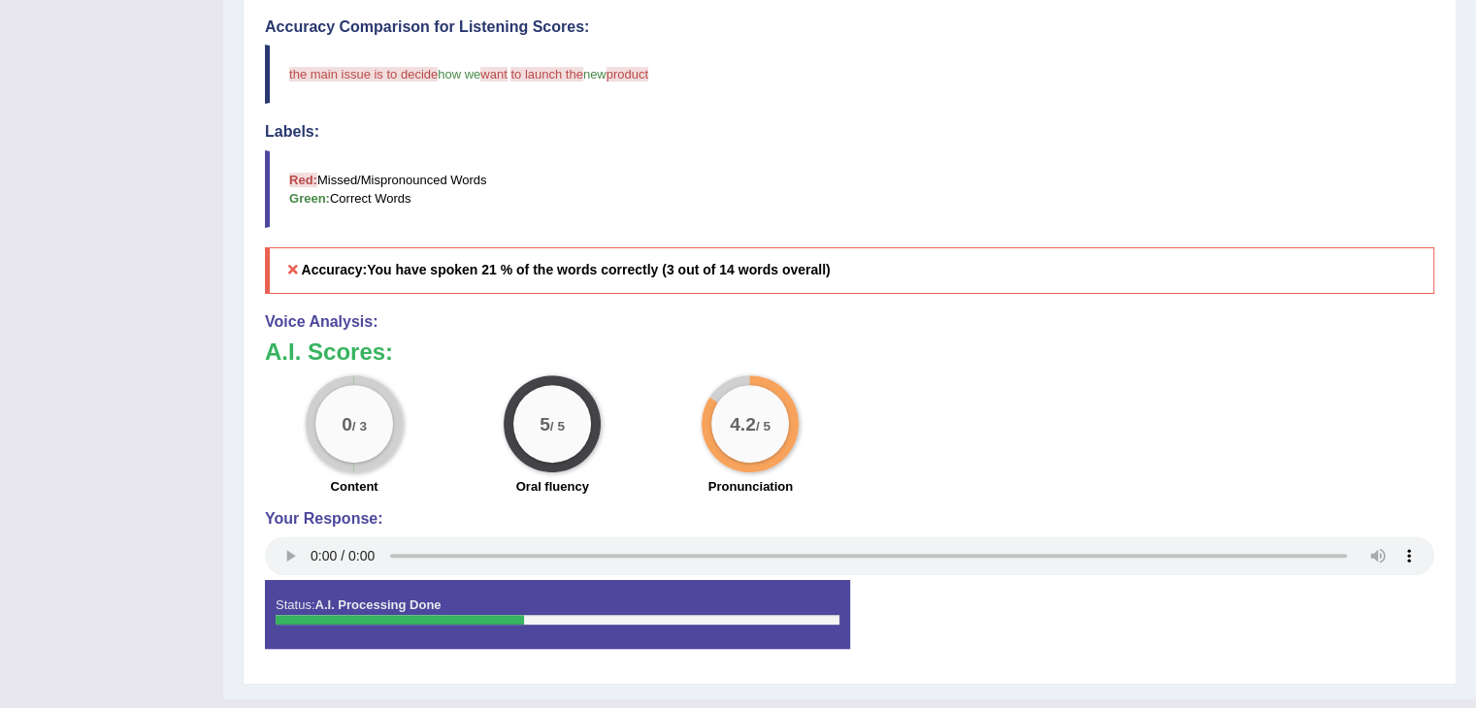
scroll to position [124, 0]
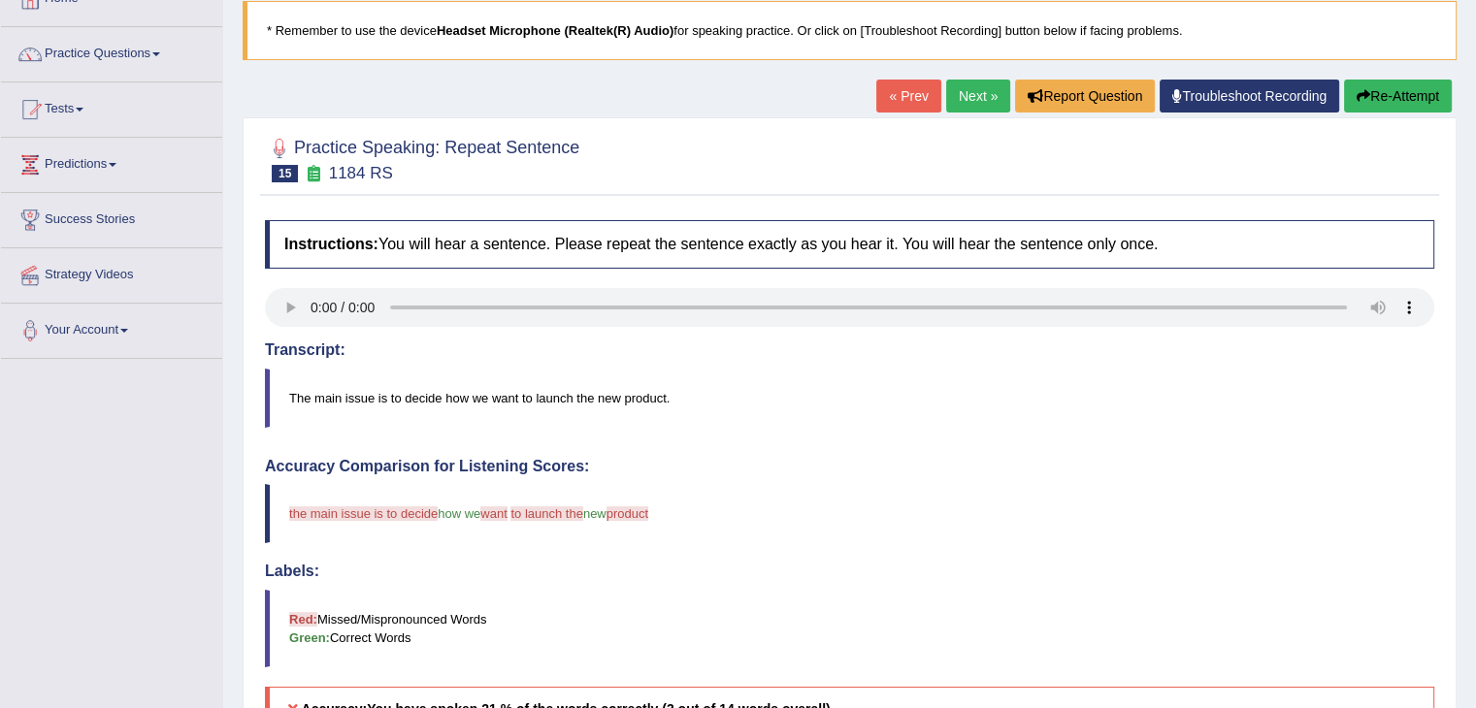
click at [955, 99] on link "Next »" at bounding box center [978, 96] width 64 height 33
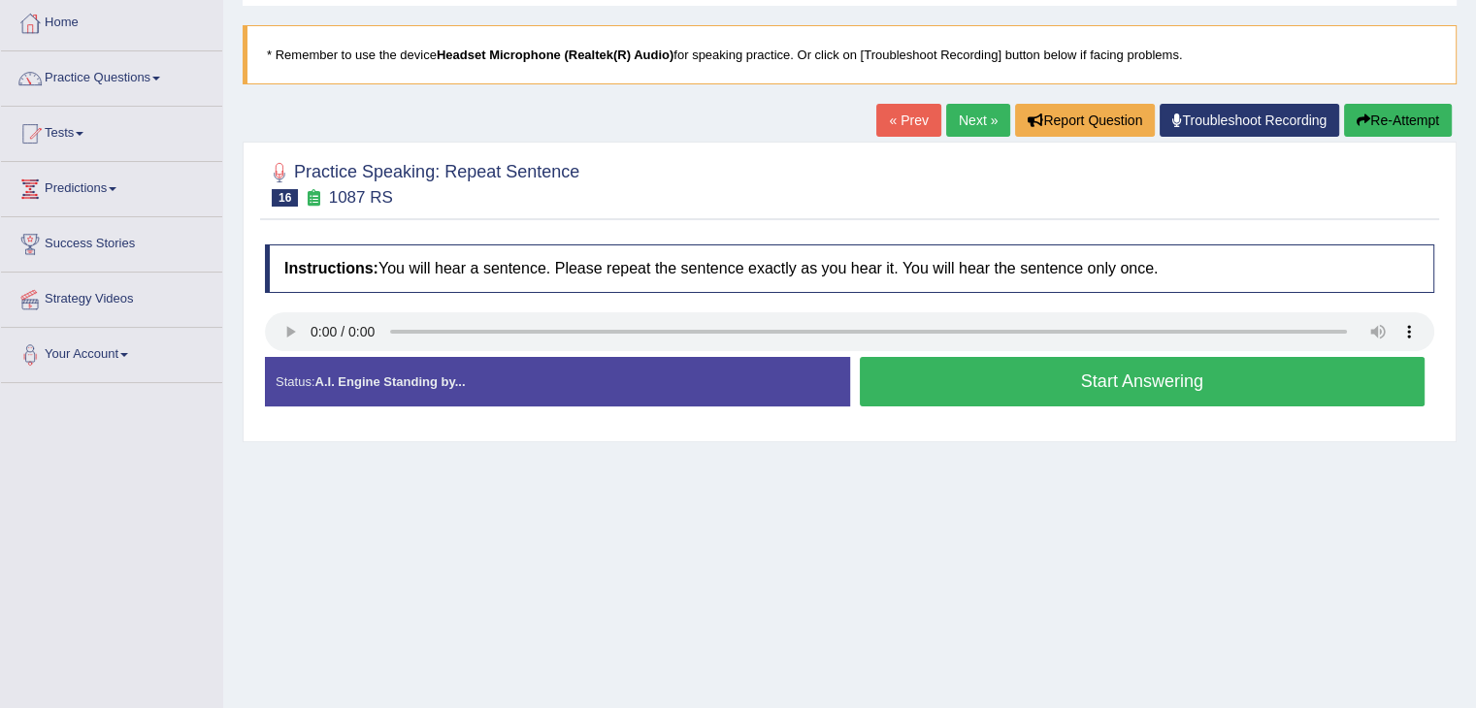
click at [946, 381] on button "Start Answering" at bounding box center [1143, 381] width 566 height 49
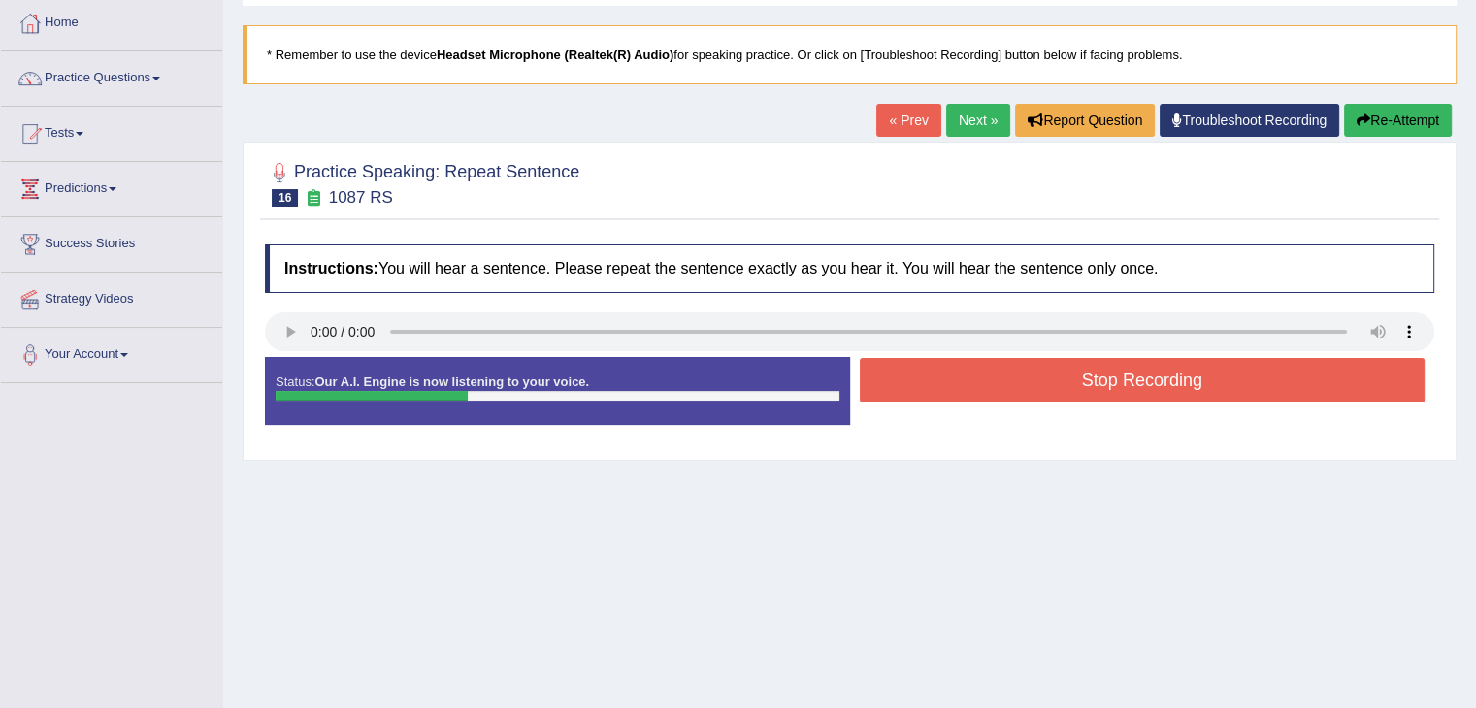
click at [946, 381] on button "Stop Recording" at bounding box center [1143, 380] width 566 height 45
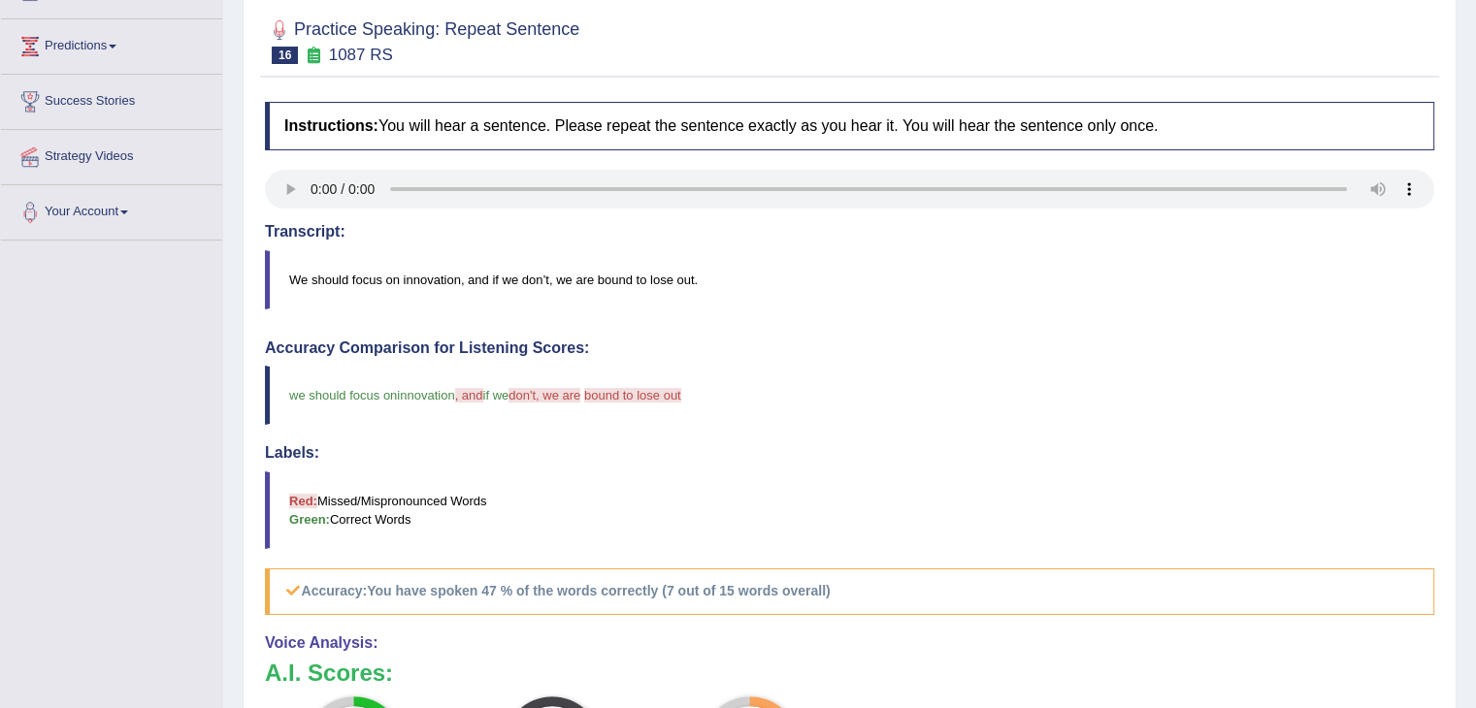
scroll to position [212, 0]
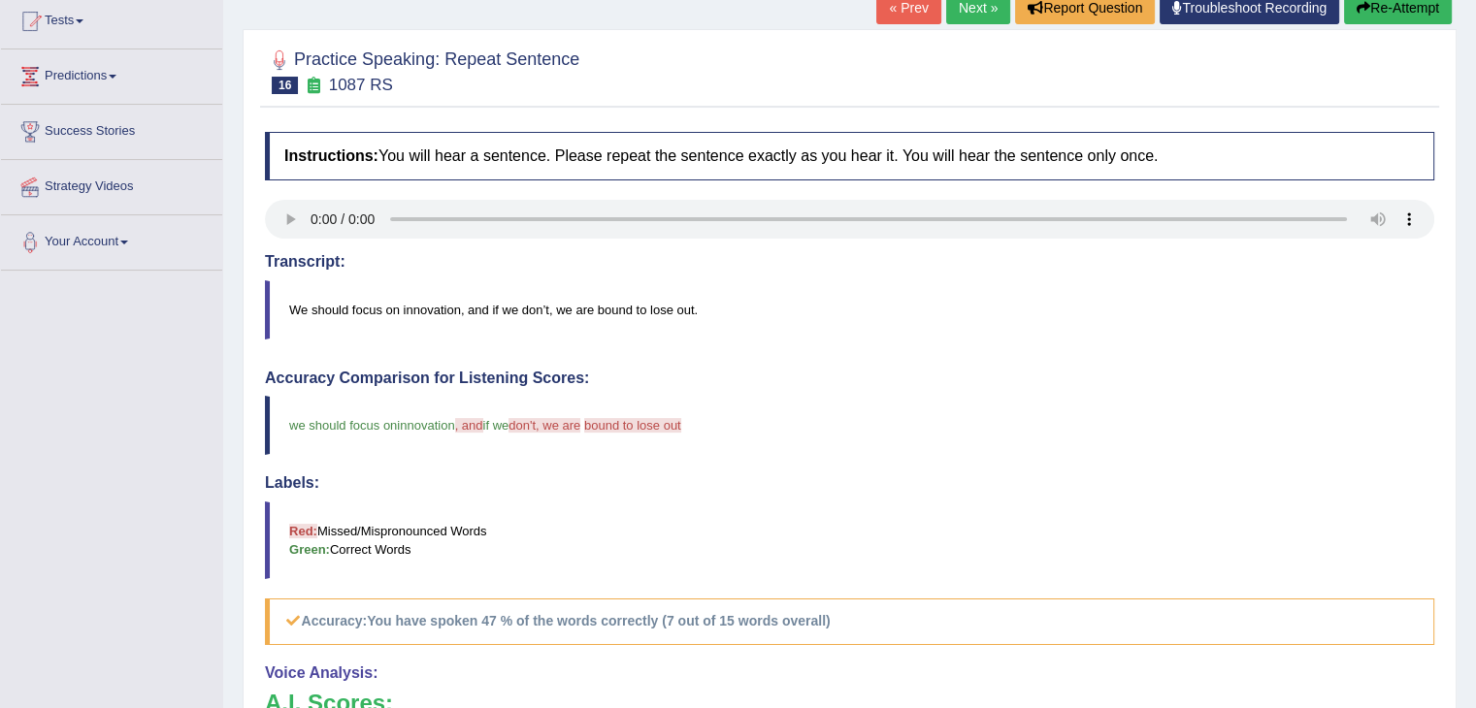
click at [978, 16] on link "Next »" at bounding box center [978, 7] width 64 height 33
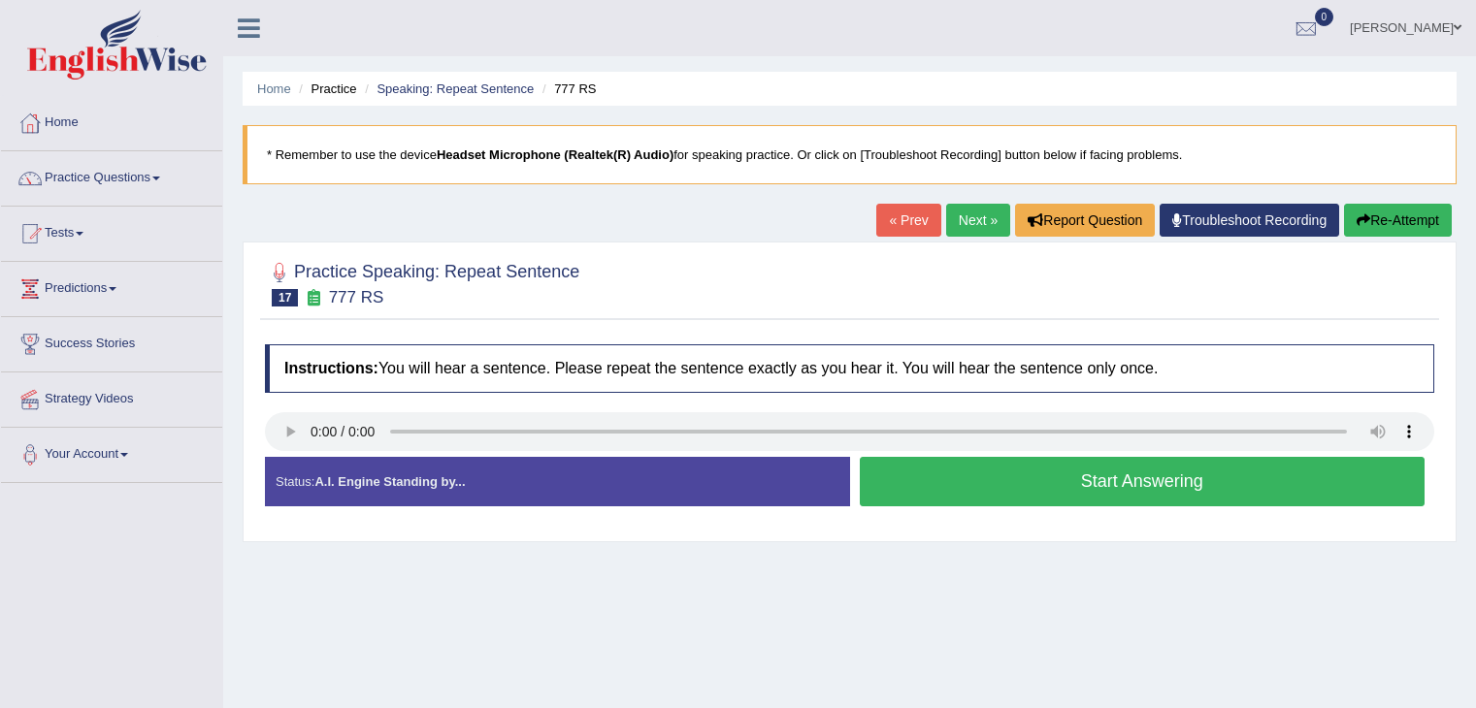
click at [1475, 149] on html "Toggle navigation Home Practice Questions Speaking Practice Read Aloud Repeat S…" at bounding box center [738, 354] width 1476 height 708
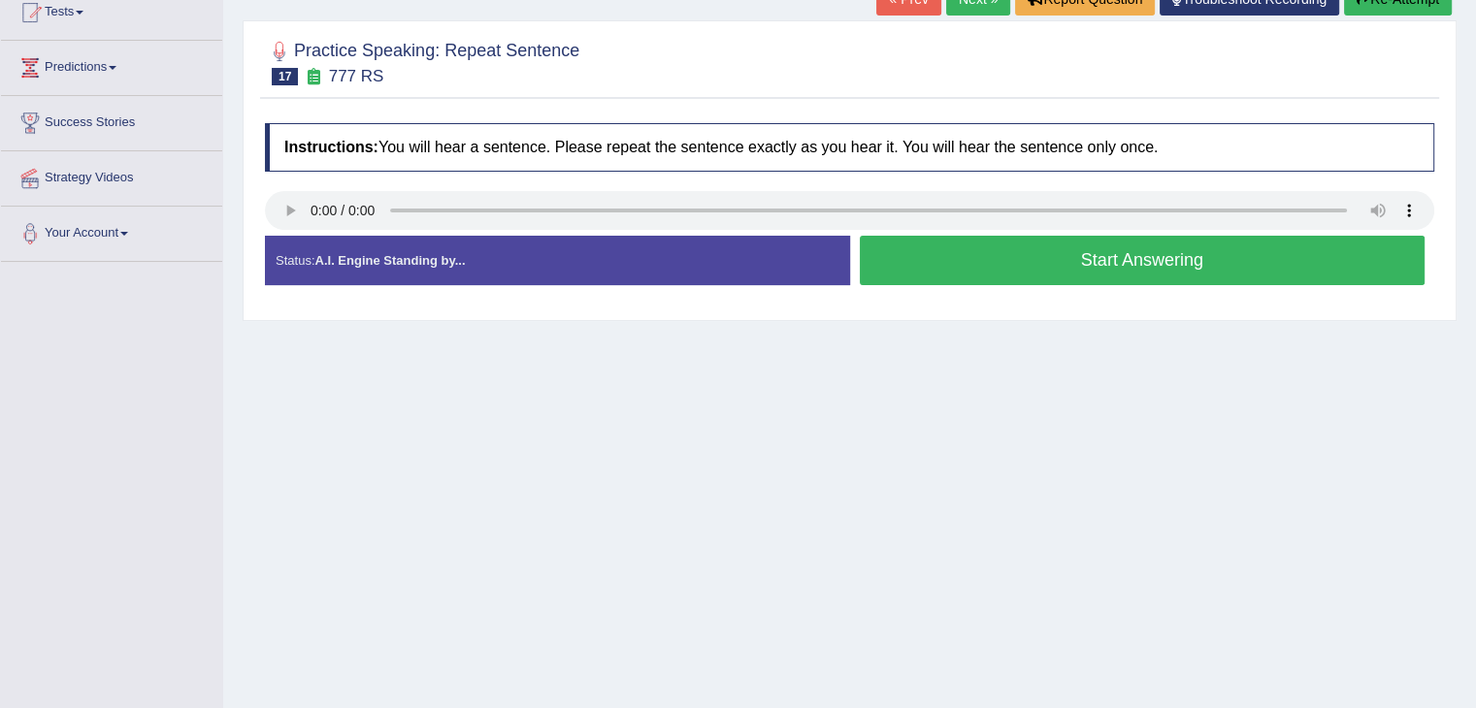
scroll to position [119, 0]
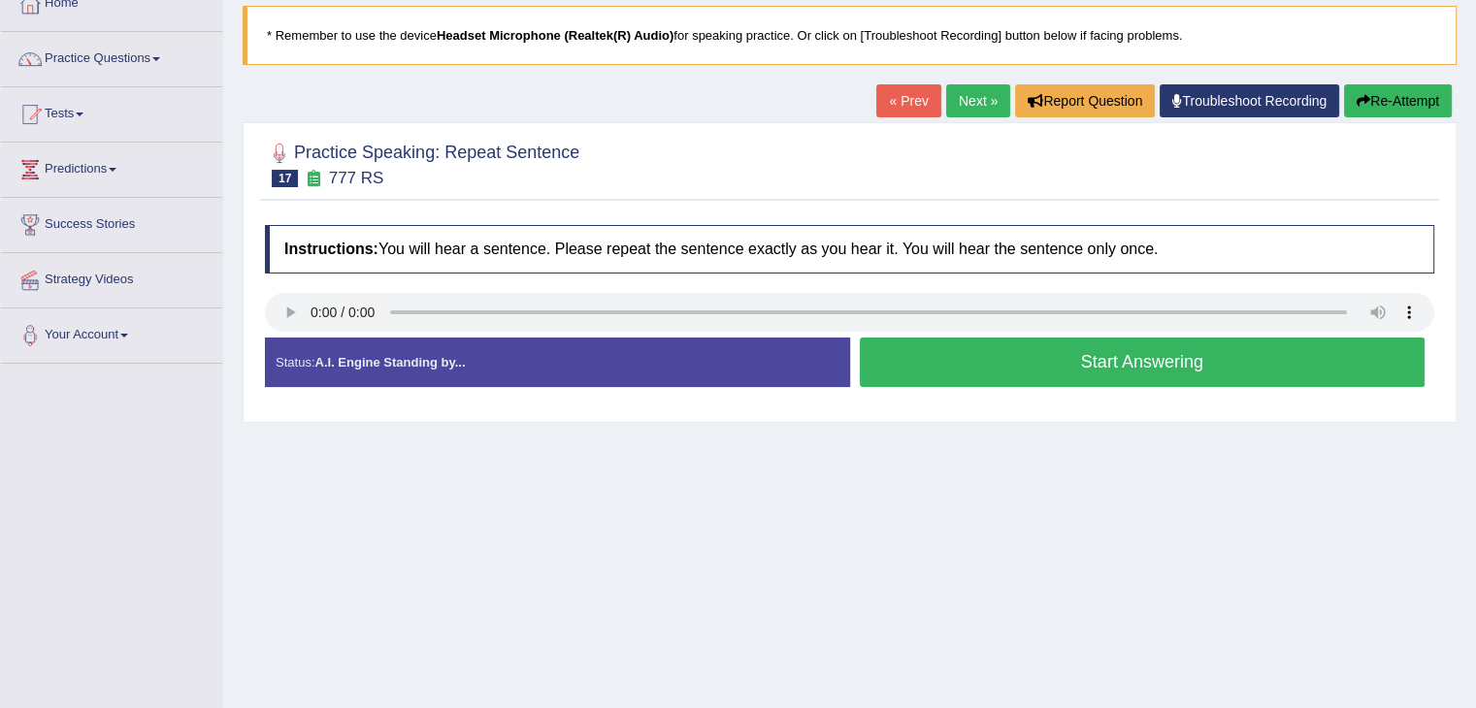
click at [1021, 358] on button "Start Answering" at bounding box center [1143, 362] width 566 height 49
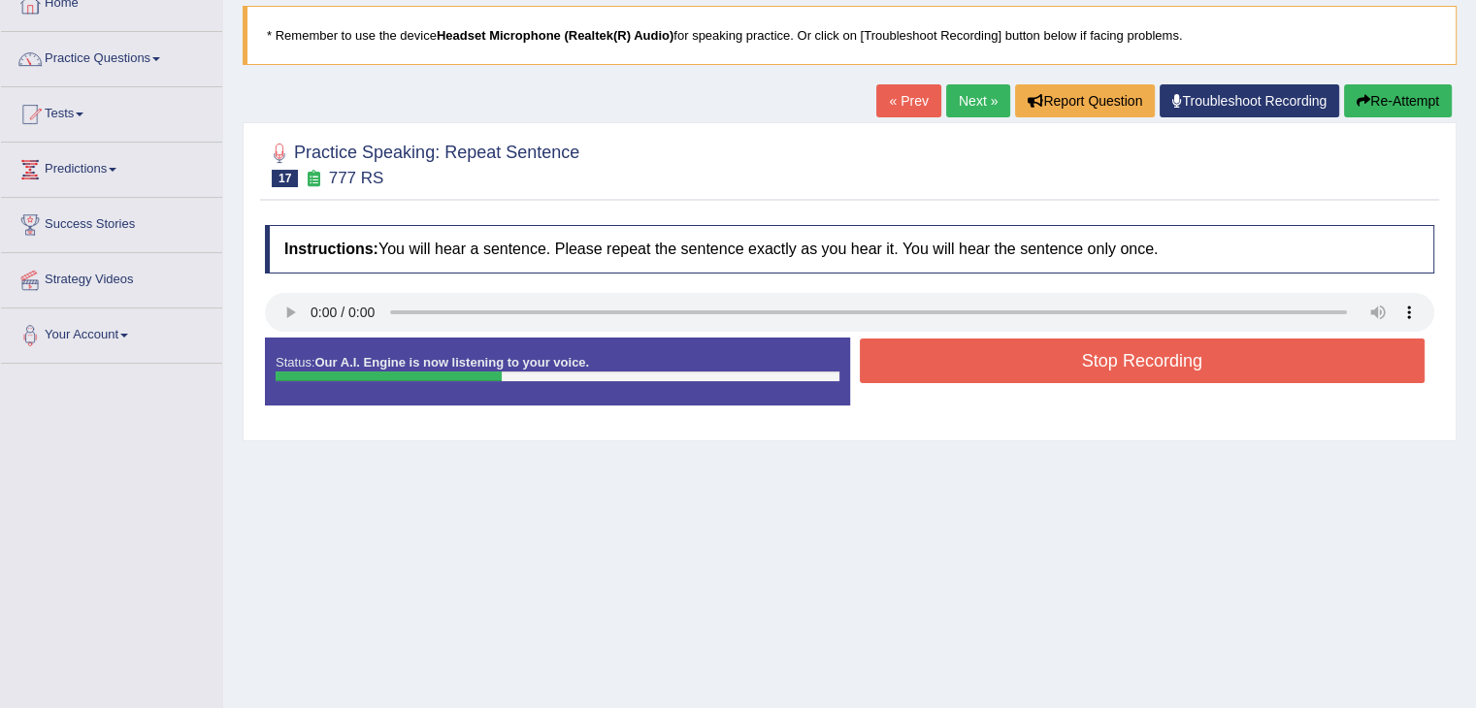
click at [1021, 358] on button "Stop Recording" at bounding box center [1143, 361] width 566 height 45
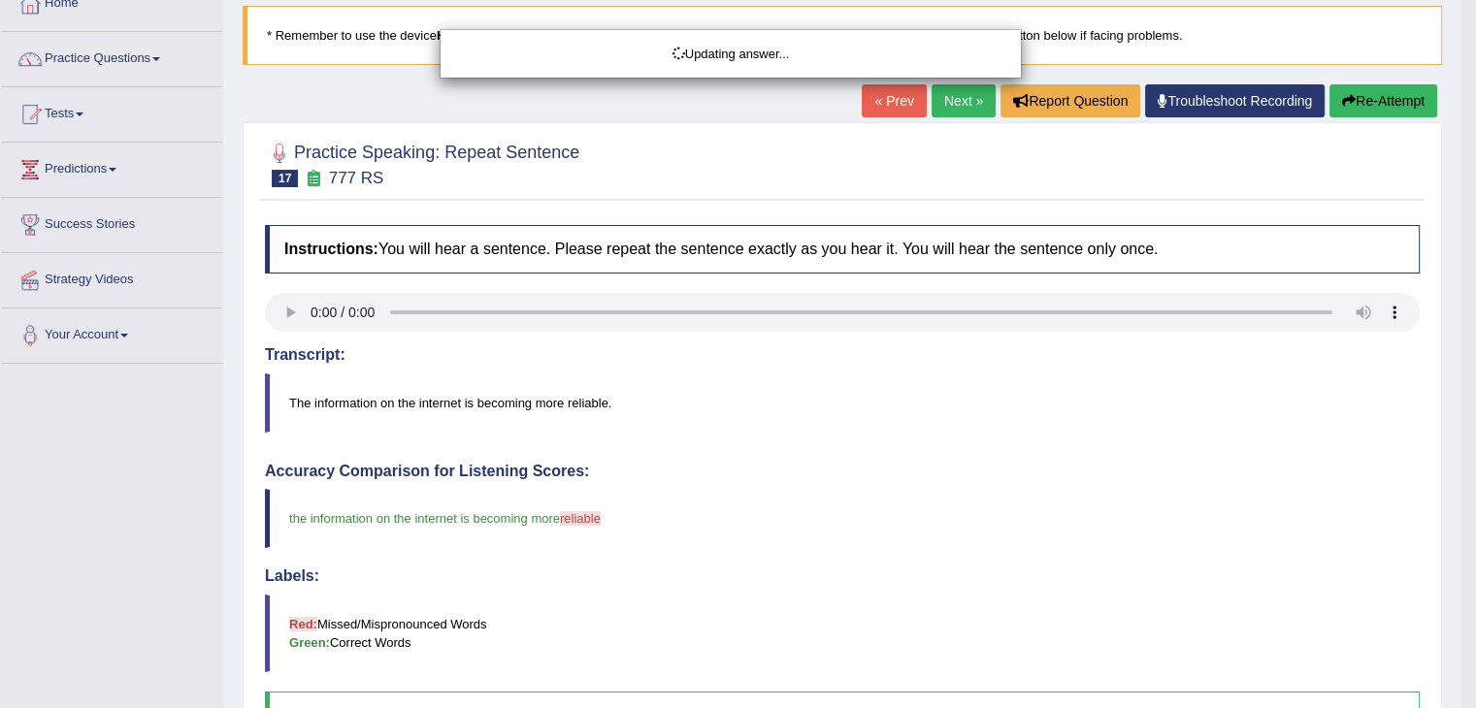
drag, startPoint x: 1489, startPoint y: 107, endPoint x: 1488, endPoint y: 164, distance: 57.3
click at [1475, 164] on html "Toggle navigation Home Practice Questions Speaking Practice Read Aloud Repeat S…" at bounding box center [738, 235] width 1476 height 708
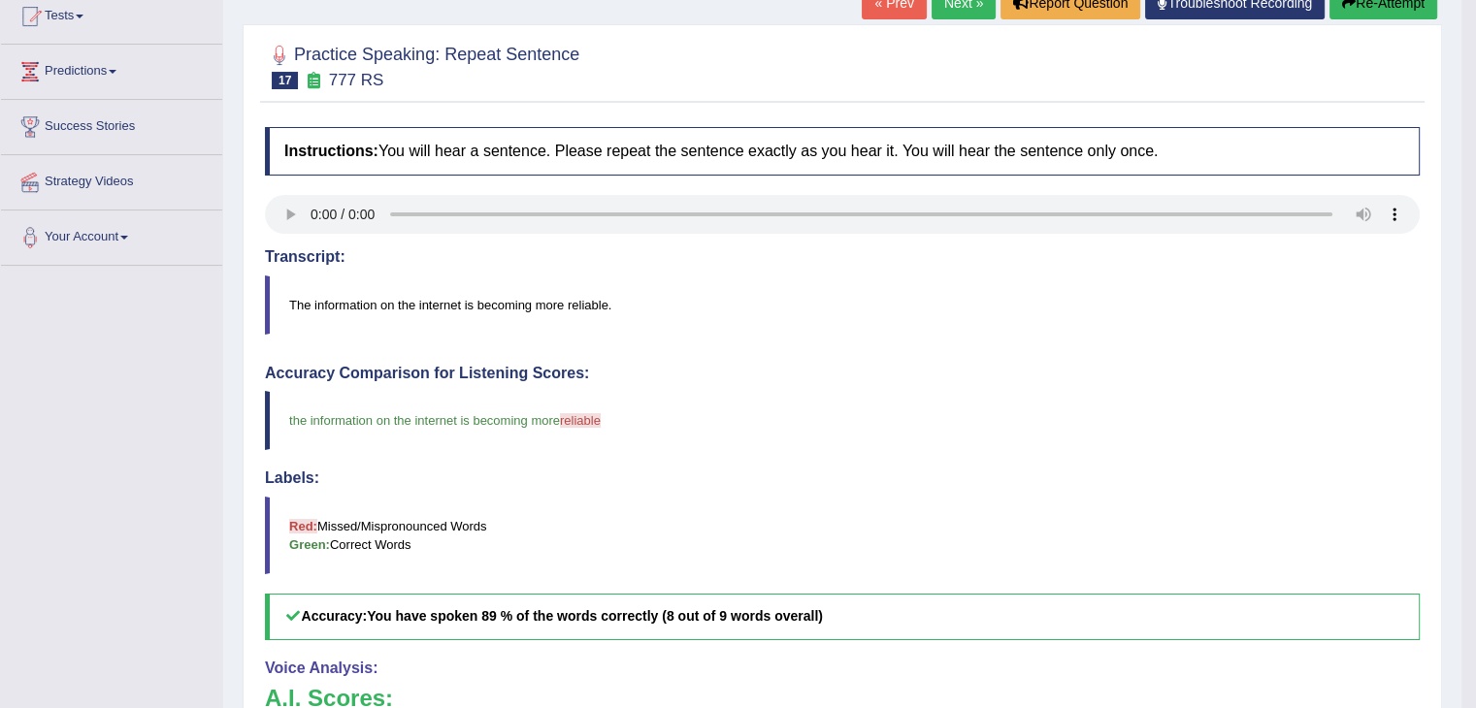
scroll to position [197, 0]
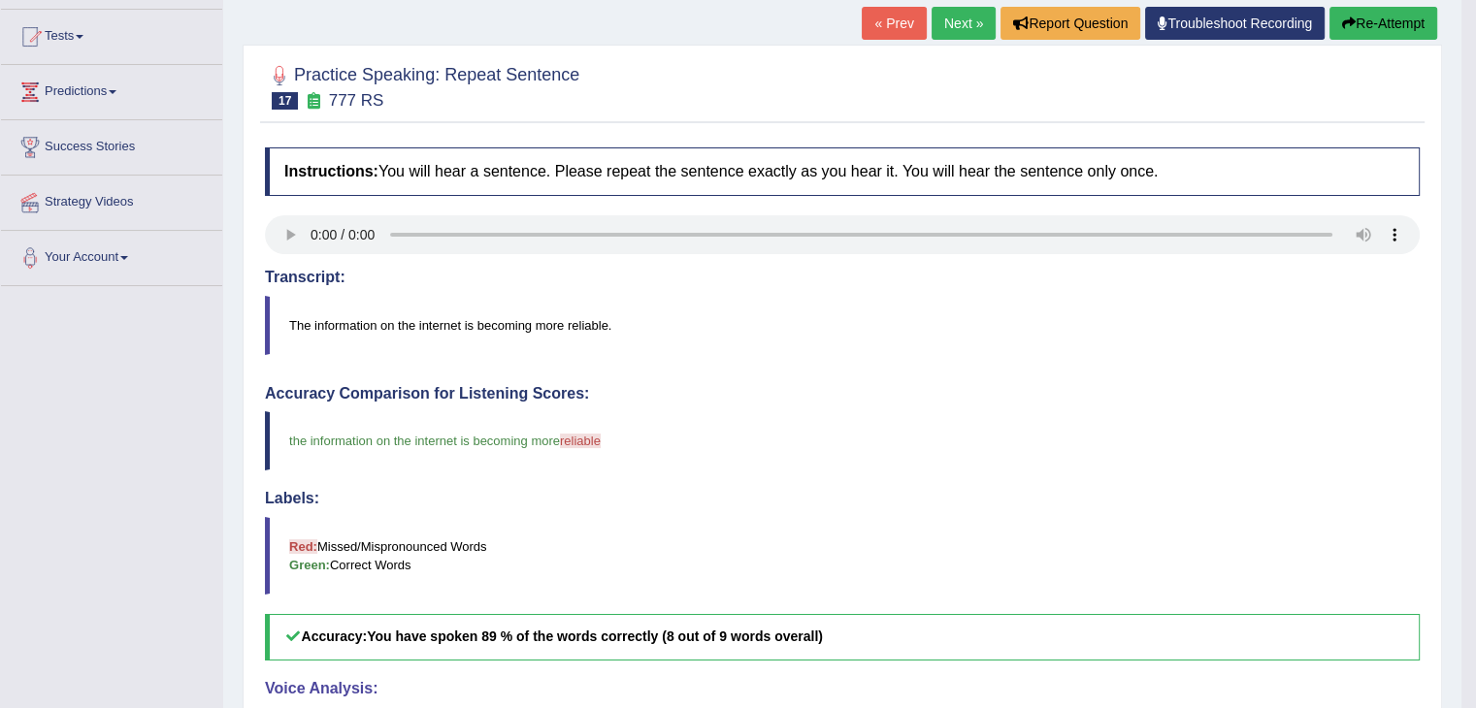
click at [964, 28] on link "Next »" at bounding box center [963, 23] width 64 height 33
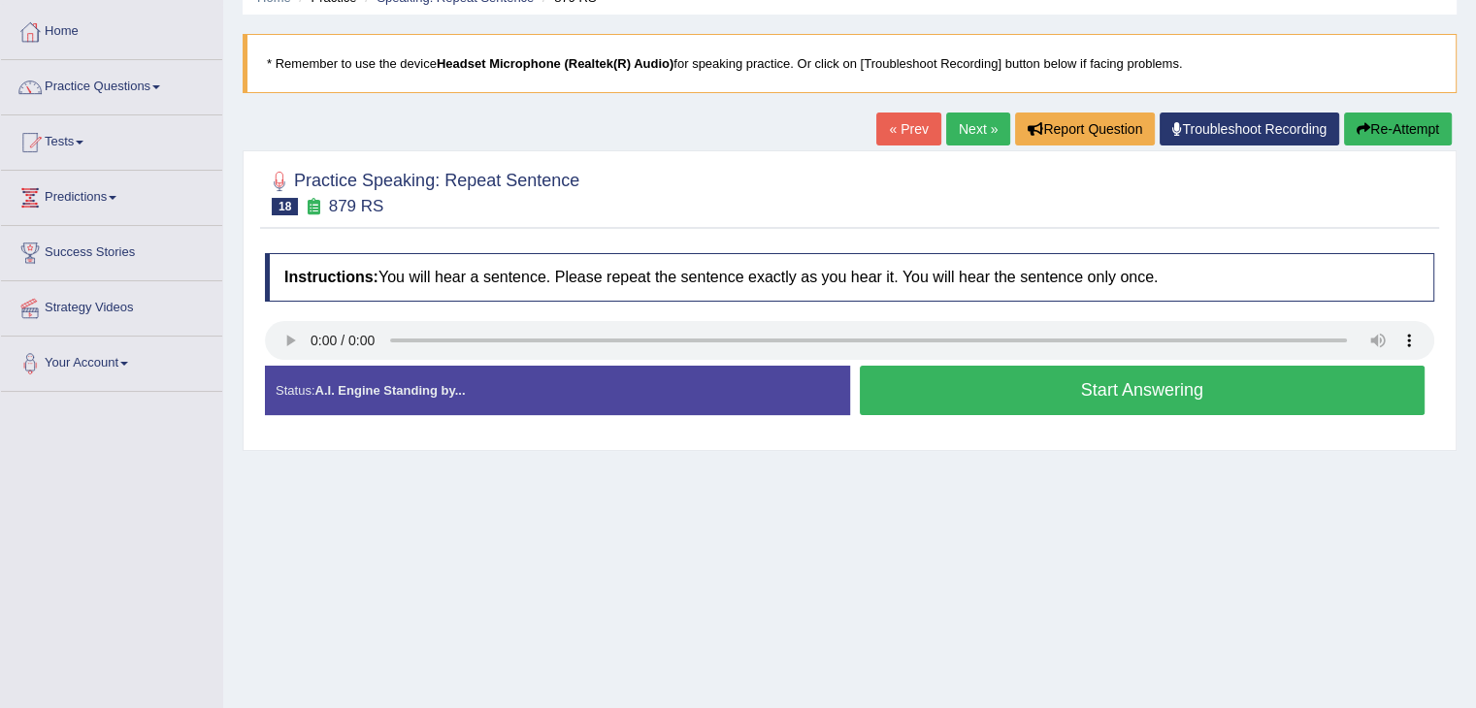
scroll to position [96, 0]
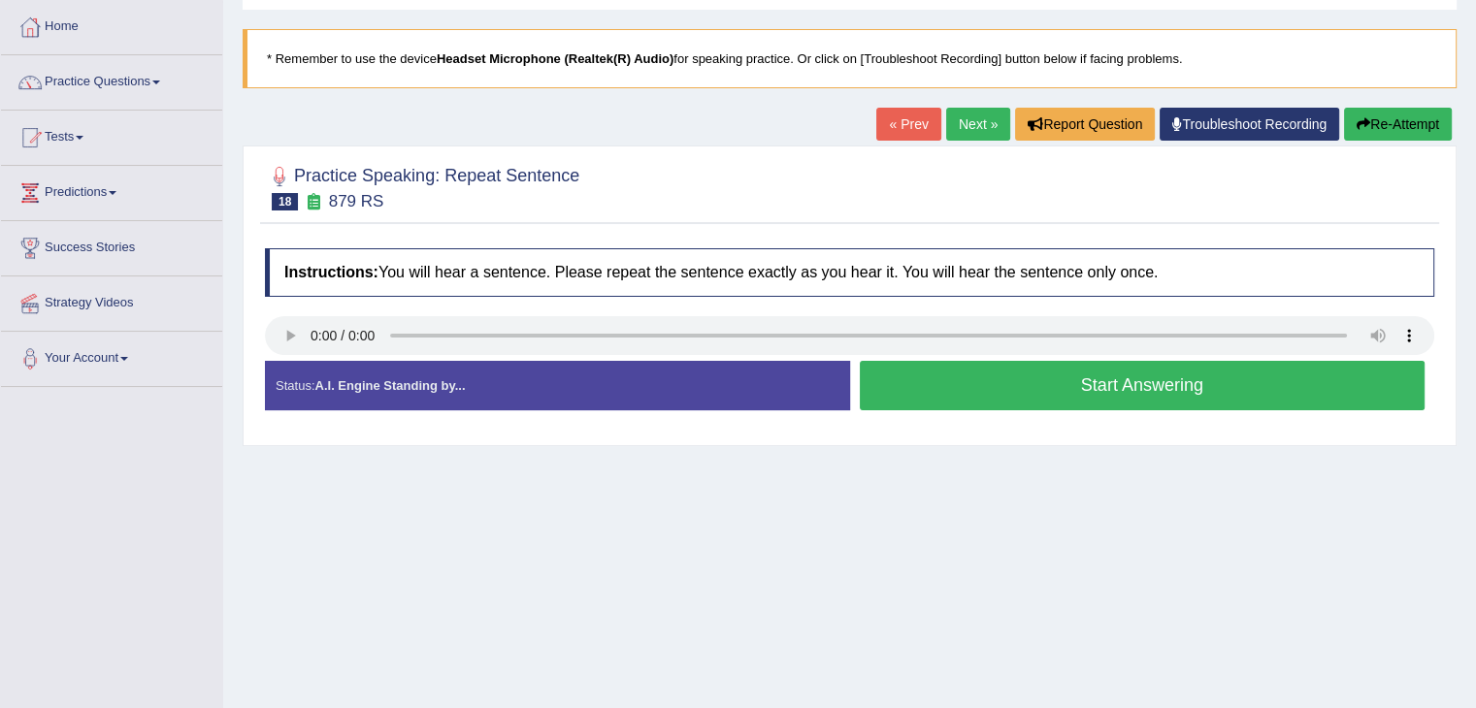
click at [1143, 380] on button "Start Answering" at bounding box center [1143, 385] width 566 height 49
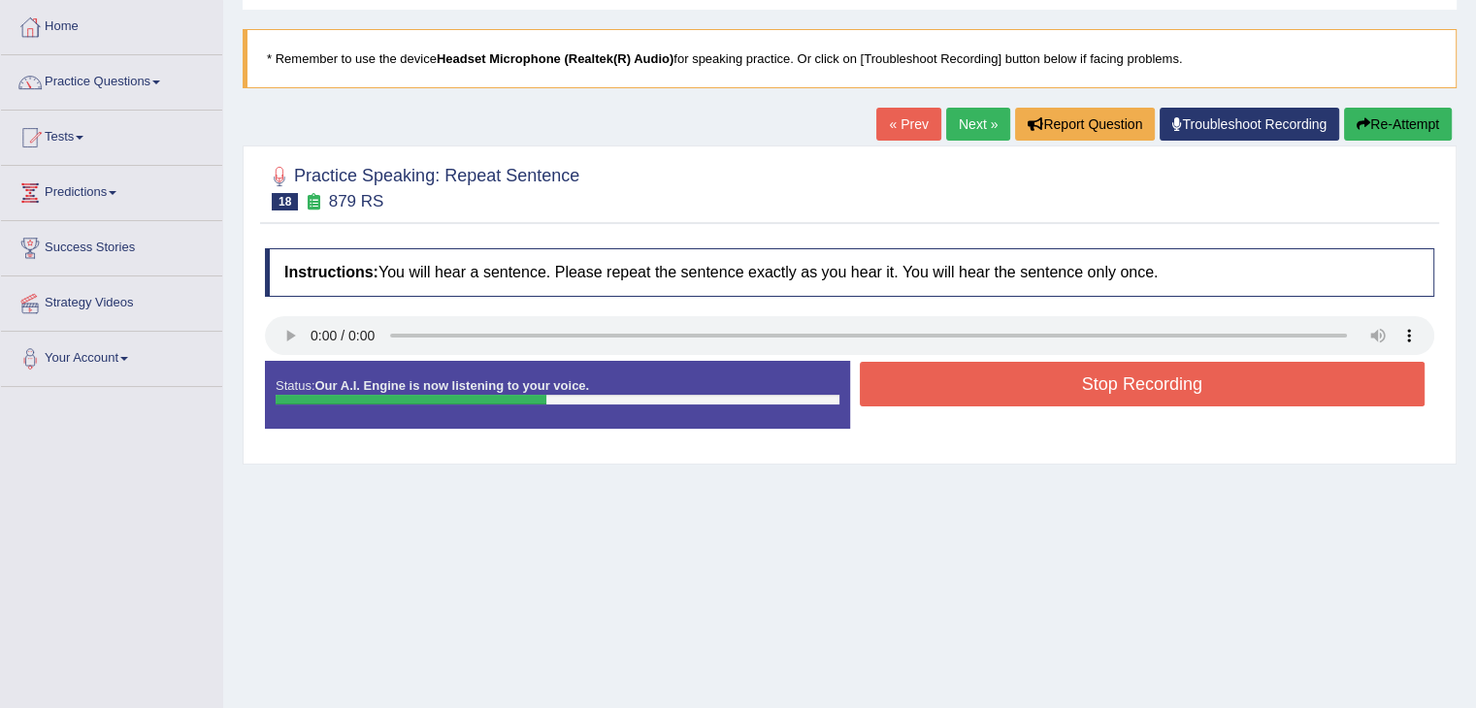
click at [1143, 380] on button "Stop Recording" at bounding box center [1143, 384] width 566 height 45
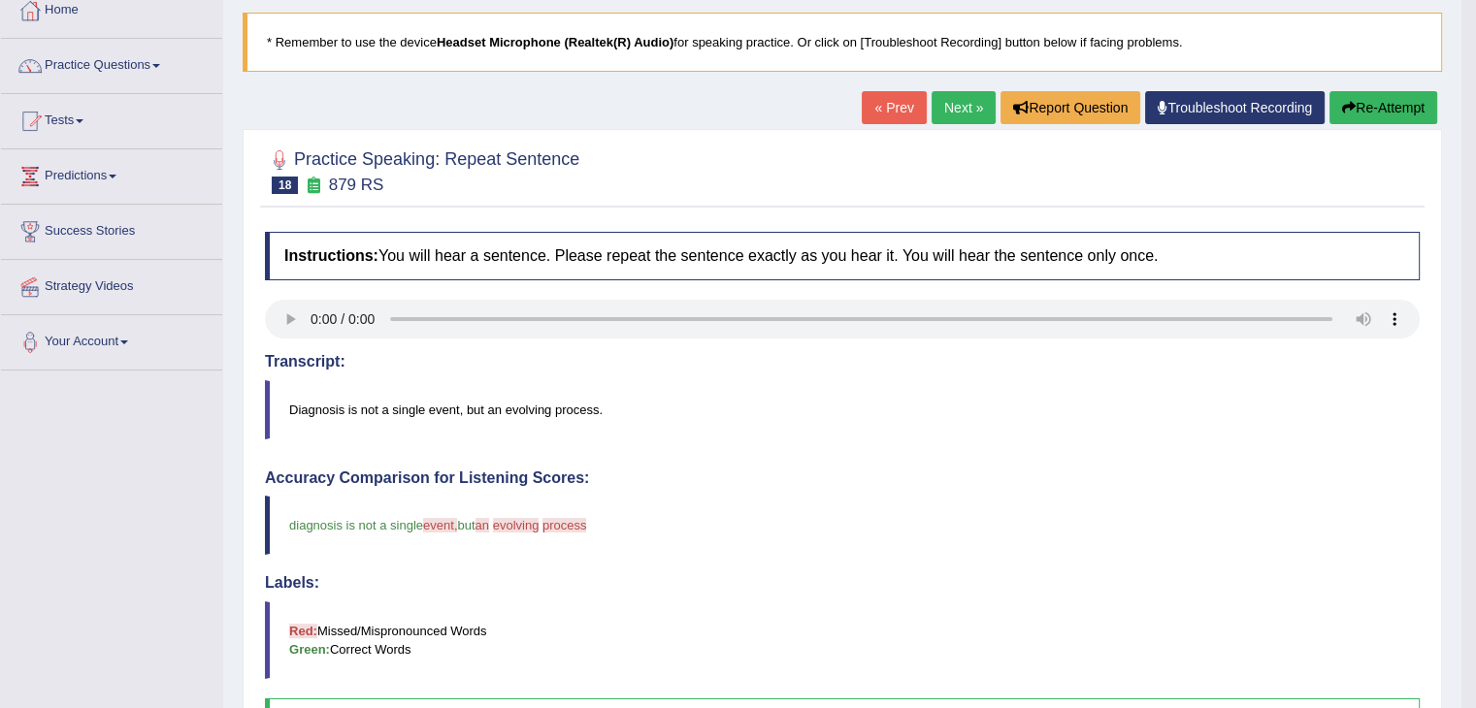
scroll to position [108, 0]
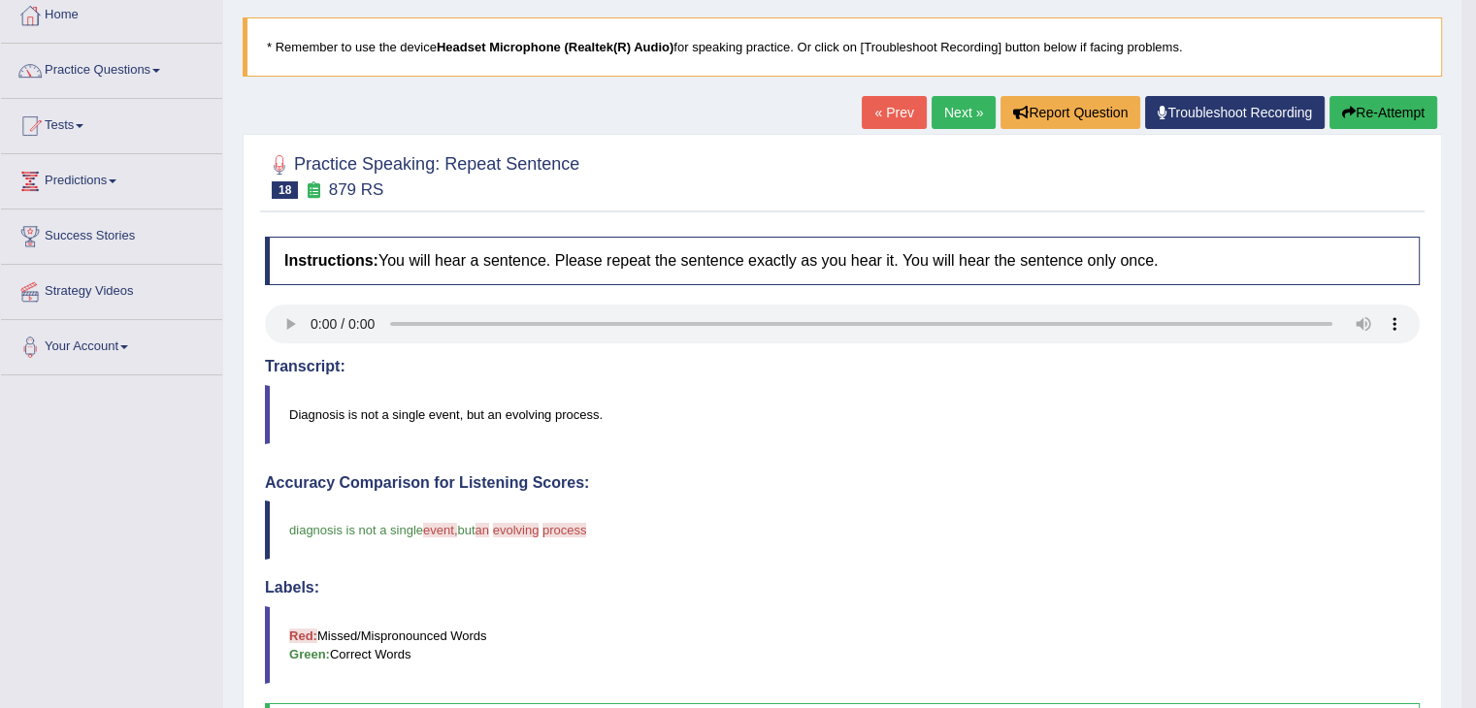
click at [964, 98] on link "Next »" at bounding box center [963, 112] width 64 height 33
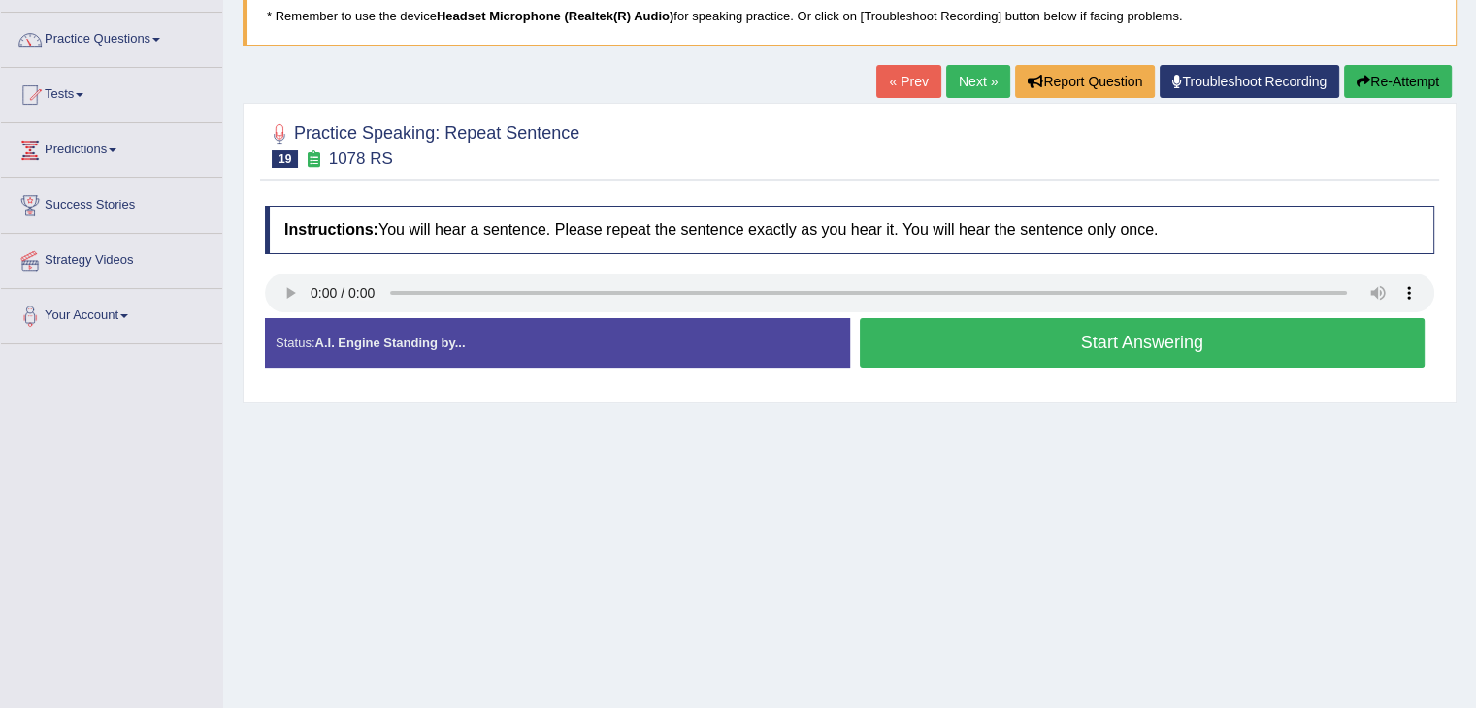
scroll to position [140, 0]
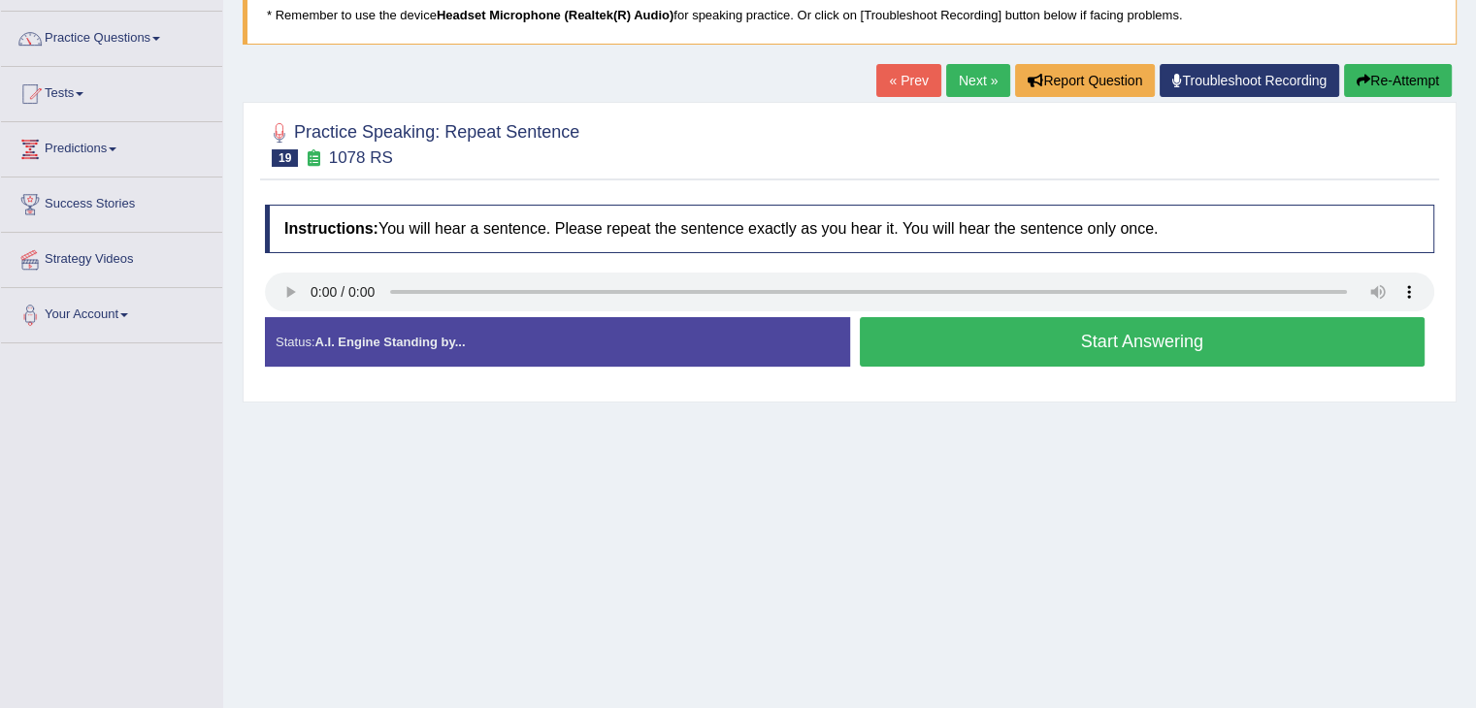
click at [952, 346] on button "Start Answering" at bounding box center [1143, 341] width 566 height 49
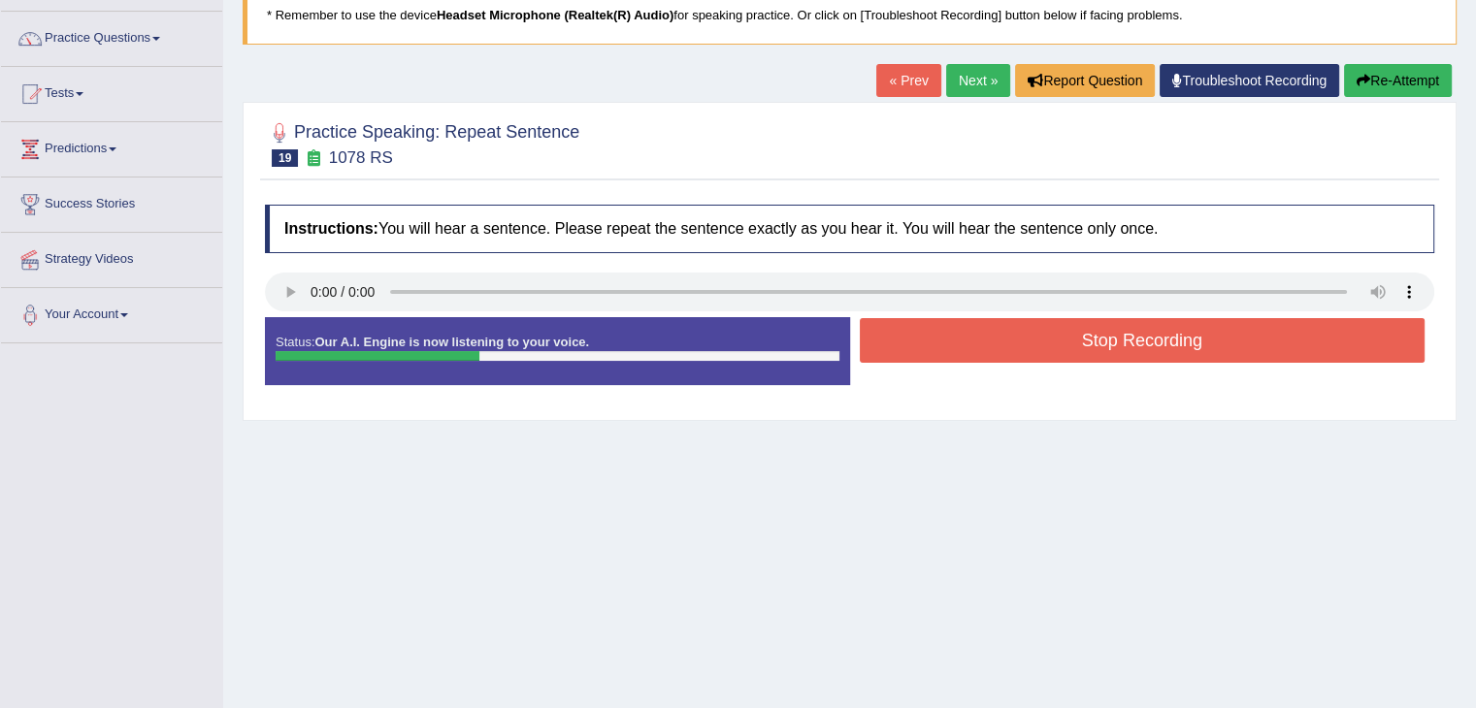
click at [952, 346] on button "Stop Recording" at bounding box center [1143, 340] width 566 height 45
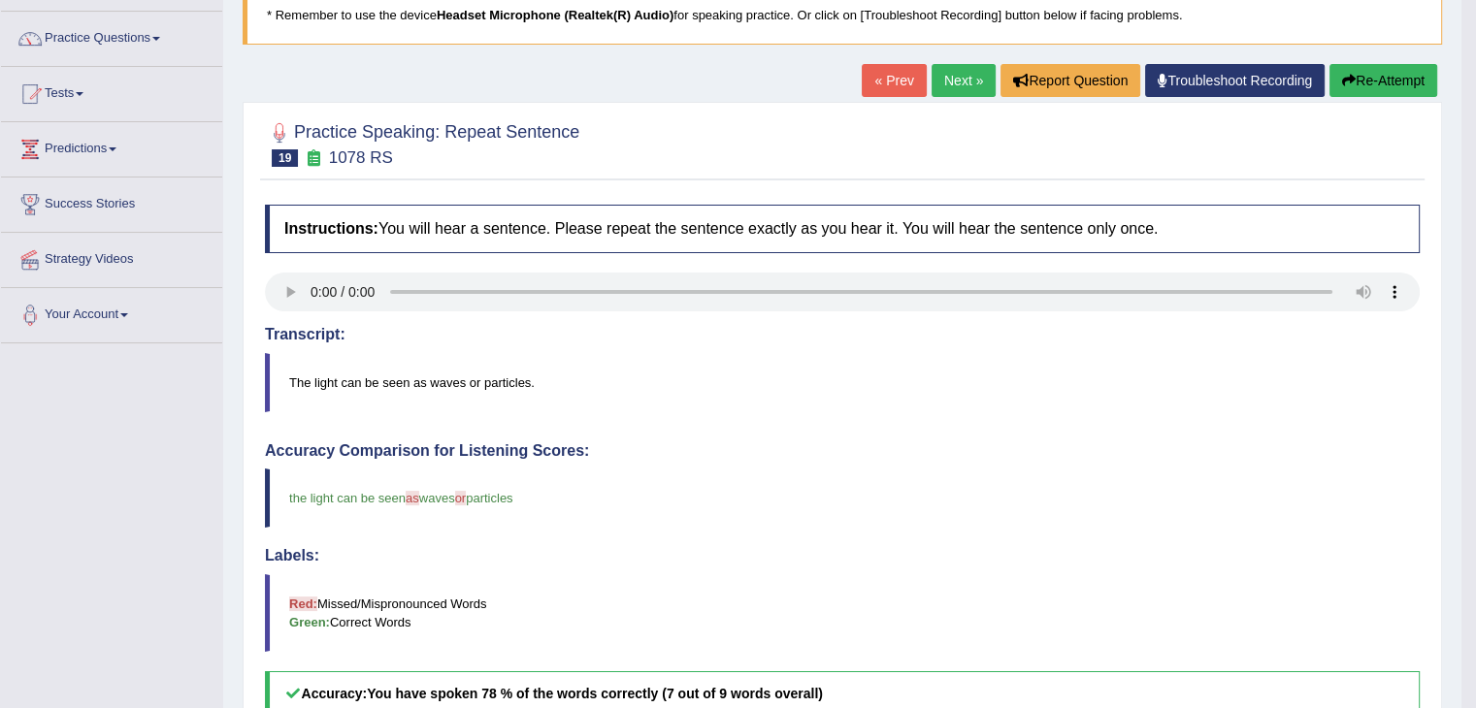
drag, startPoint x: 1489, startPoint y: 204, endPoint x: 1489, endPoint y: 287, distance: 83.4
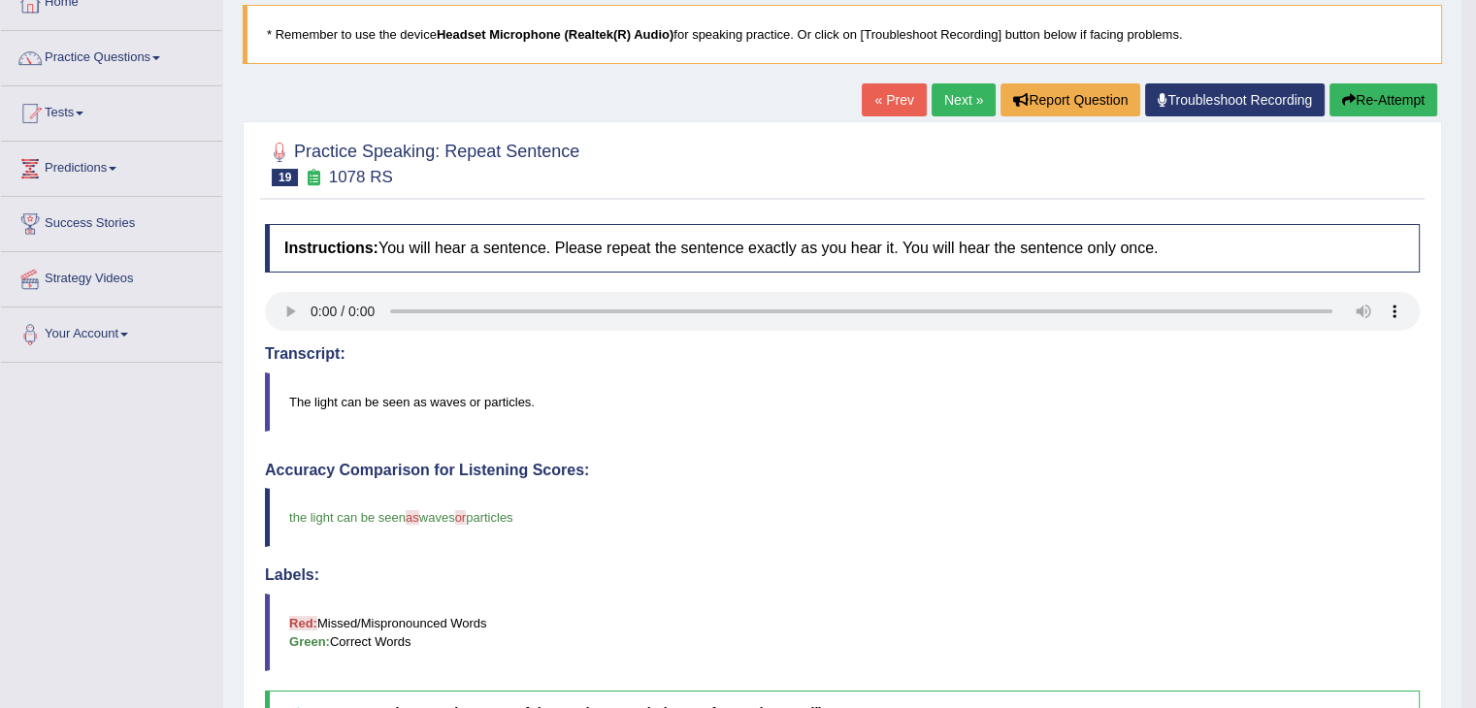
scroll to position [108, 0]
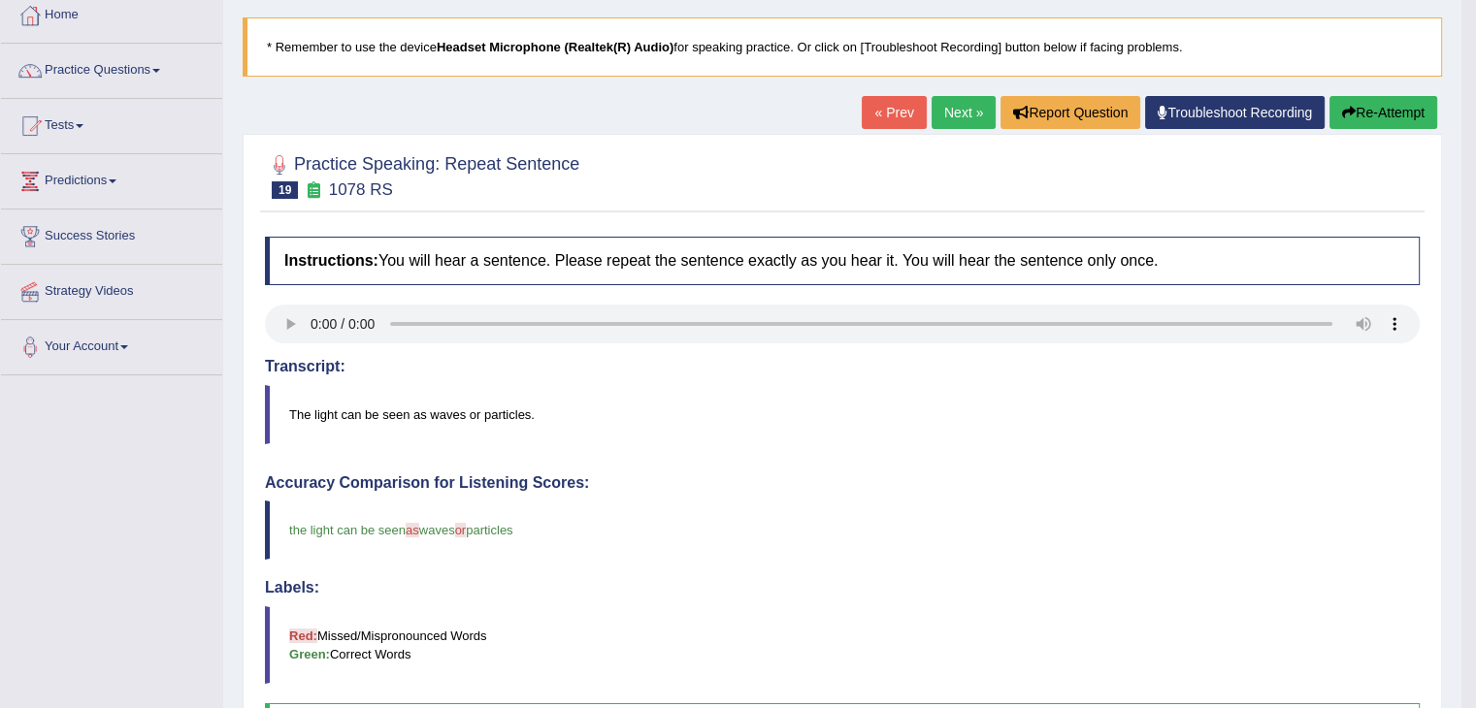
click at [951, 111] on link "Next »" at bounding box center [963, 112] width 64 height 33
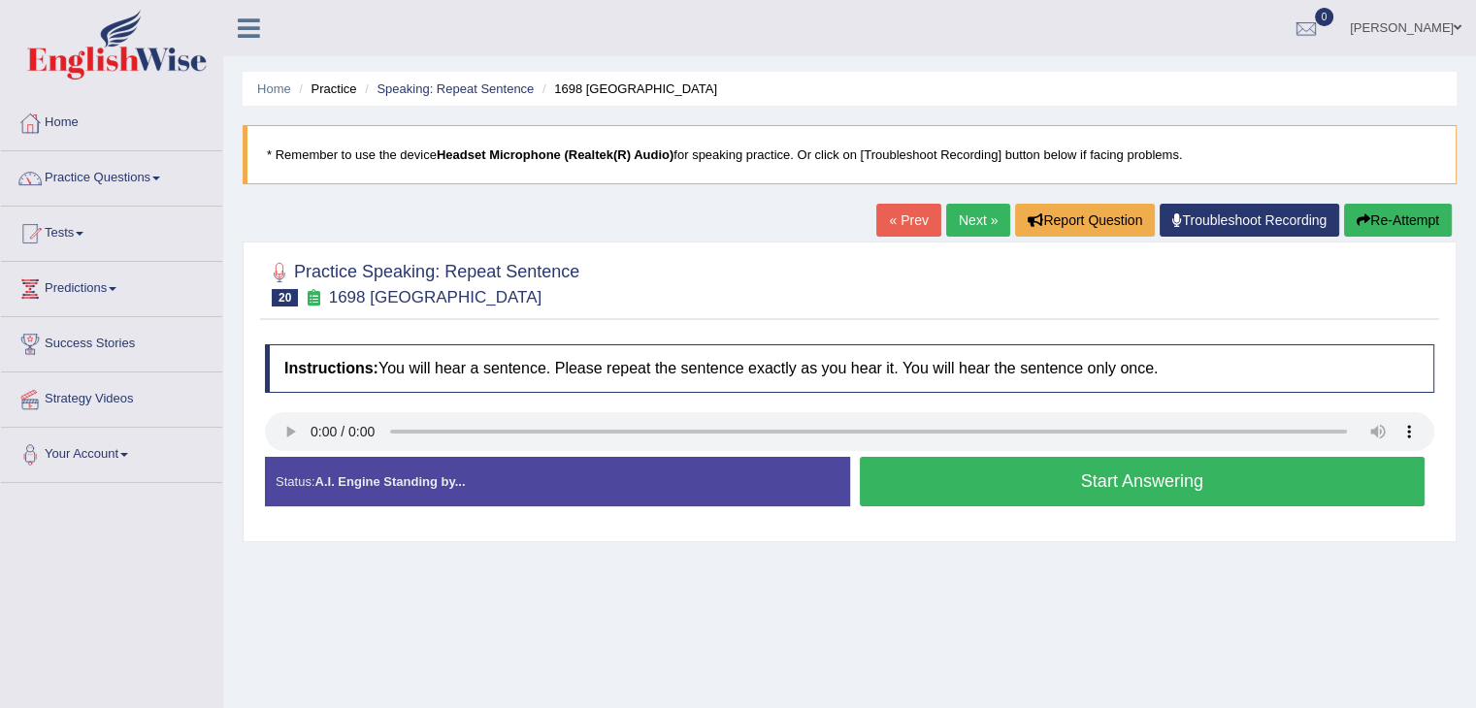
click at [986, 470] on button "Start Answering" at bounding box center [1143, 481] width 566 height 49
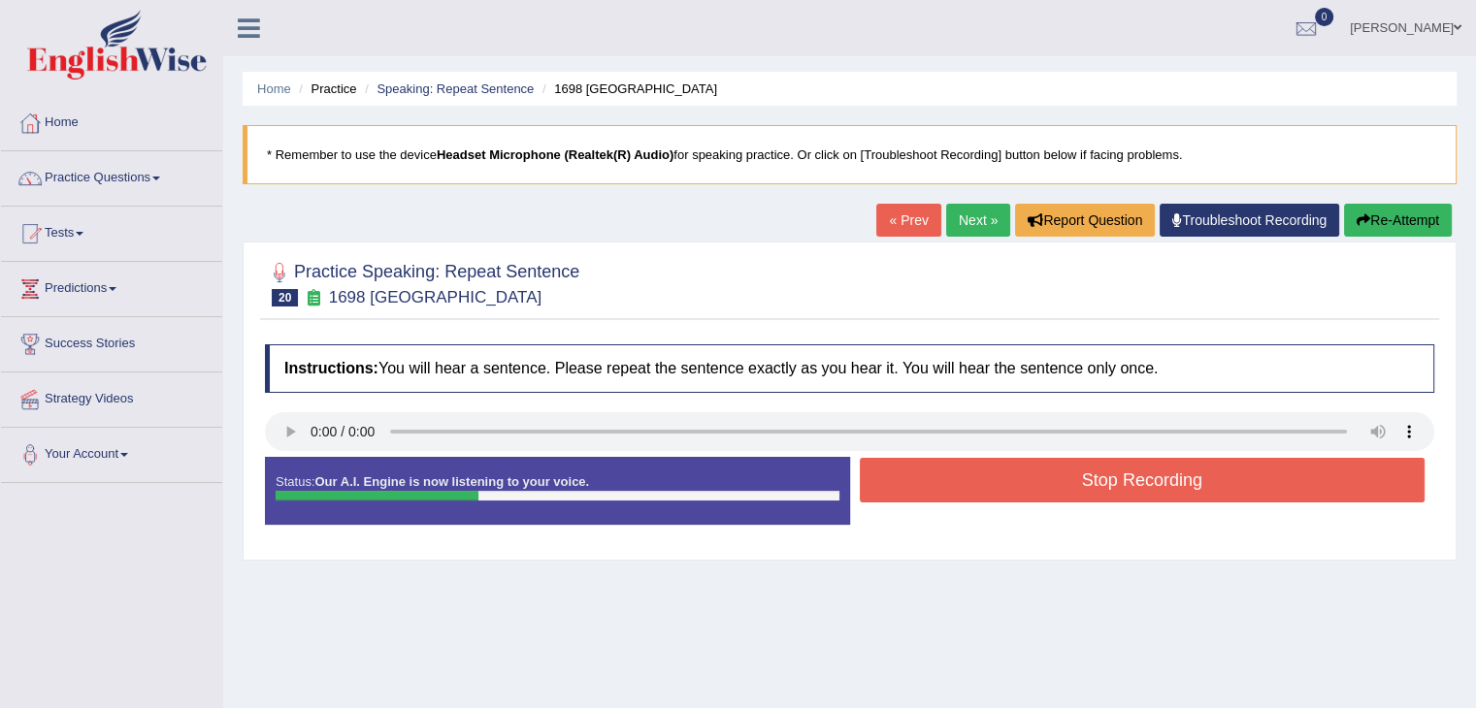
click at [986, 470] on button "Stop Recording" at bounding box center [1143, 480] width 566 height 45
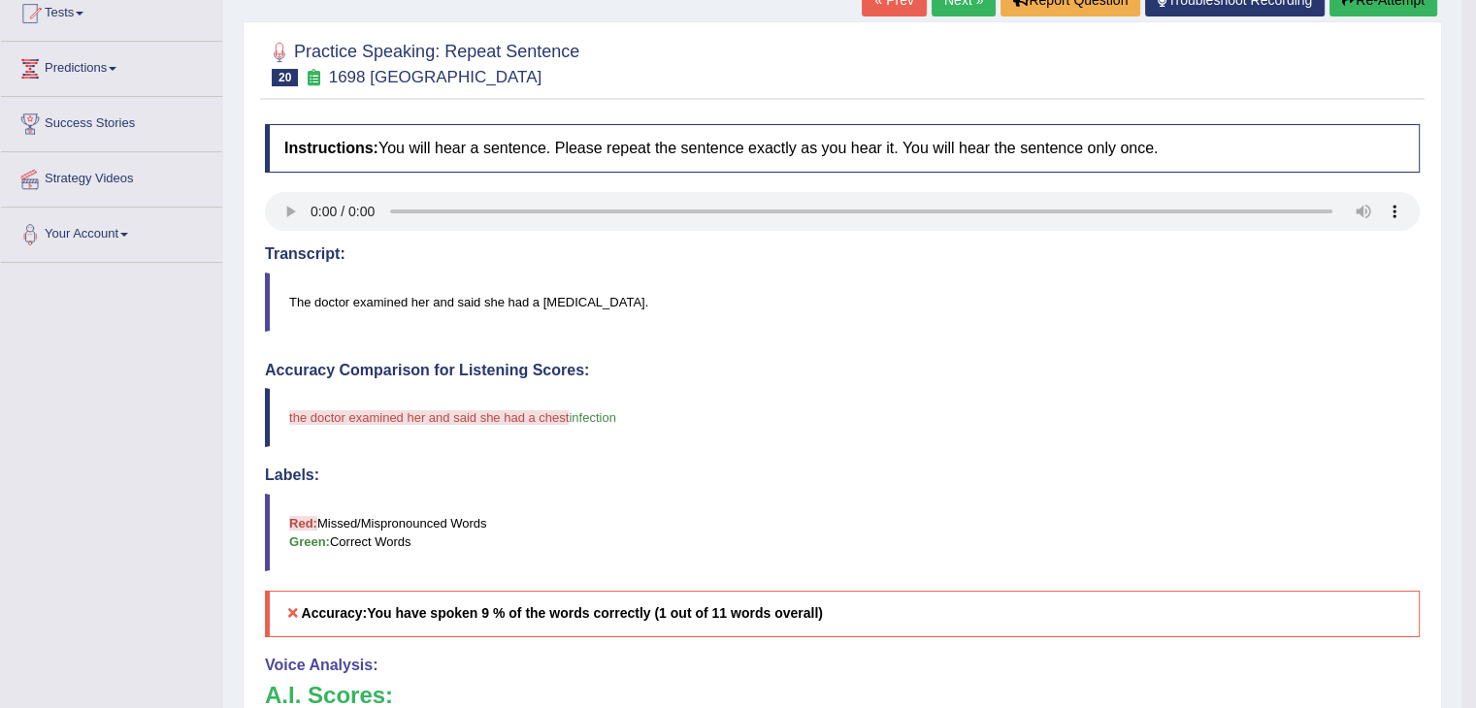
scroll to position [204, 0]
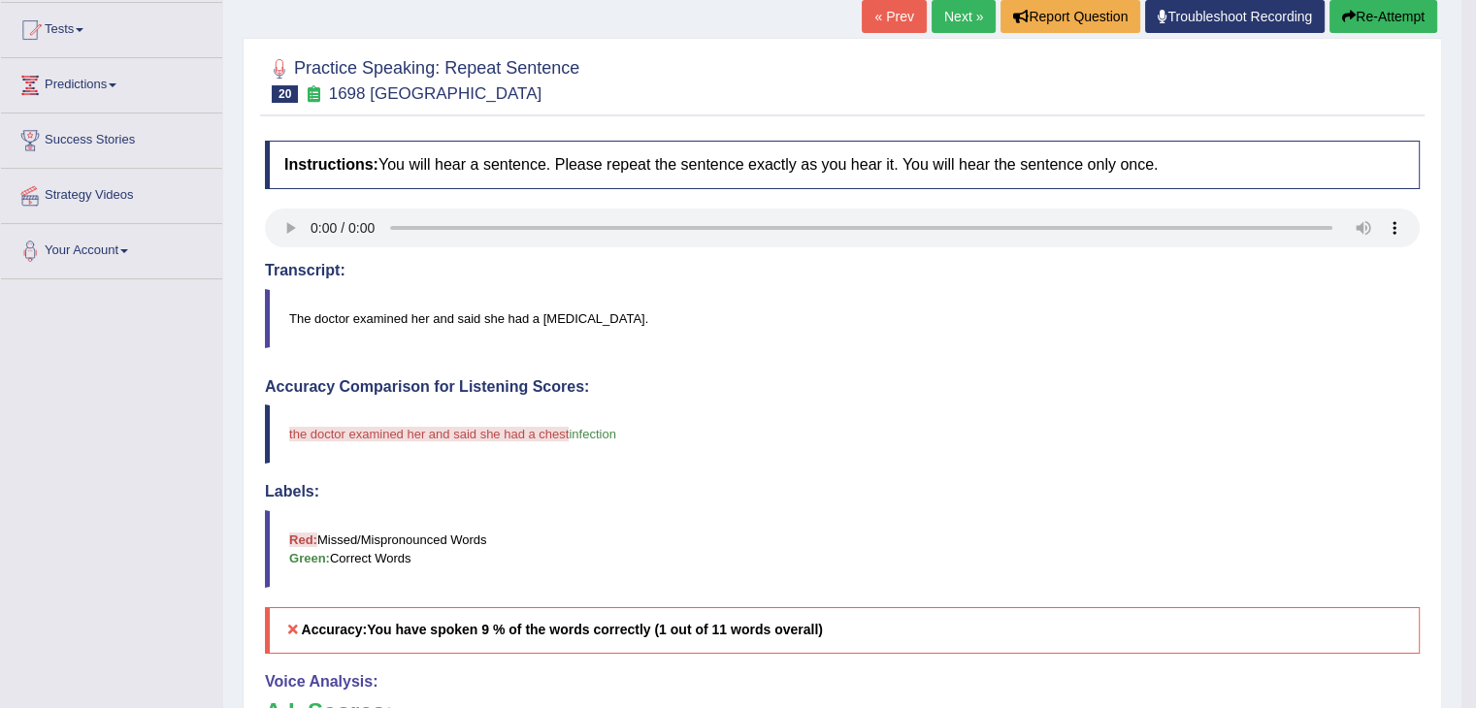
click at [956, 15] on link "Next »" at bounding box center [963, 16] width 64 height 33
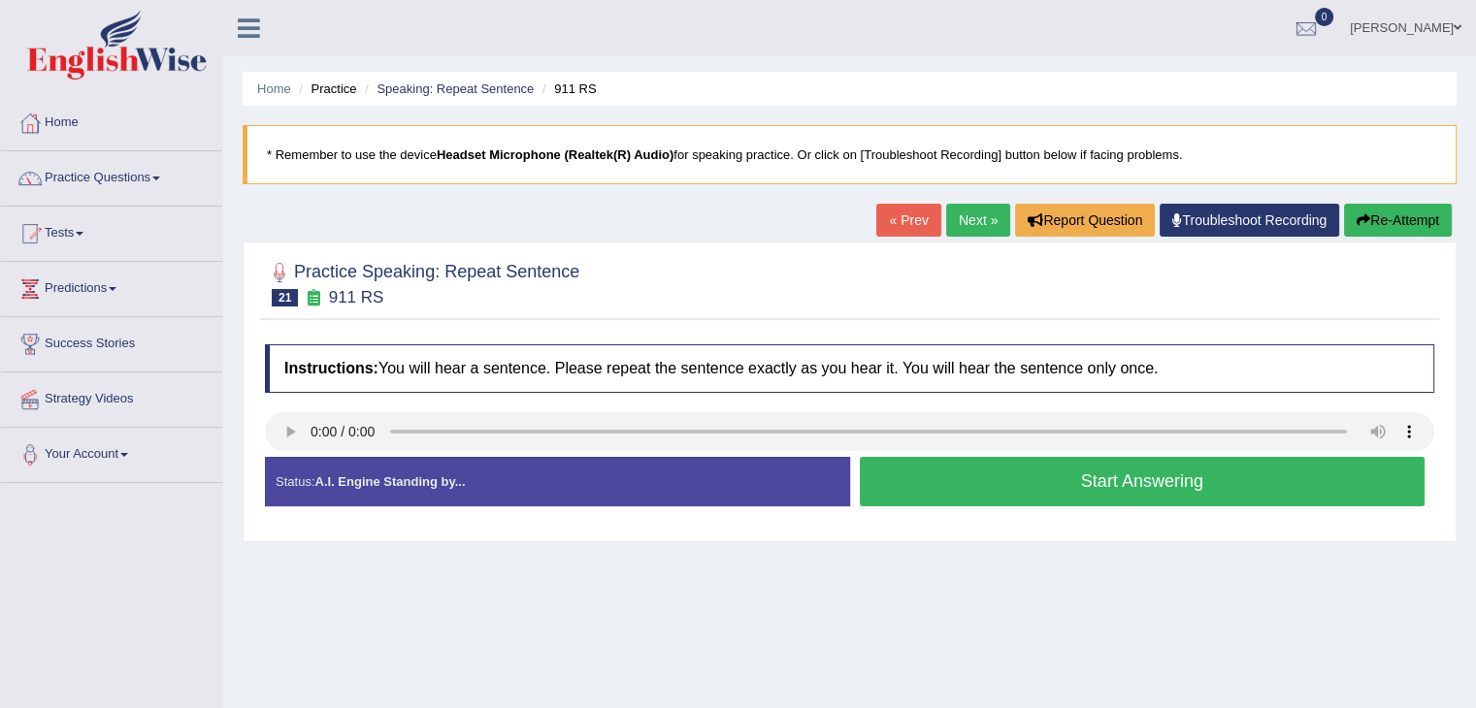
click at [922, 480] on button "Start Answering" at bounding box center [1143, 481] width 566 height 49
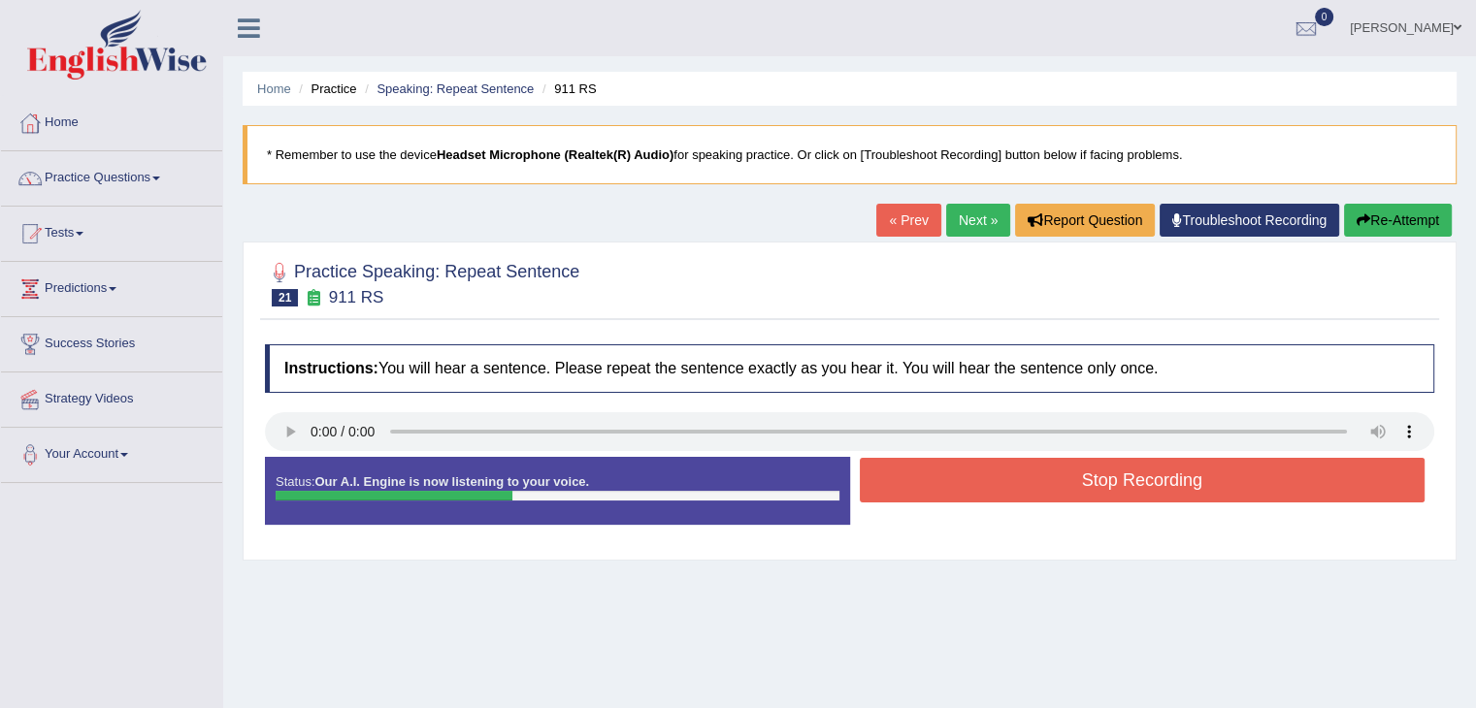
click at [922, 480] on button "Stop Recording" at bounding box center [1143, 480] width 566 height 45
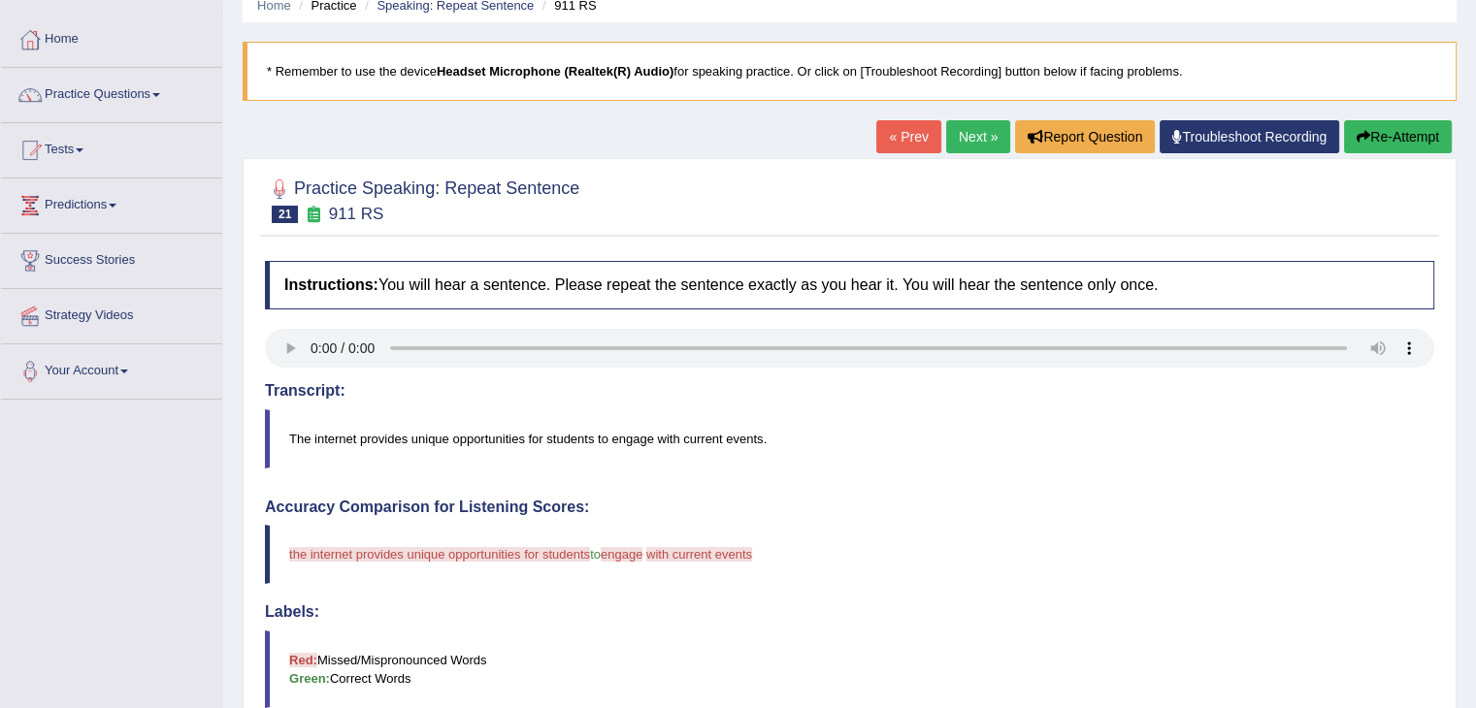
scroll to position [58, 0]
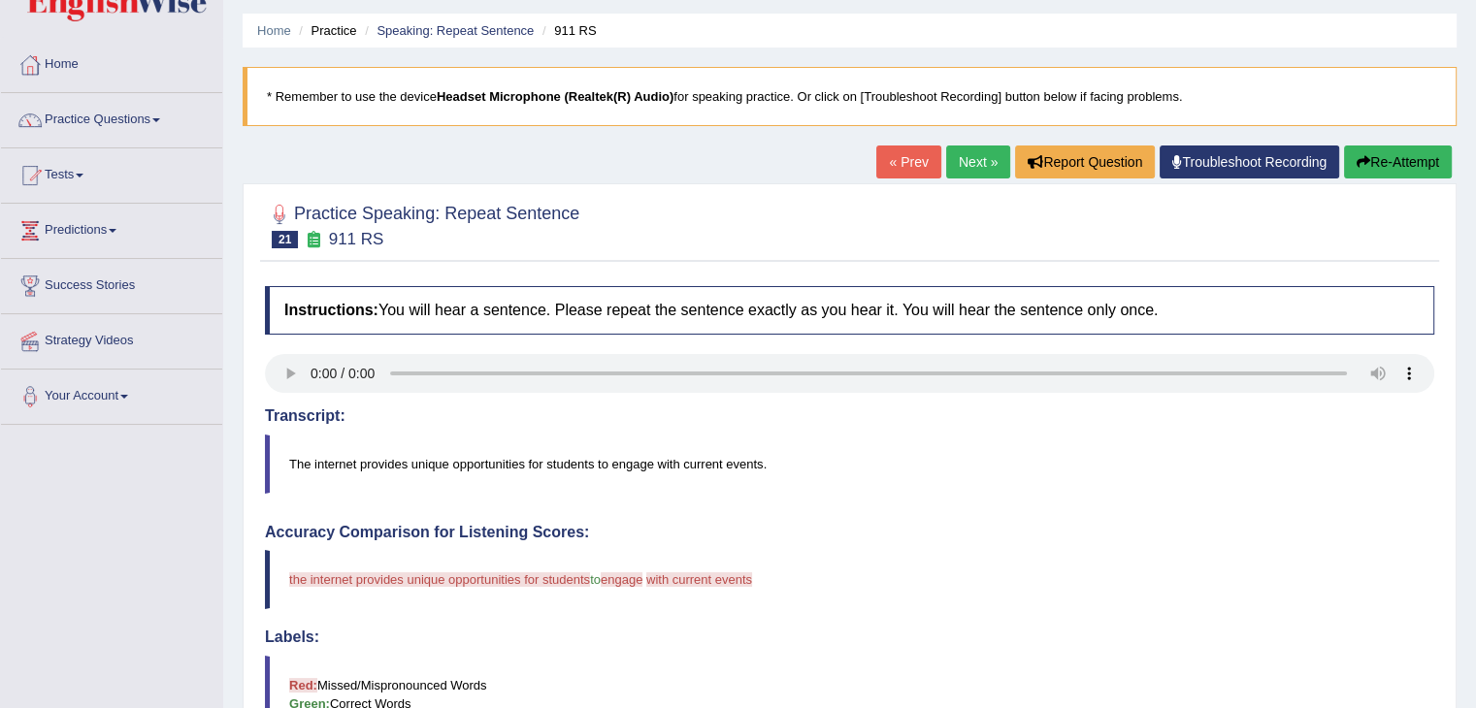
click at [977, 162] on link "Next »" at bounding box center [978, 162] width 64 height 33
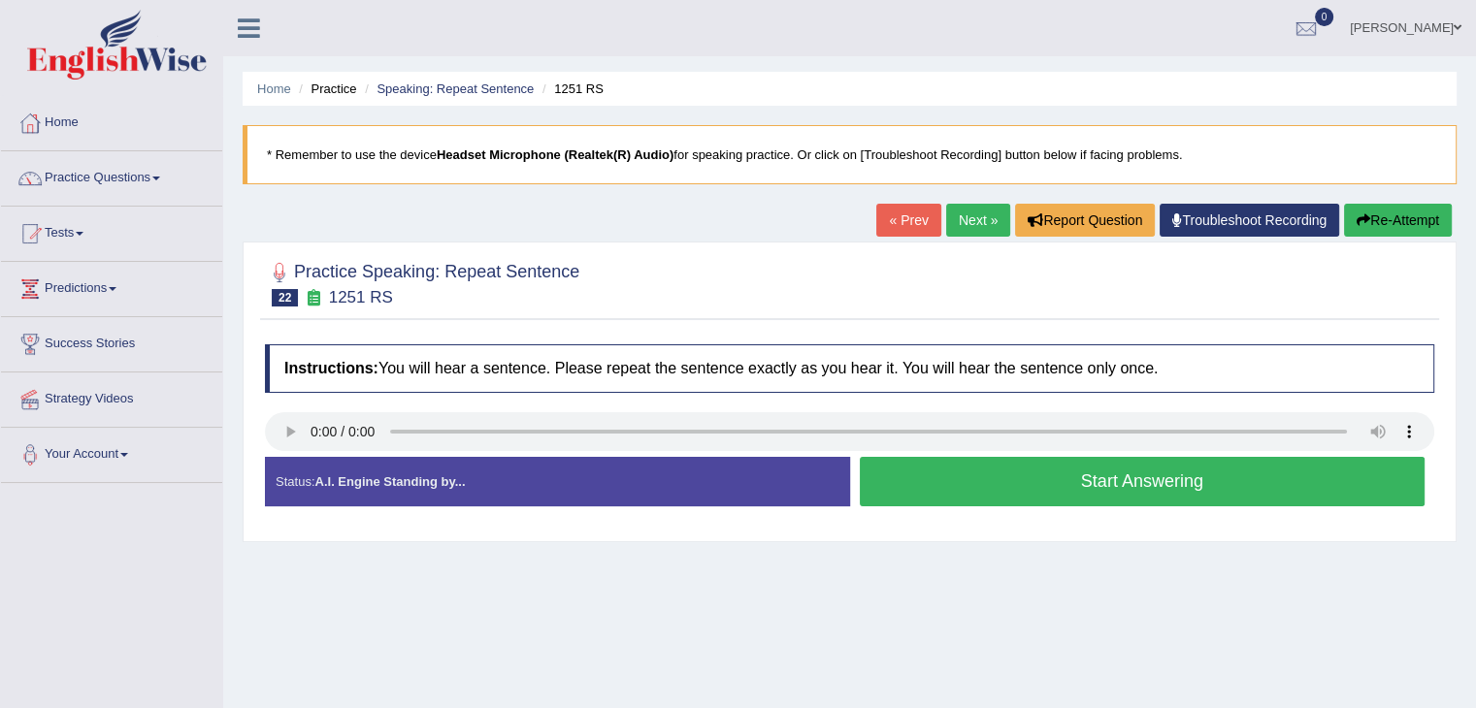
click at [986, 478] on button "Start Answering" at bounding box center [1143, 481] width 566 height 49
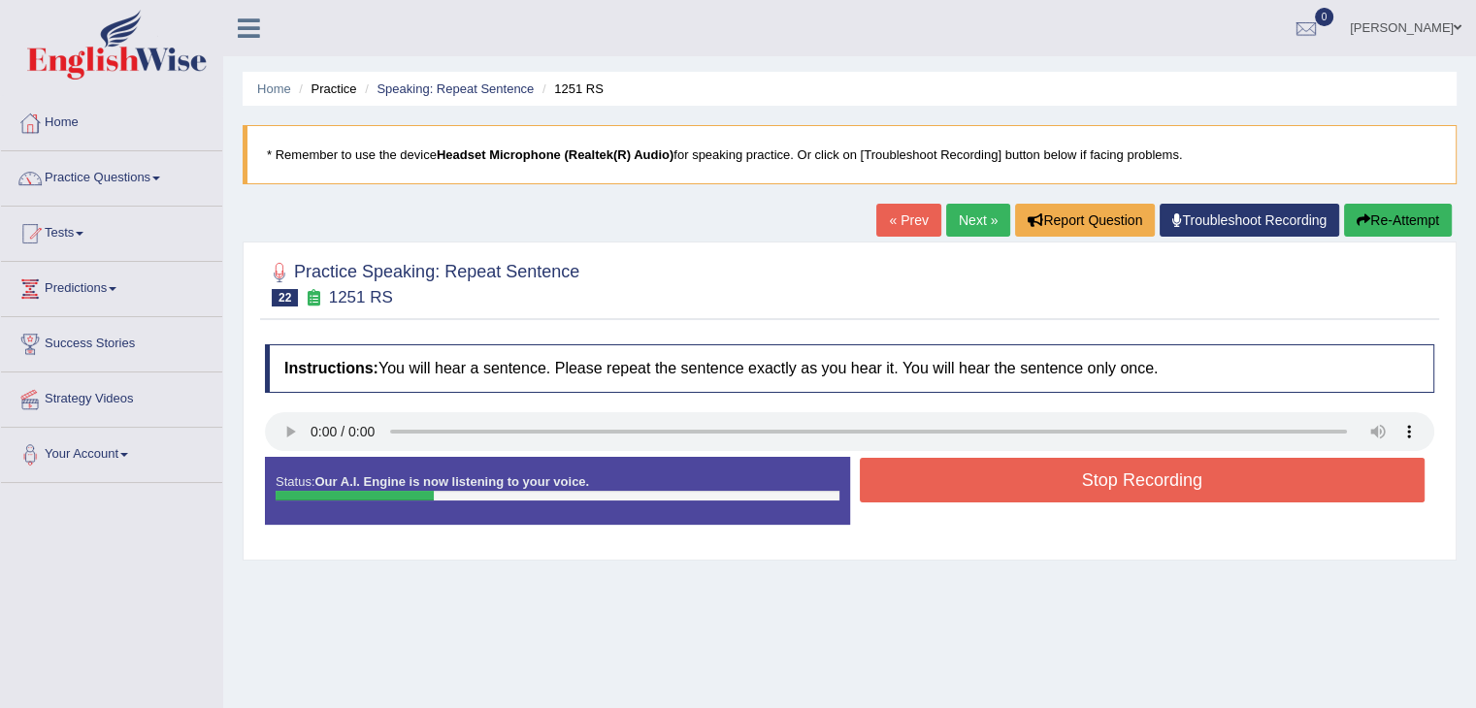
click at [986, 478] on button "Stop Recording" at bounding box center [1143, 480] width 566 height 45
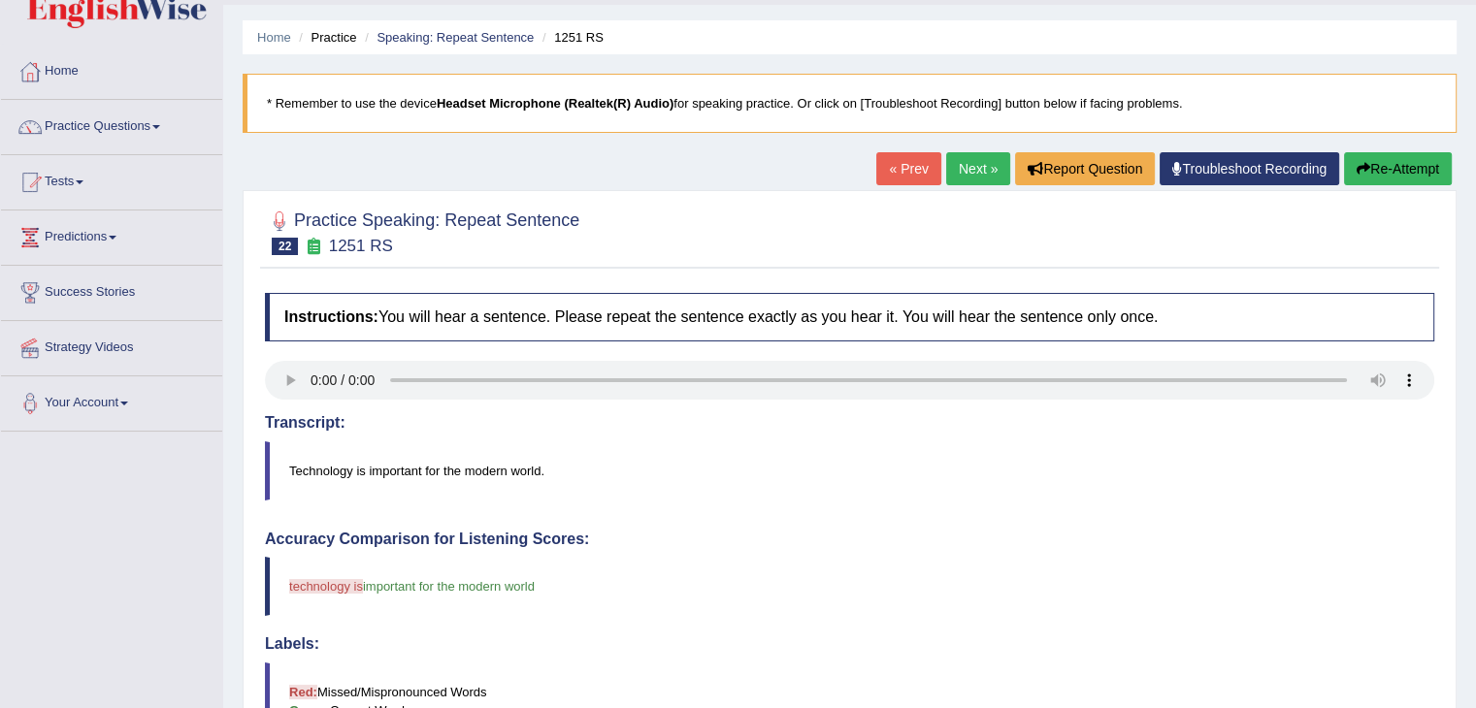
scroll to position [27, 0]
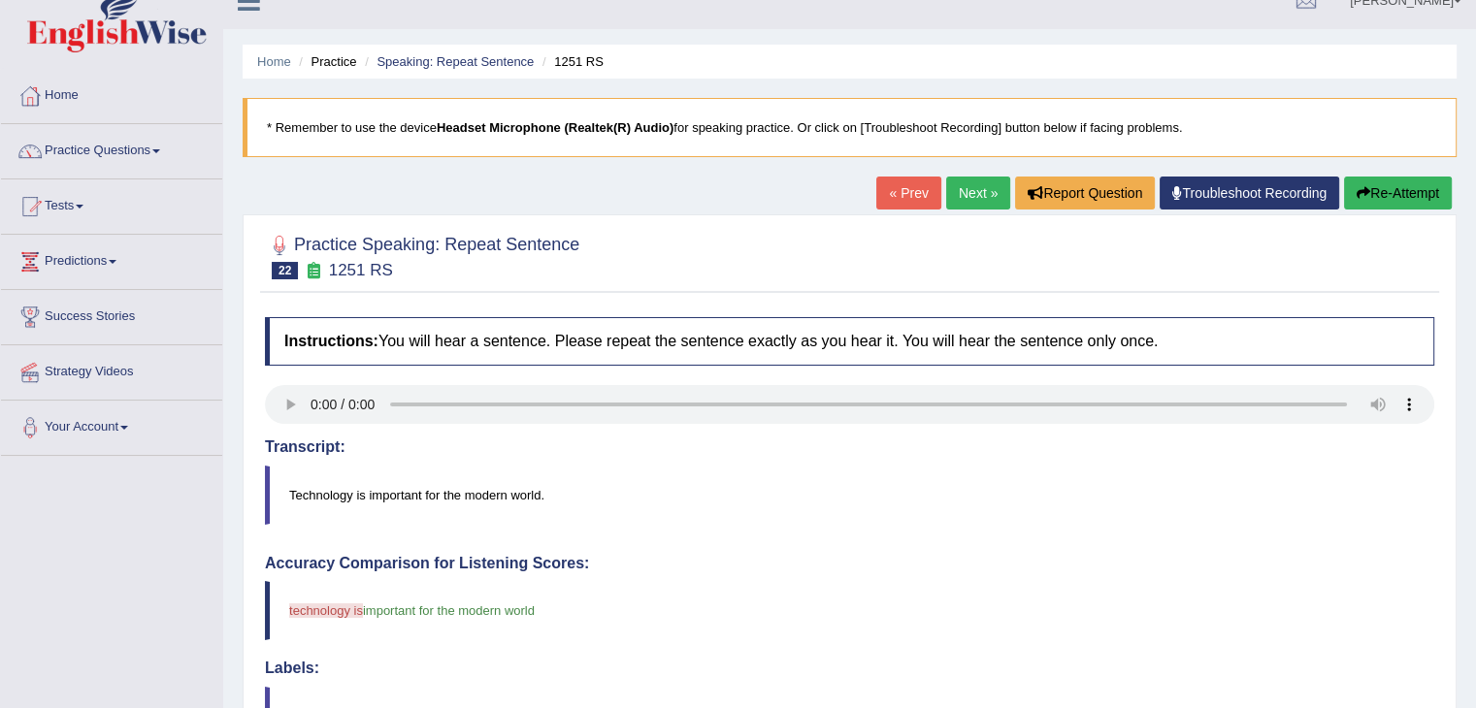
click at [987, 196] on link "Next »" at bounding box center [978, 193] width 64 height 33
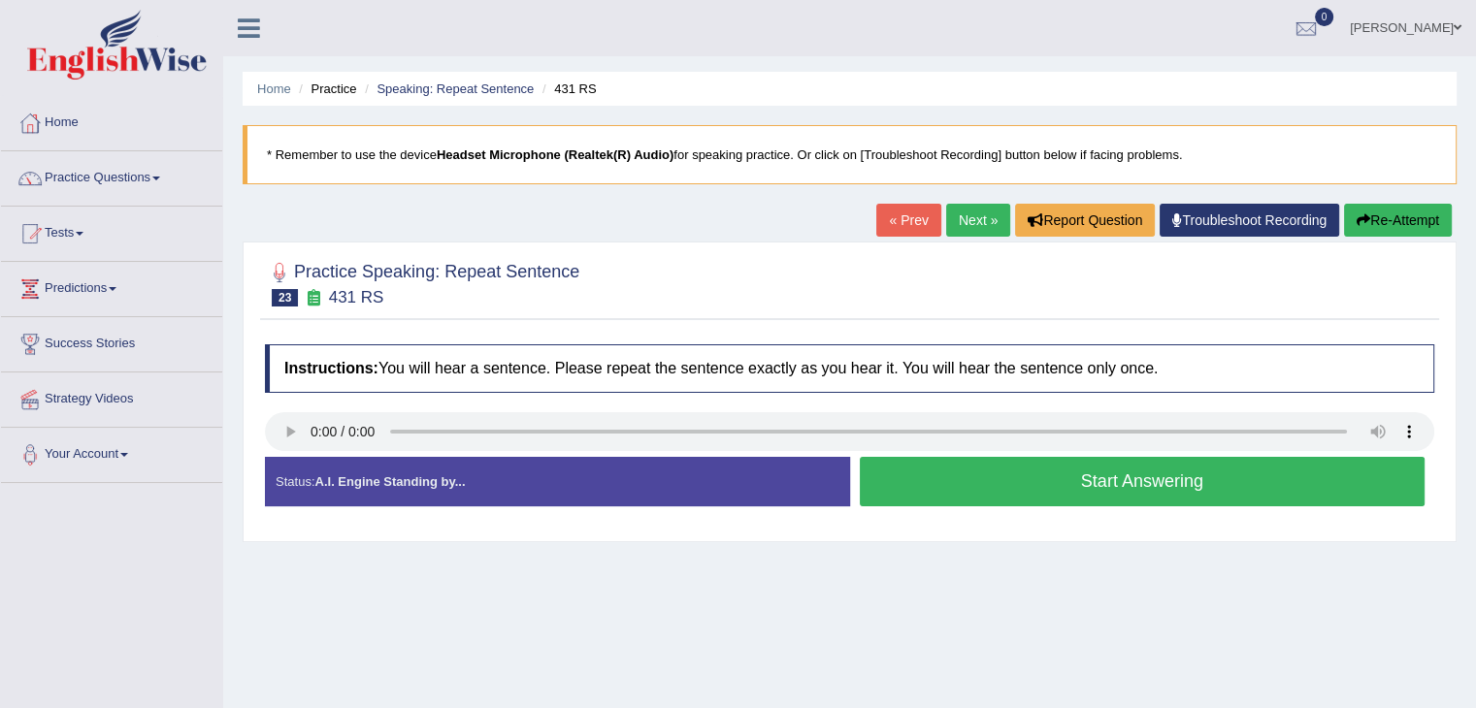
click at [964, 211] on link "Next »" at bounding box center [978, 220] width 64 height 33
click at [904, 490] on button "Start Answering" at bounding box center [1143, 481] width 566 height 49
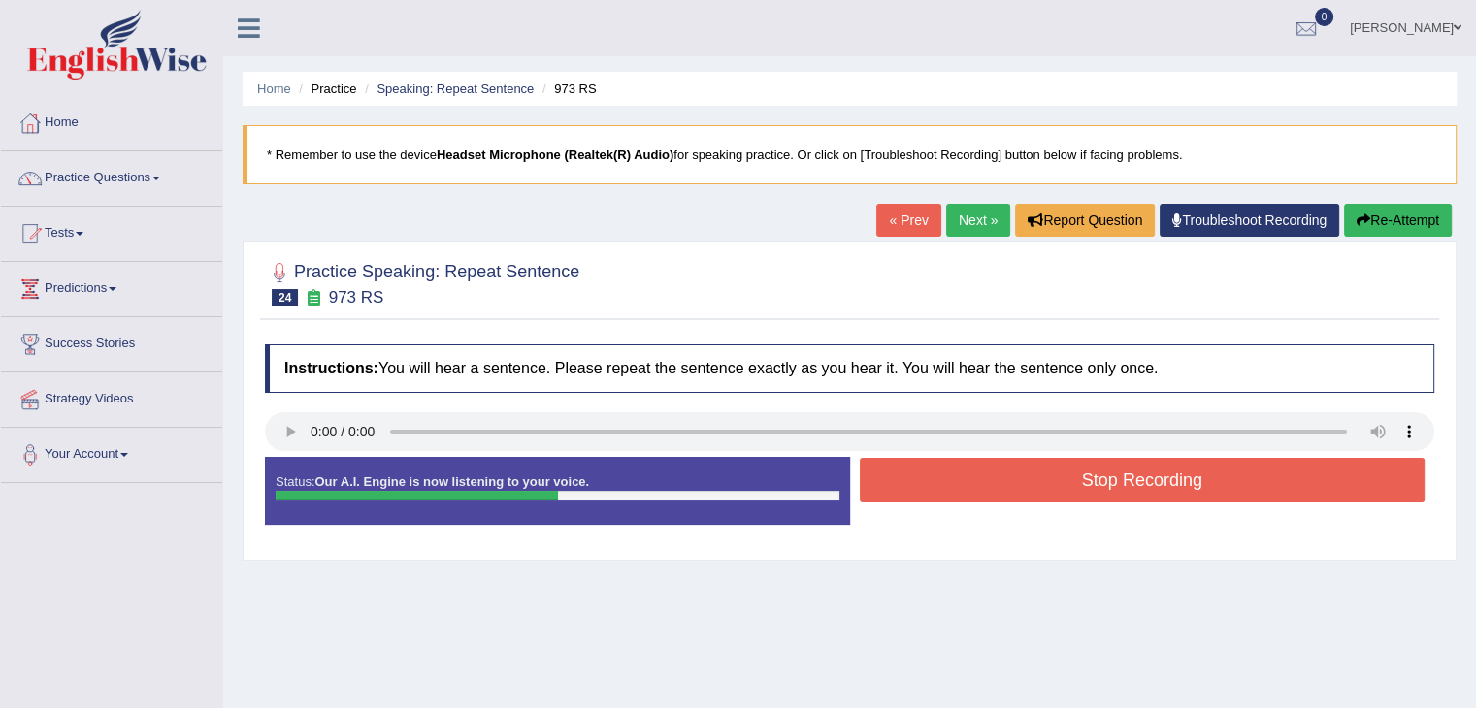
click at [904, 490] on button "Stop Recording" at bounding box center [1143, 480] width 566 height 45
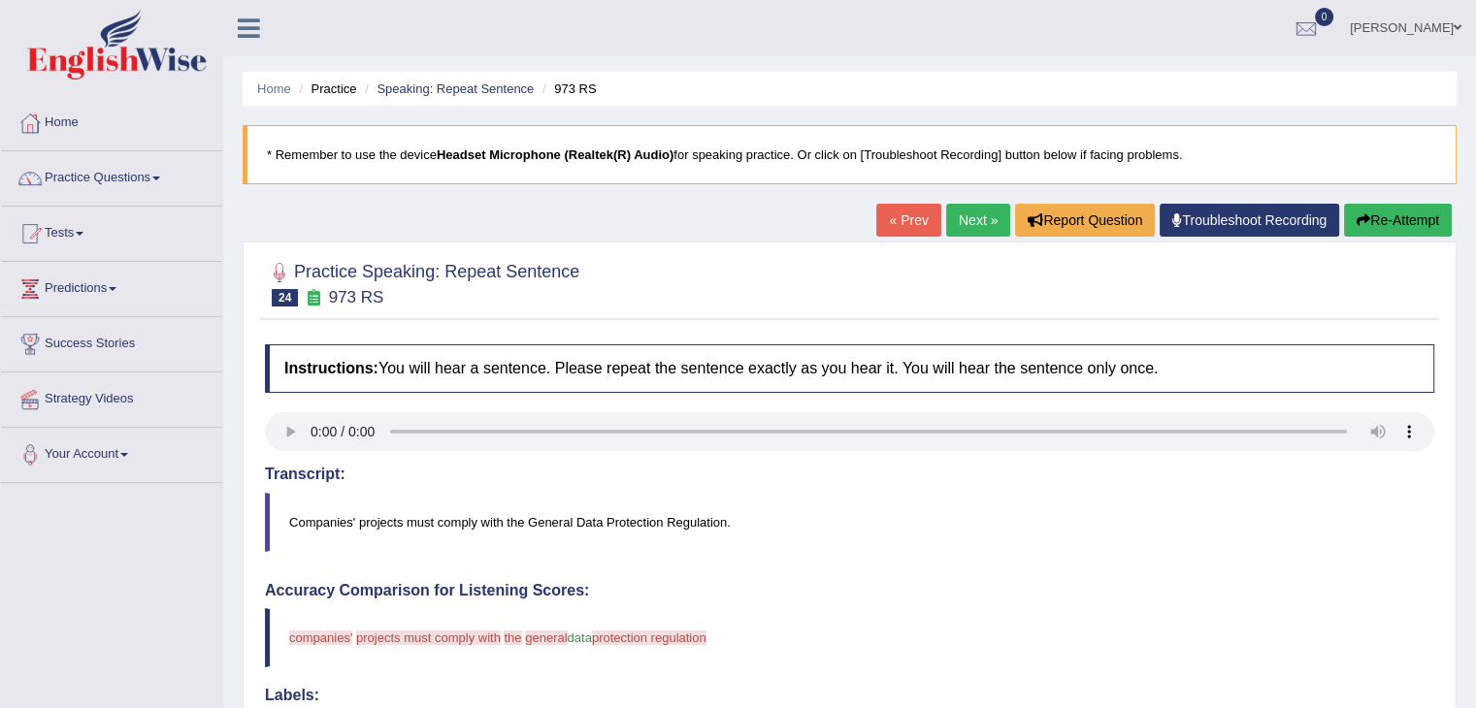
click at [969, 222] on link "Next »" at bounding box center [978, 220] width 64 height 33
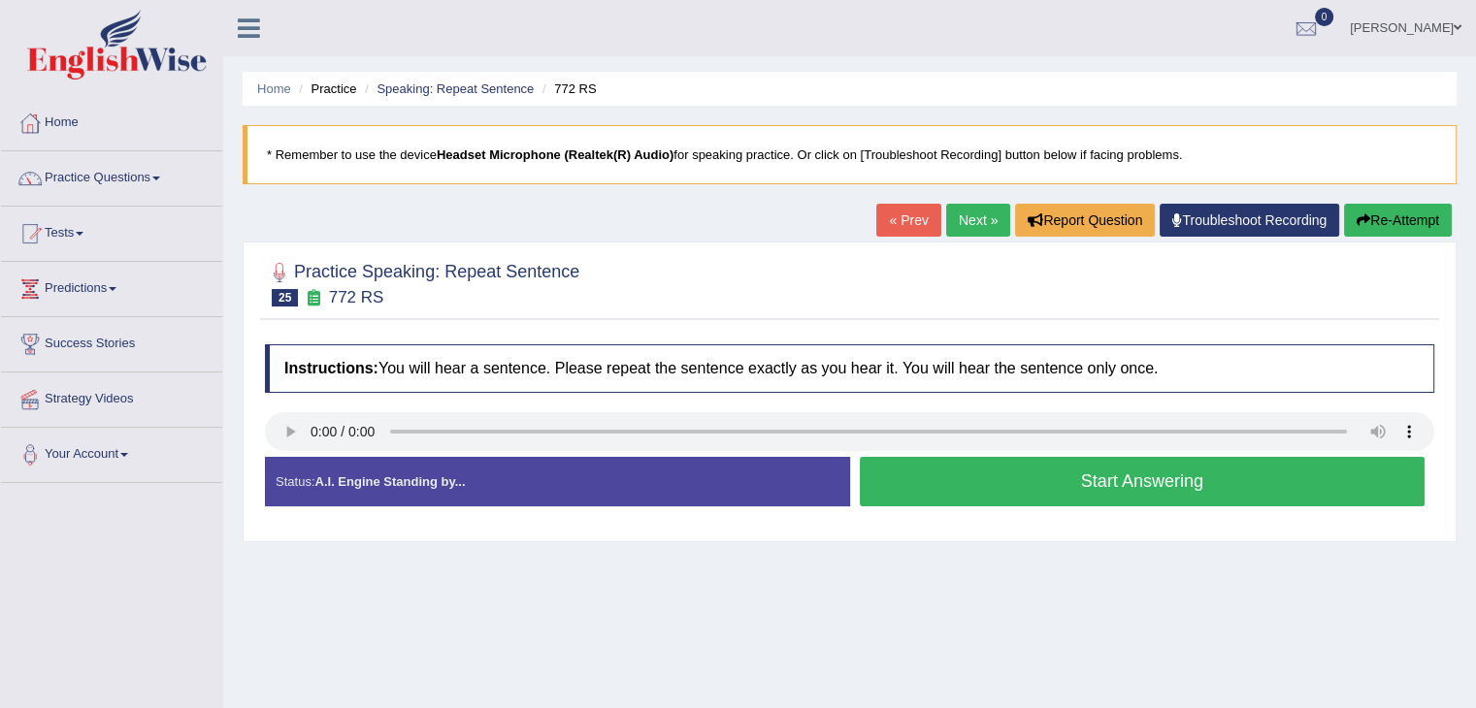
click at [963, 467] on button "Start Answering" at bounding box center [1143, 481] width 566 height 49
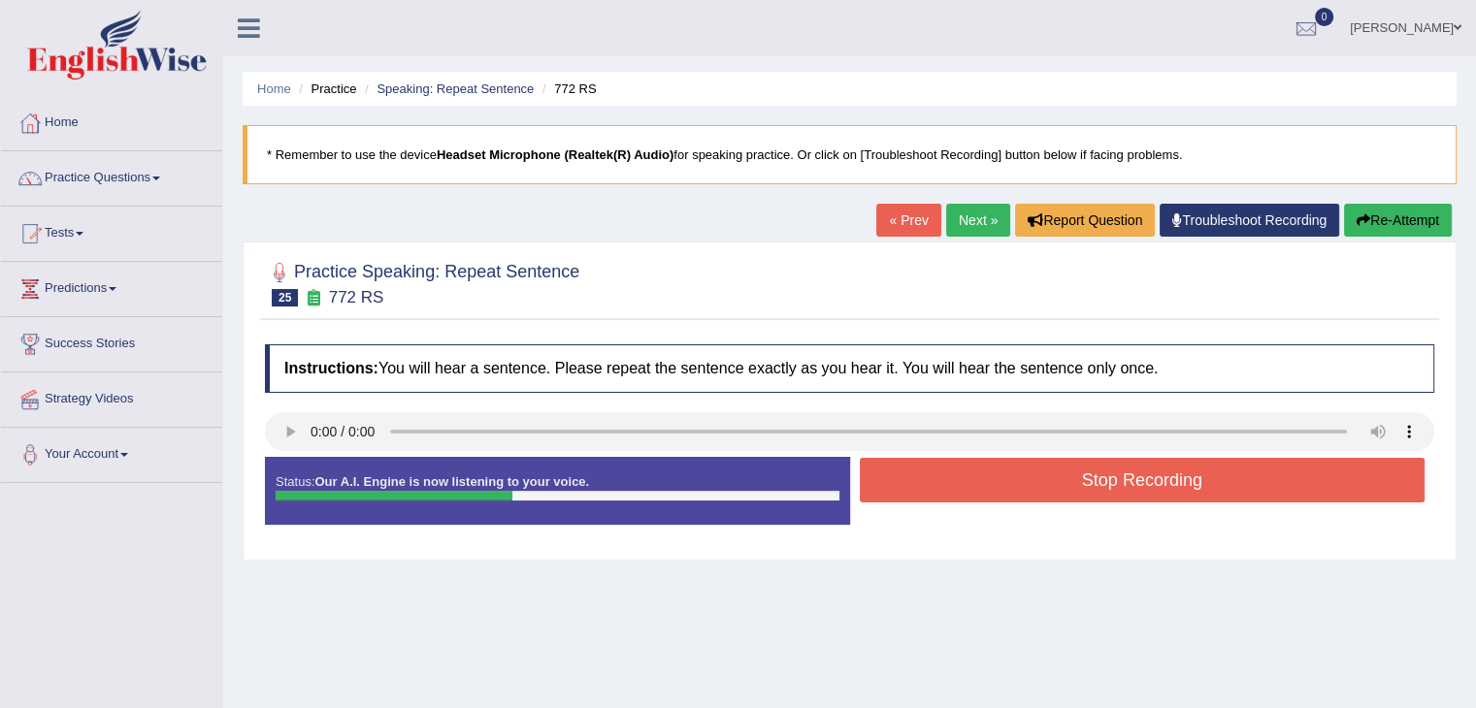
click at [963, 467] on button "Stop Recording" at bounding box center [1143, 480] width 566 height 45
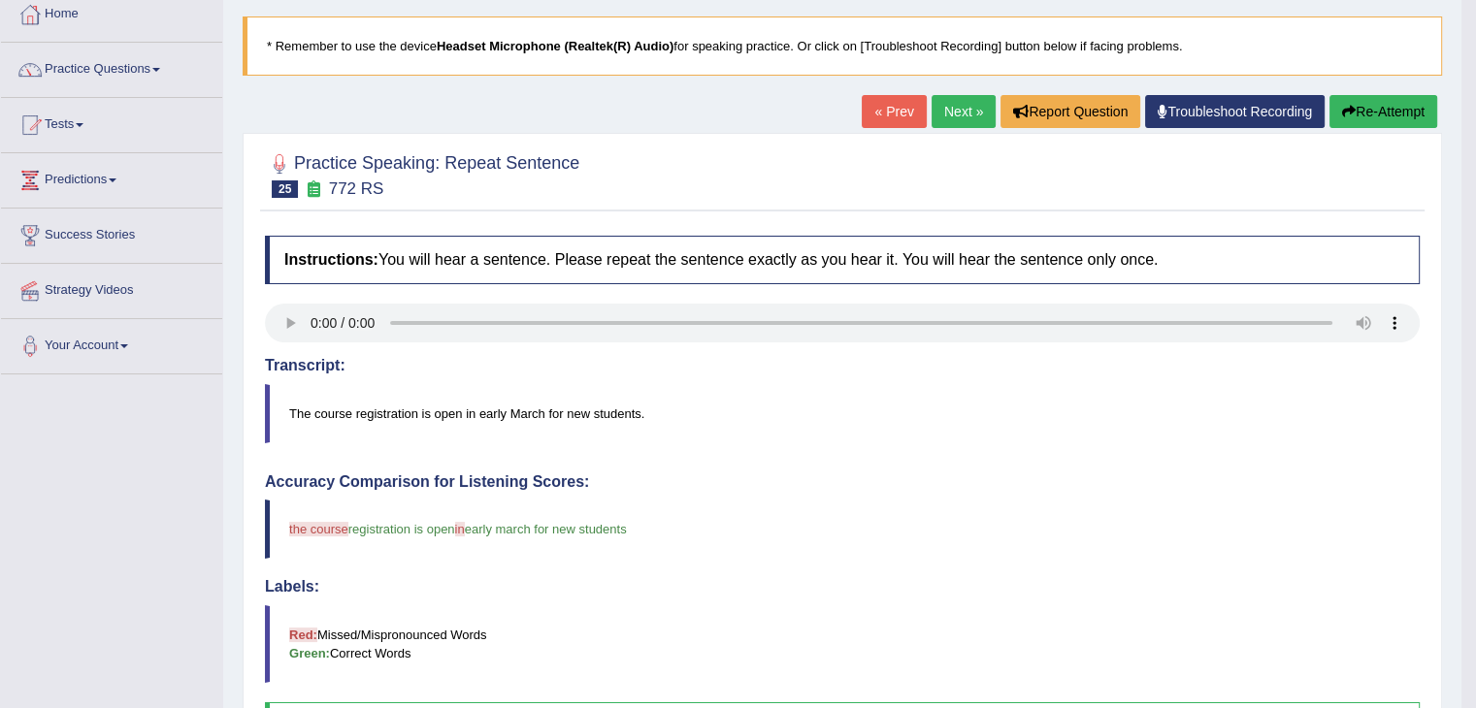
scroll to position [13, 0]
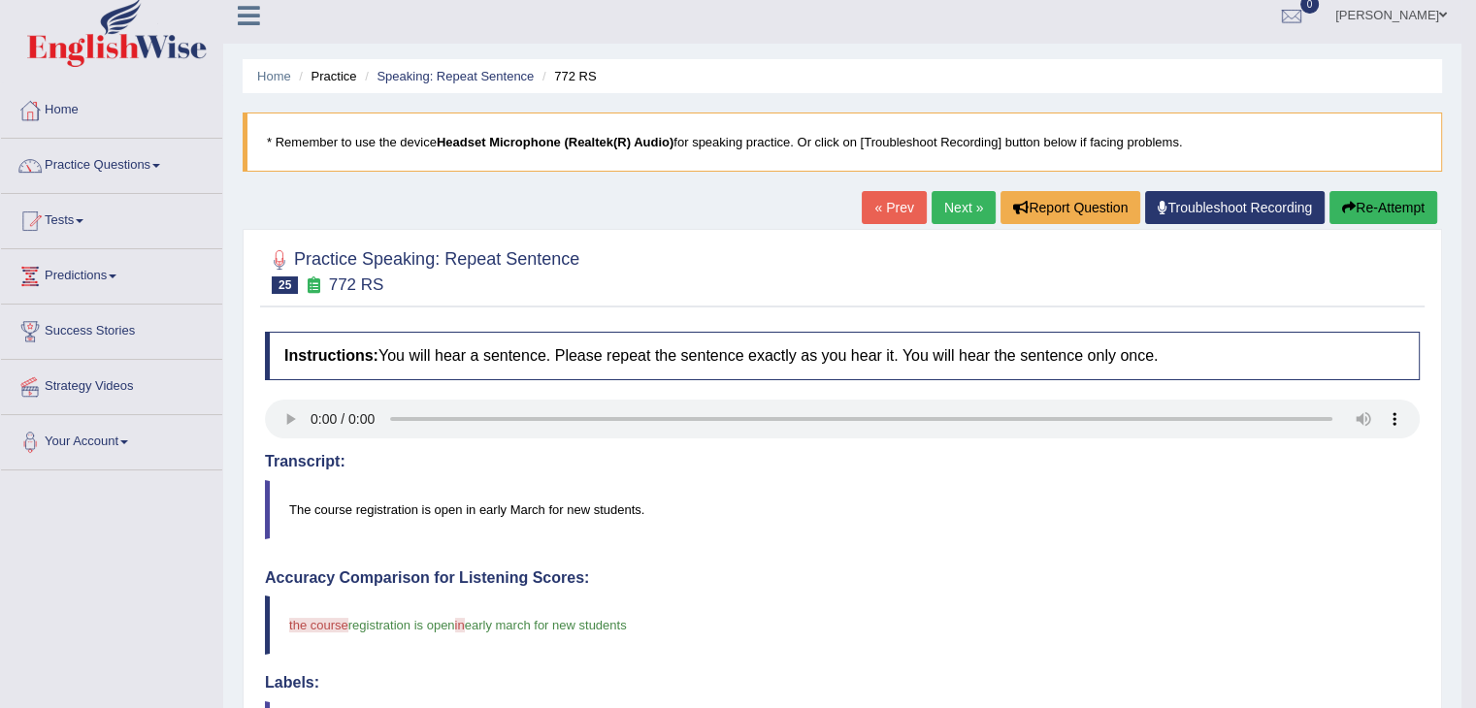
click at [951, 191] on link "Next »" at bounding box center [963, 207] width 64 height 33
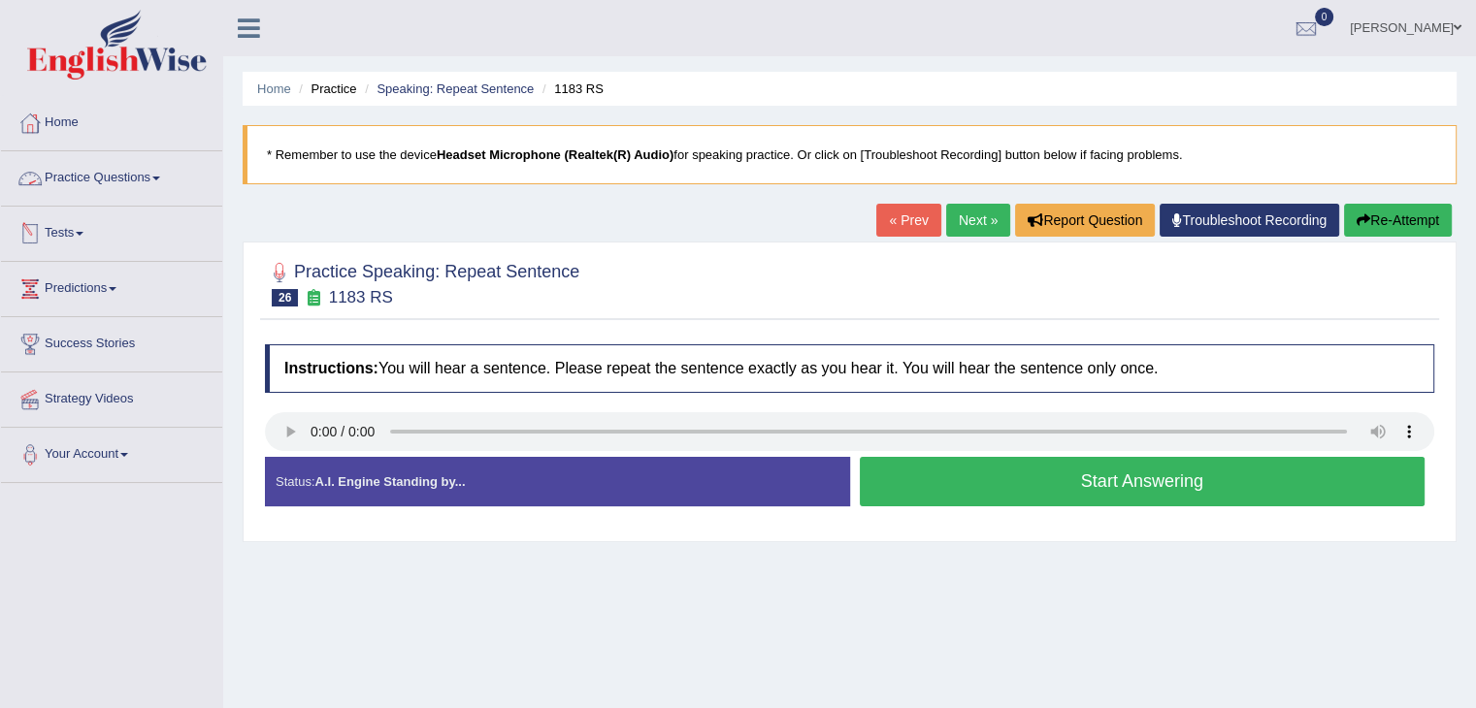
click at [168, 178] on link "Practice Questions" at bounding box center [111, 175] width 221 height 49
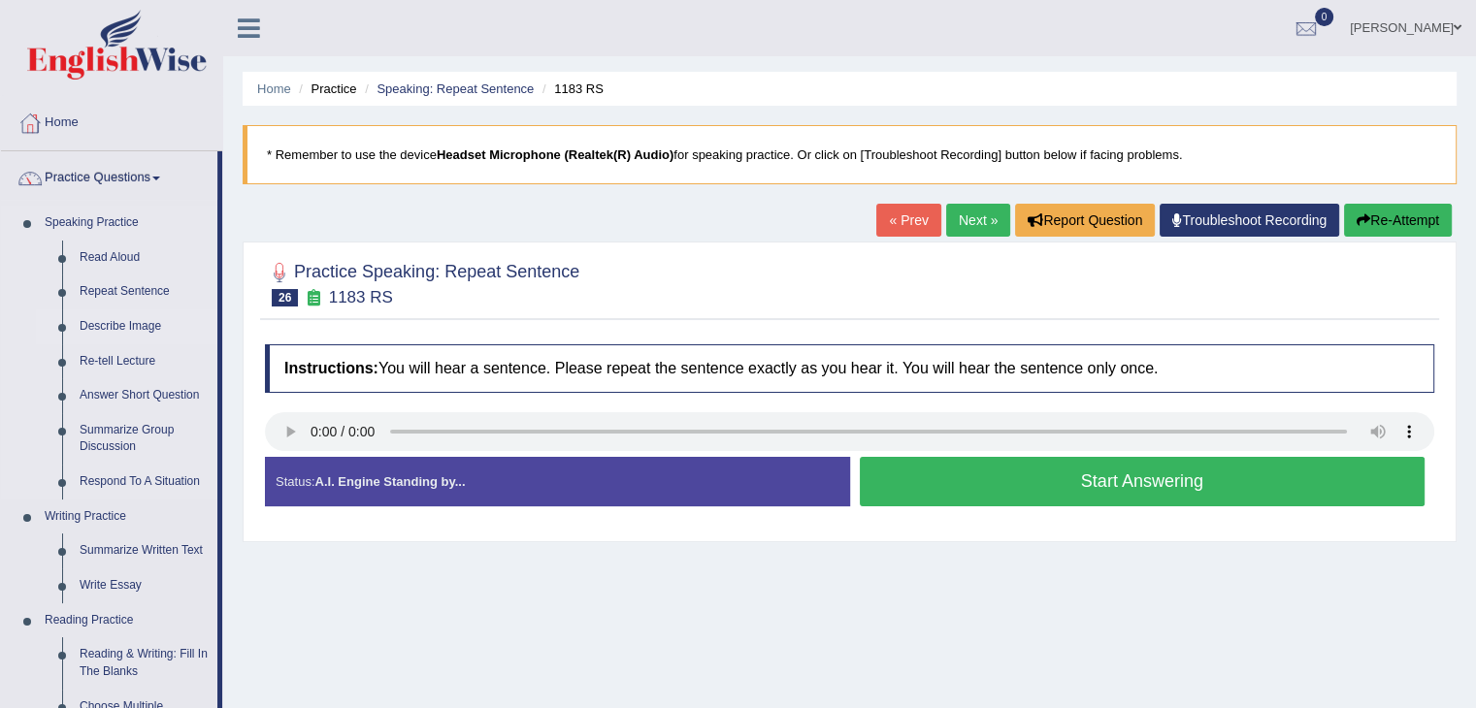
click at [105, 327] on link "Describe Image" at bounding box center [144, 327] width 147 height 35
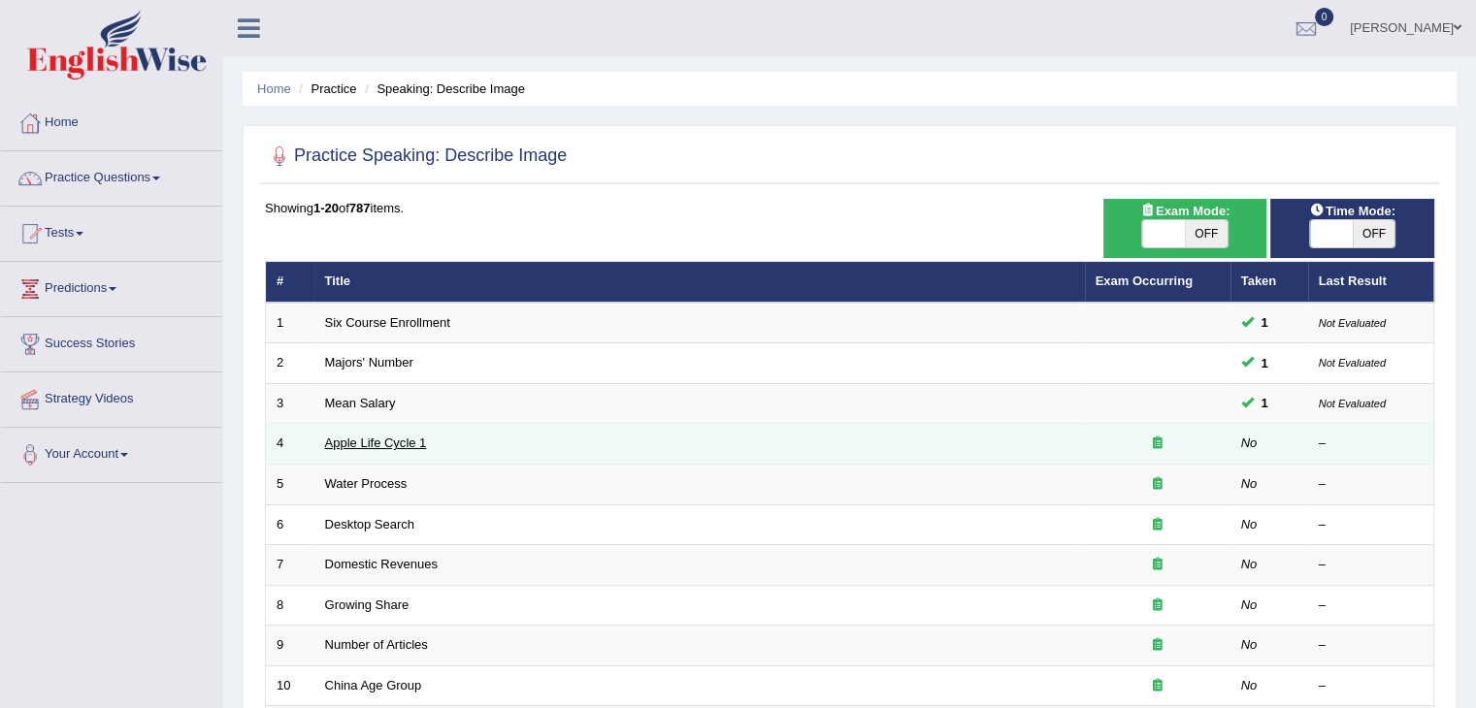
click at [409, 443] on link "Apple Life Cycle 1" at bounding box center [376, 443] width 102 height 15
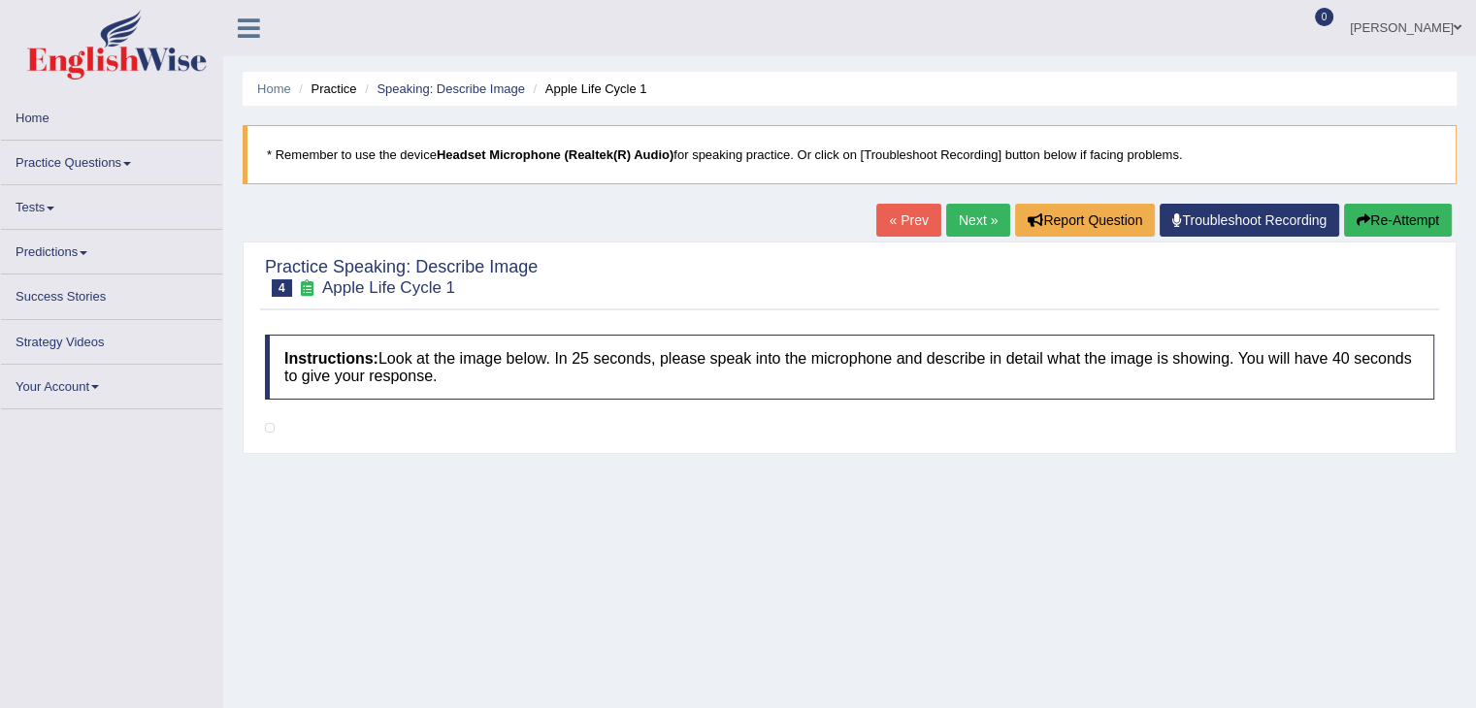
click at [409, 443] on div "Practice Speaking: Describe Image 4 Apple Life Cycle 1 Instructions: Look at th…" at bounding box center [850, 348] width 1214 height 212
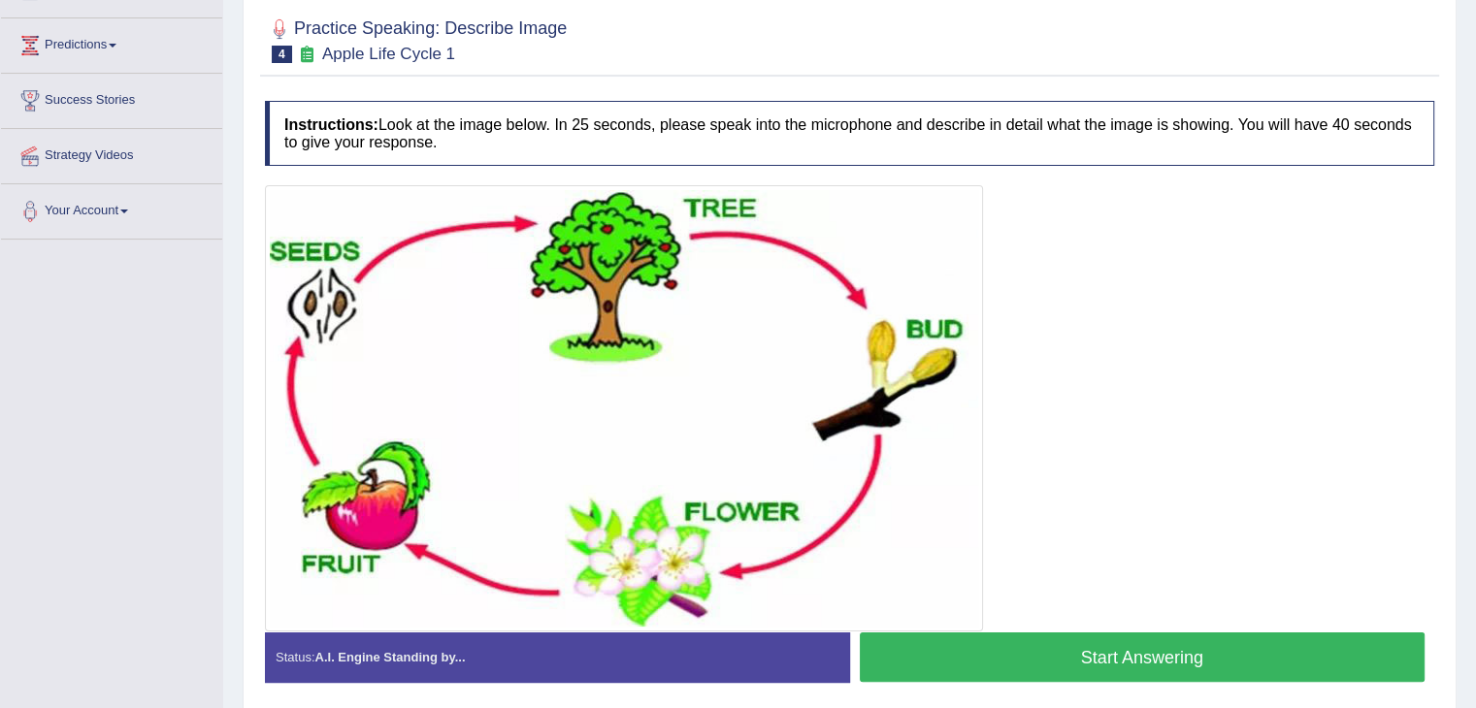
scroll to position [249, 0]
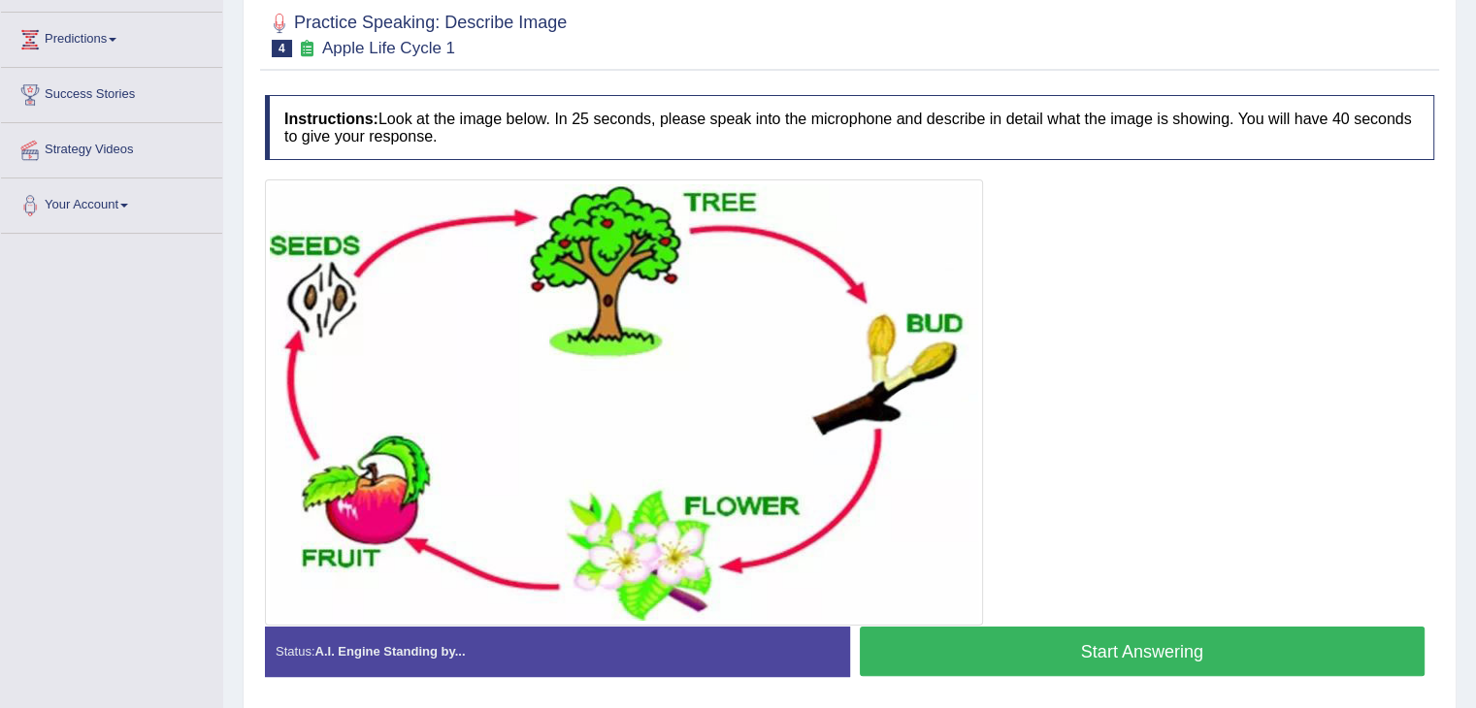
click at [1014, 646] on button "Start Answering" at bounding box center [1143, 651] width 566 height 49
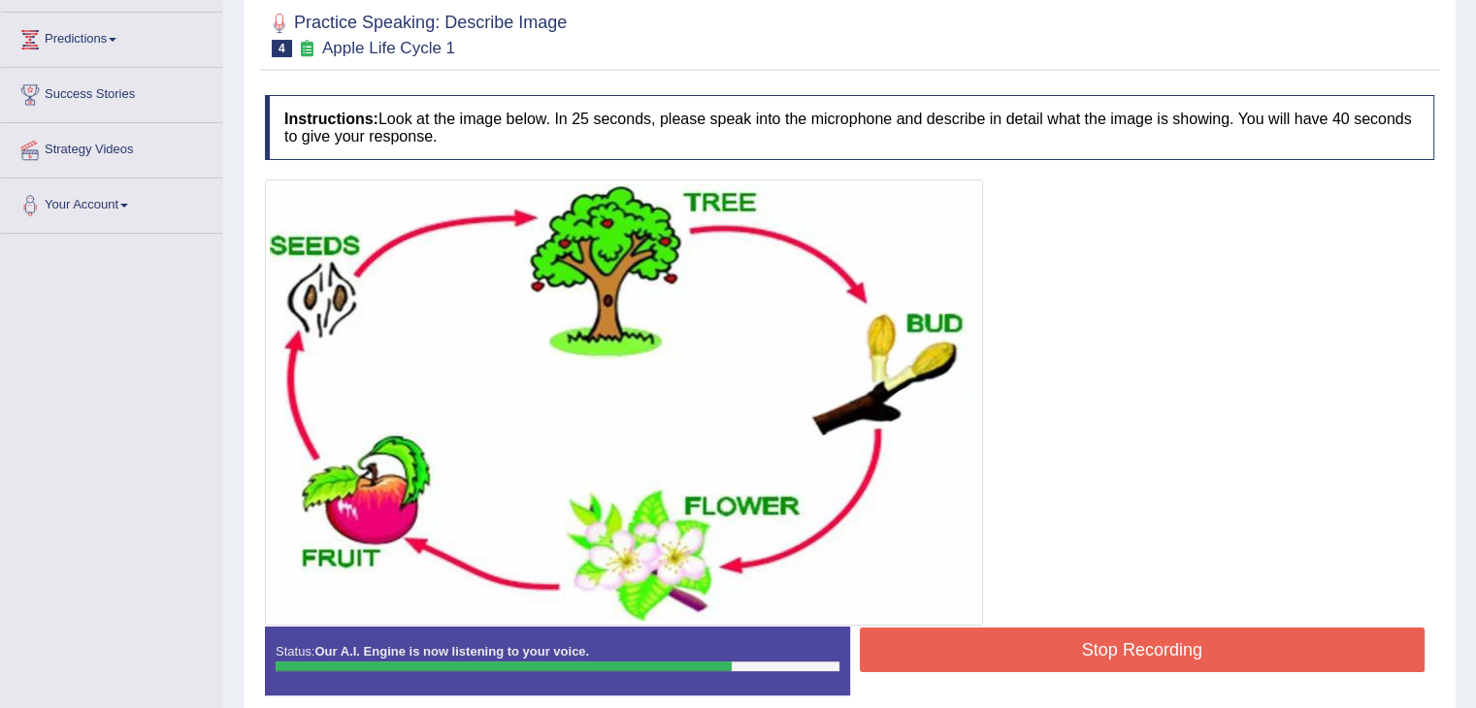
click at [1014, 646] on button "Stop Recording" at bounding box center [1143, 650] width 566 height 45
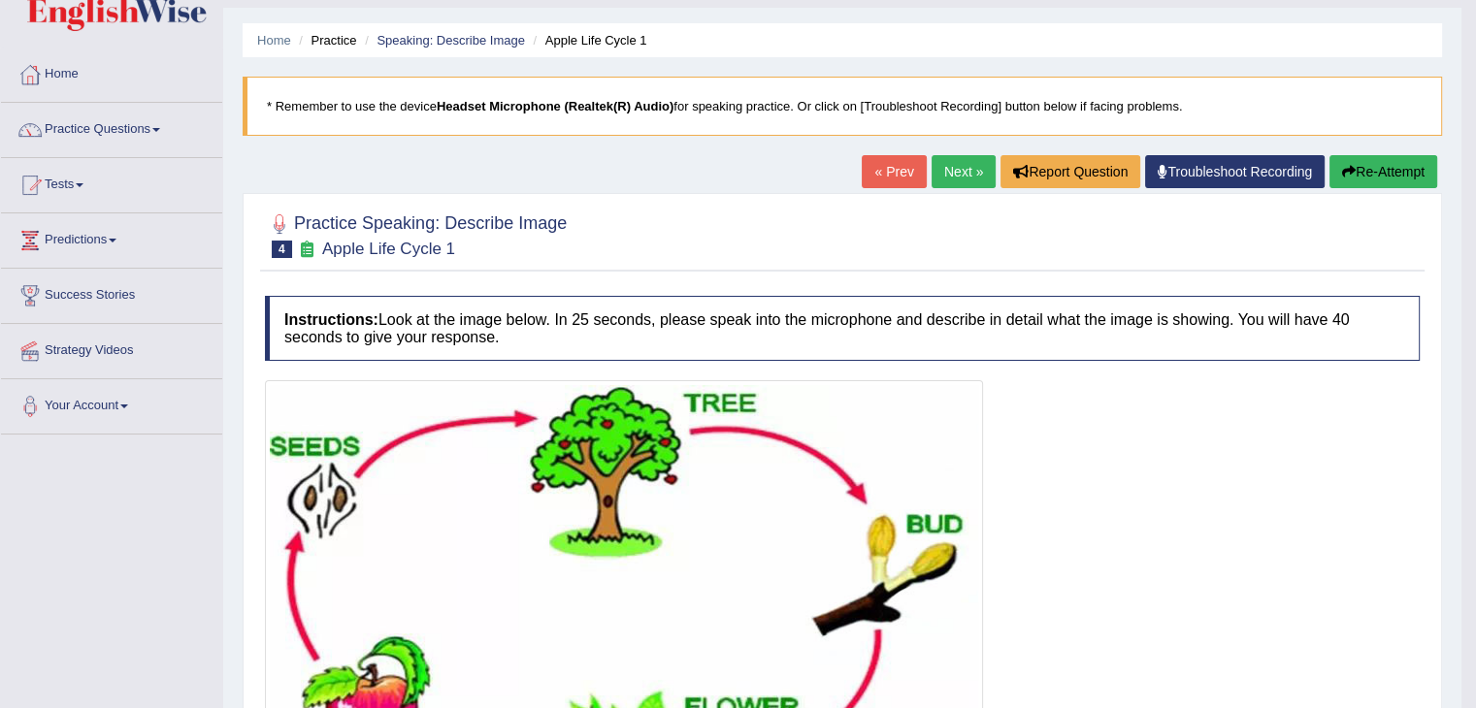
scroll to position [0, 0]
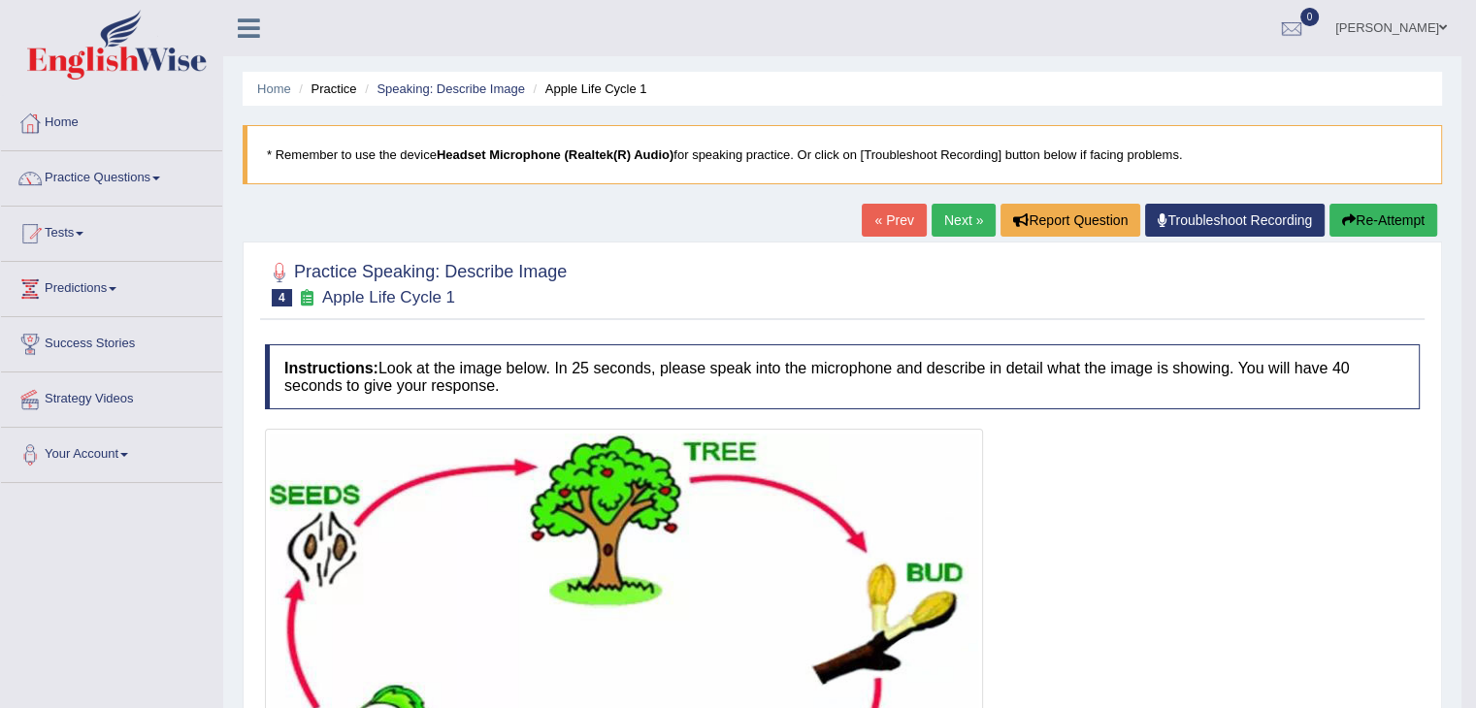
click at [945, 212] on link "Next »" at bounding box center [963, 220] width 64 height 33
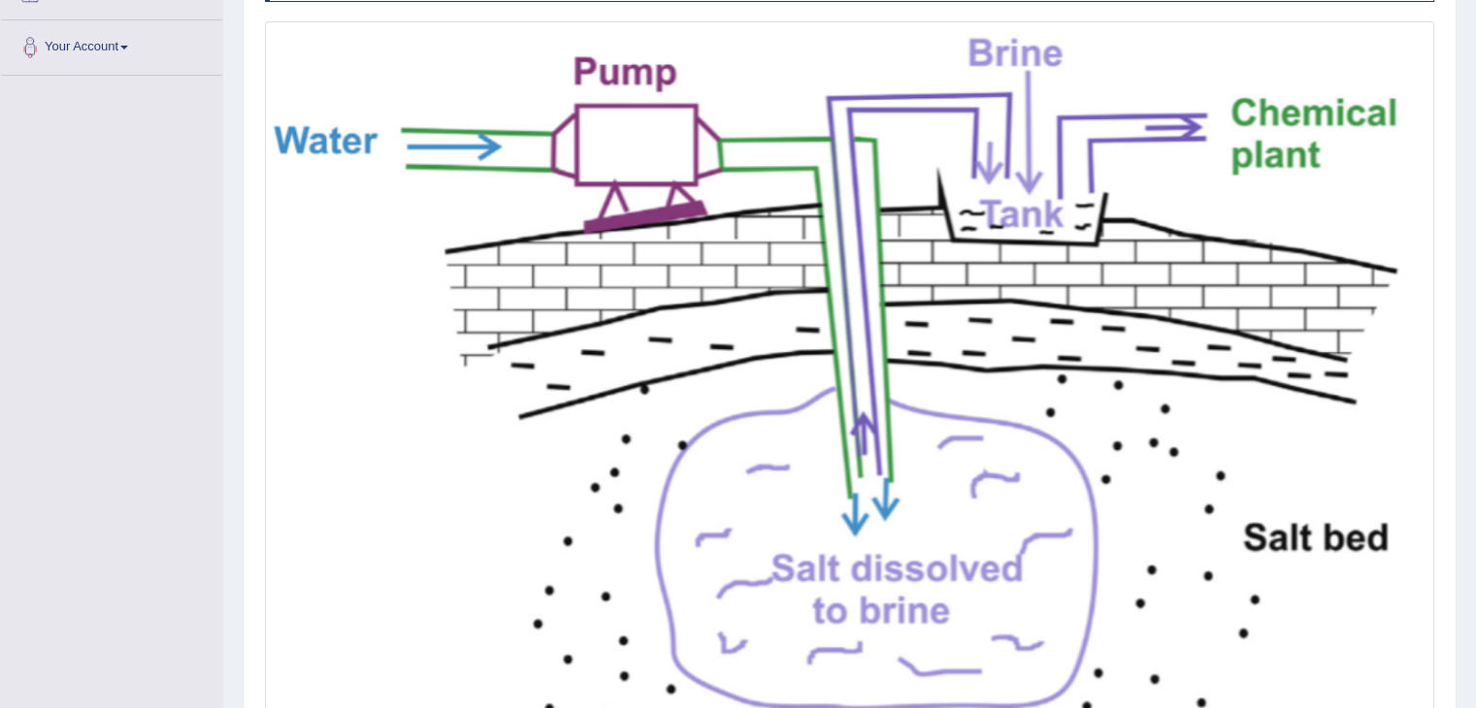
scroll to position [397, 0]
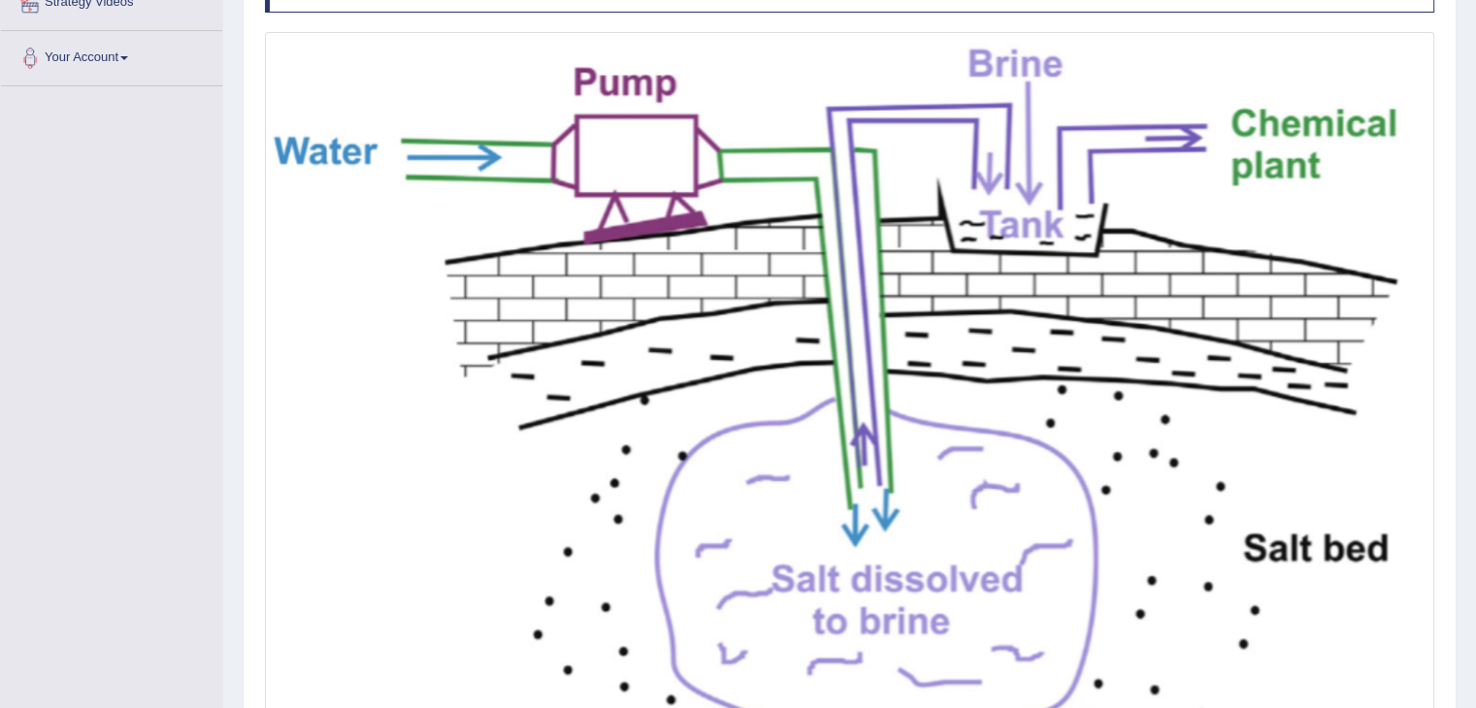
drag, startPoint x: 1489, startPoint y: 164, endPoint x: 1487, endPoint y: 376, distance: 212.5
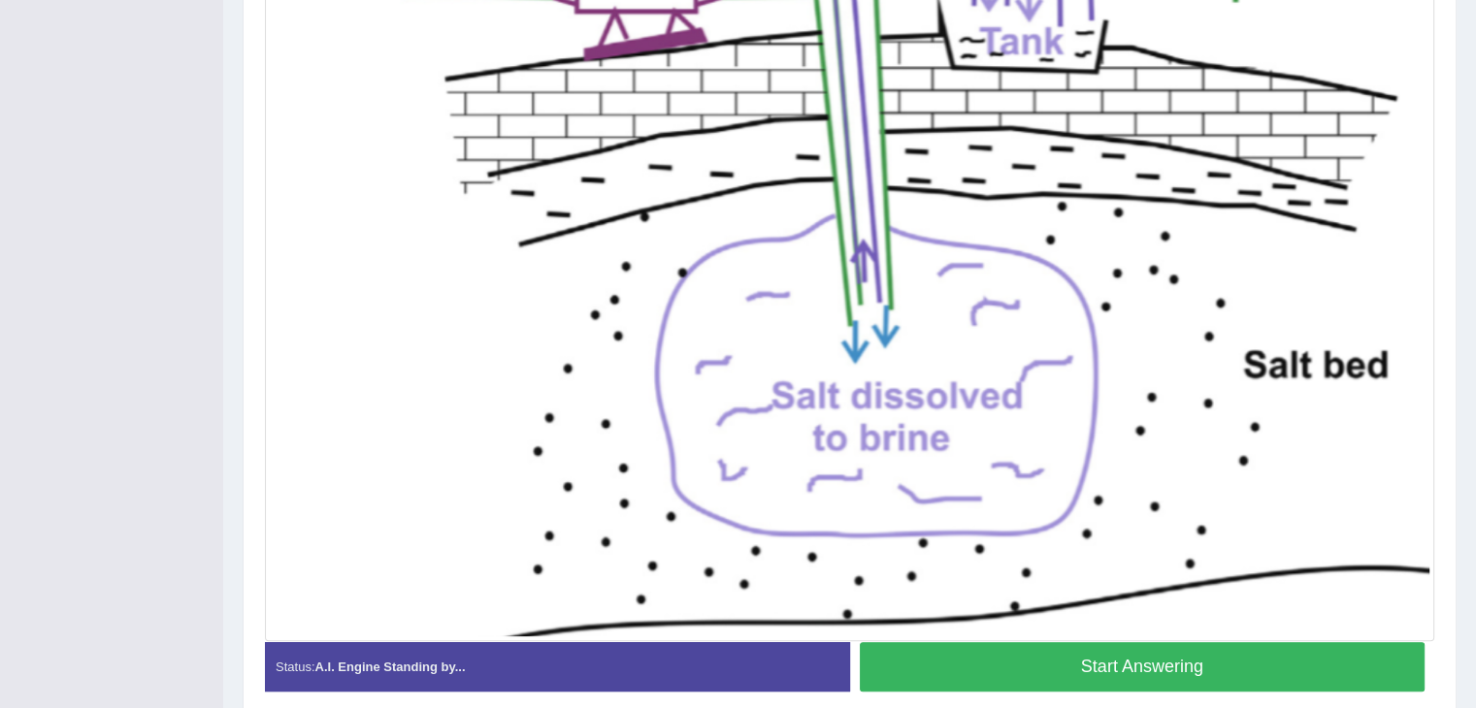
scroll to position [586, 0]
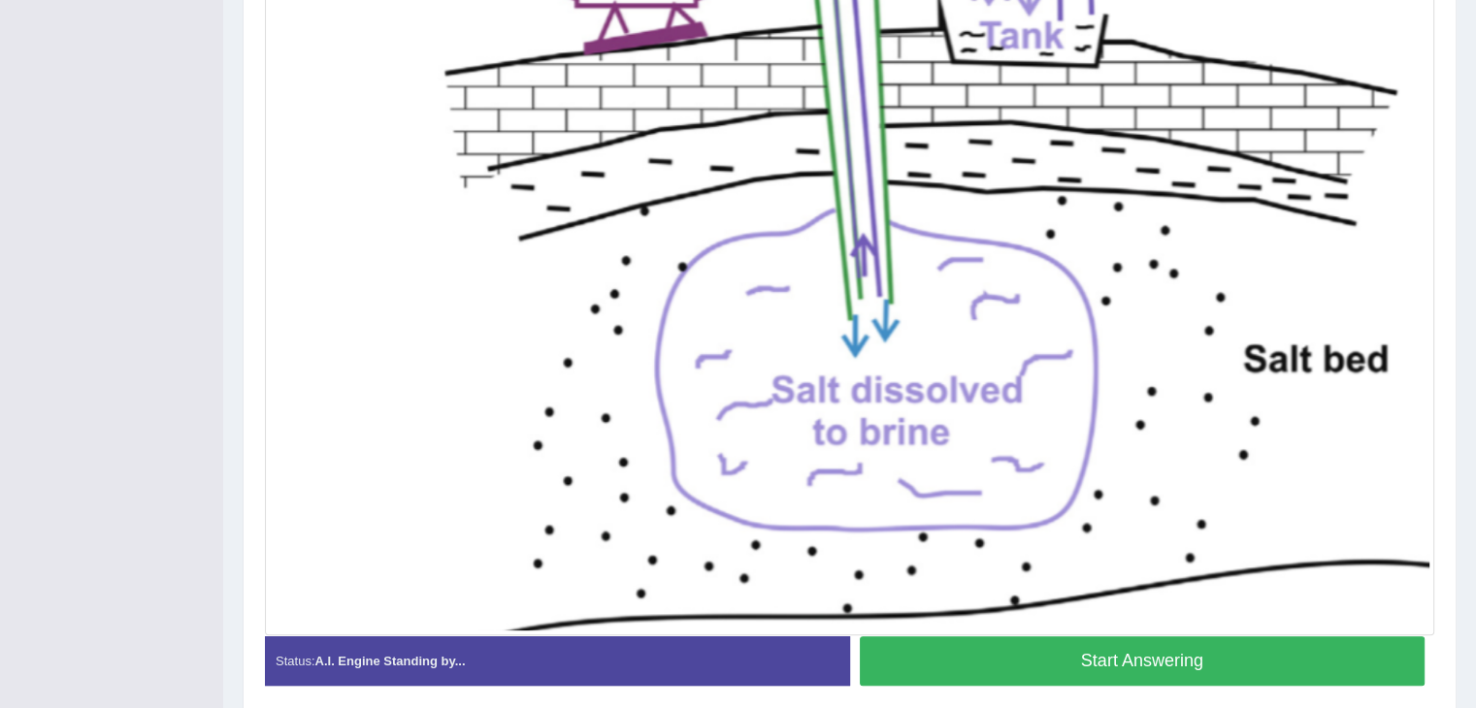
click at [1126, 670] on button "Start Answering" at bounding box center [1143, 661] width 566 height 49
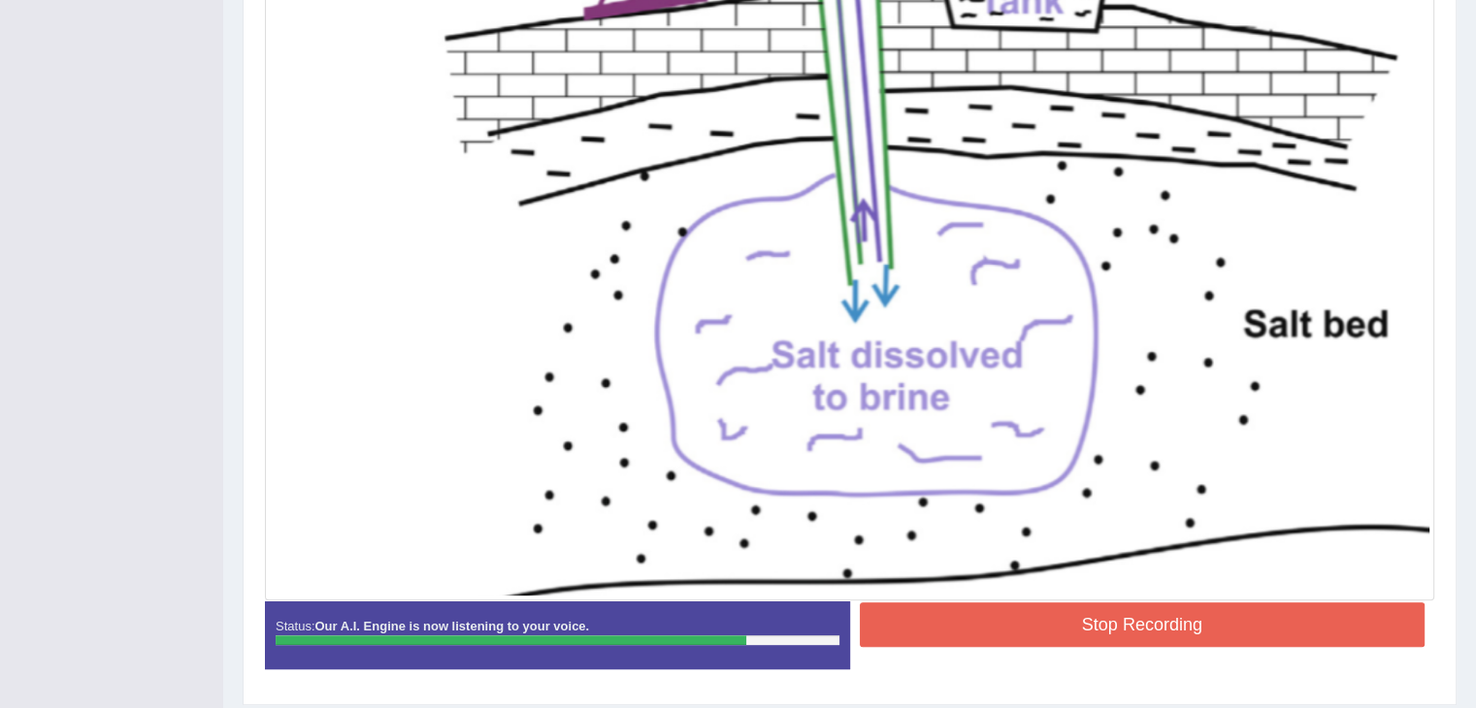
scroll to position [634, 0]
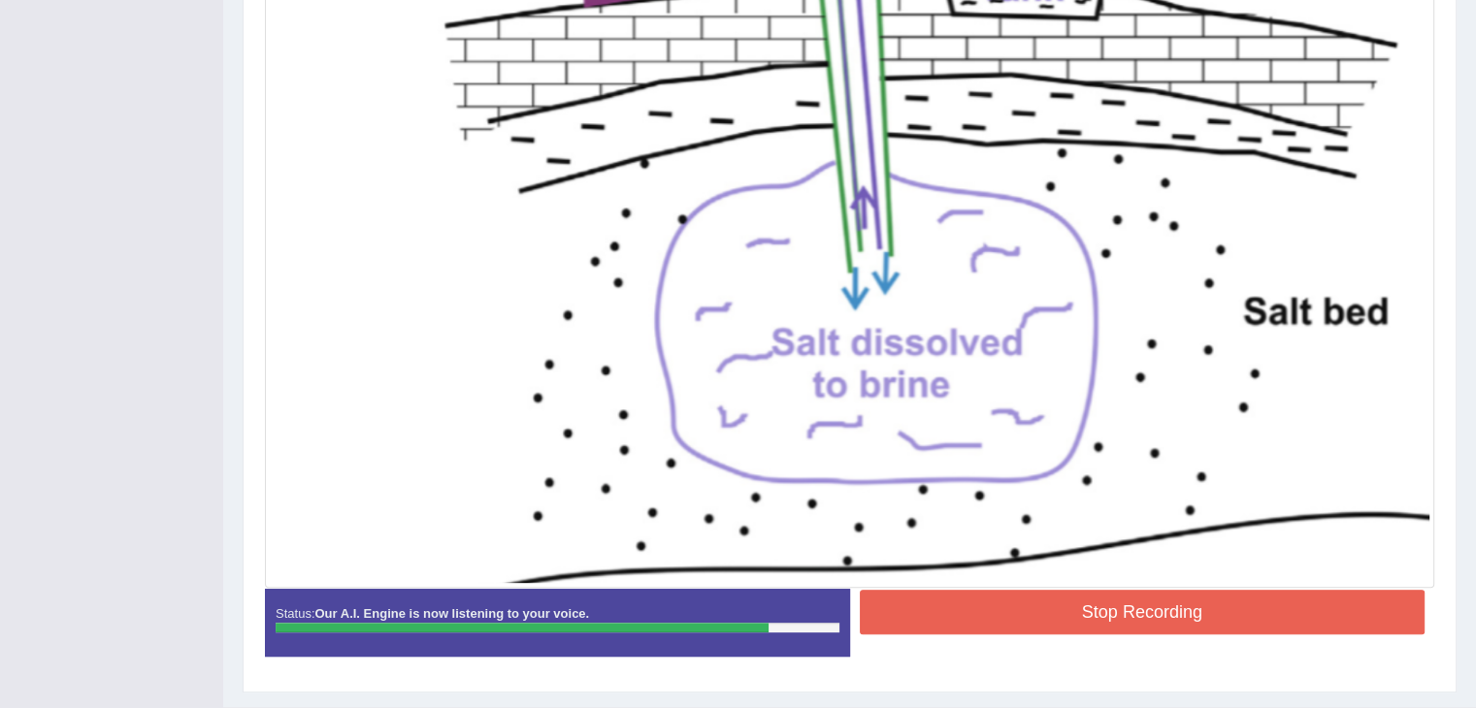
click at [1164, 596] on button "Stop Recording" at bounding box center [1143, 612] width 566 height 45
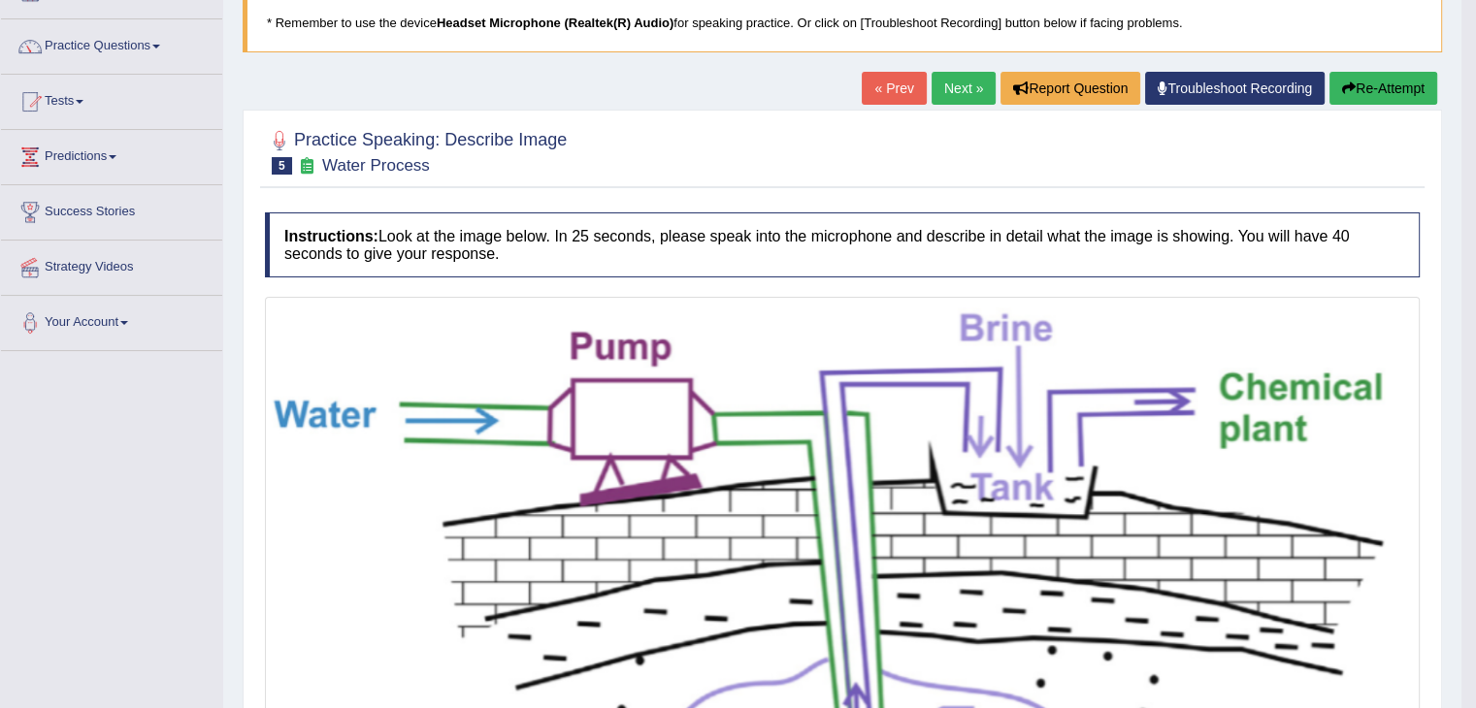
scroll to position [126, 0]
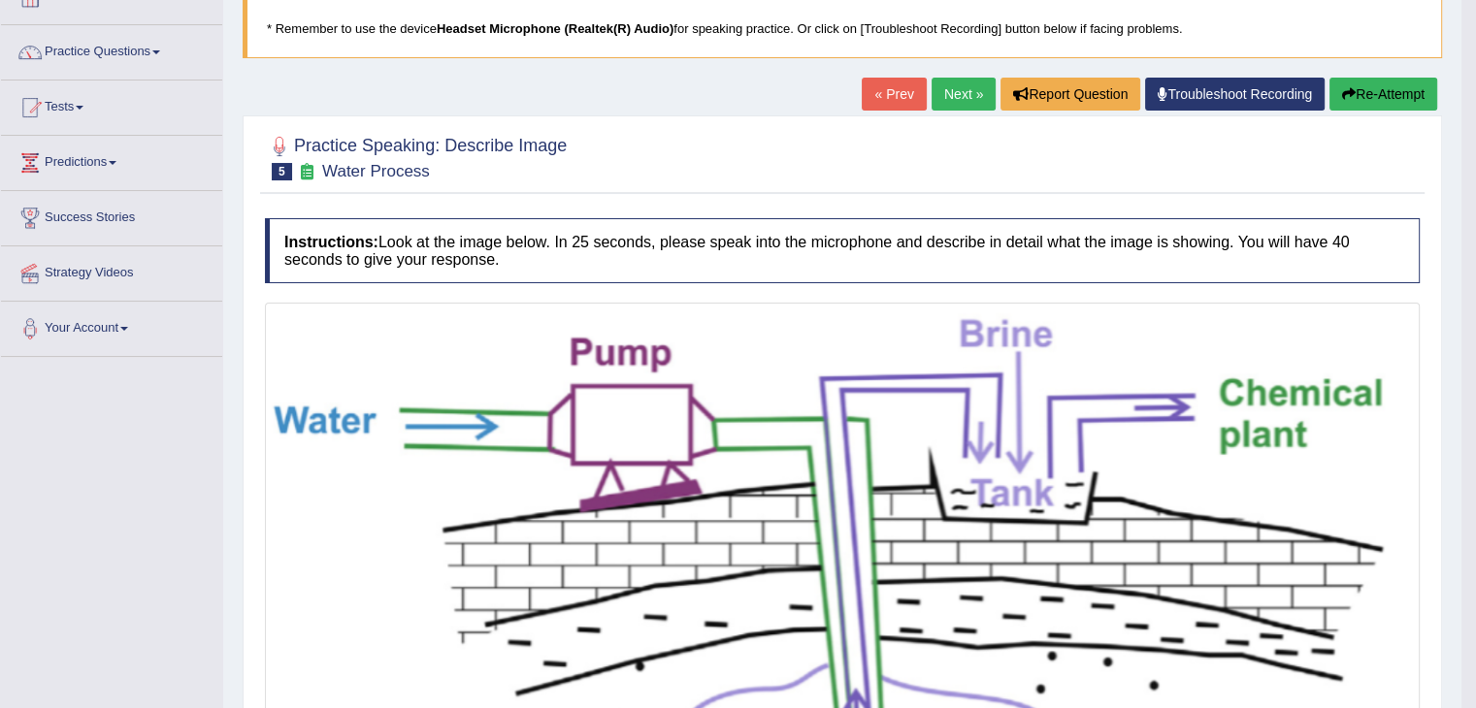
click at [958, 96] on link "Next »" at bounding box center [963, 94] width 64 height 33
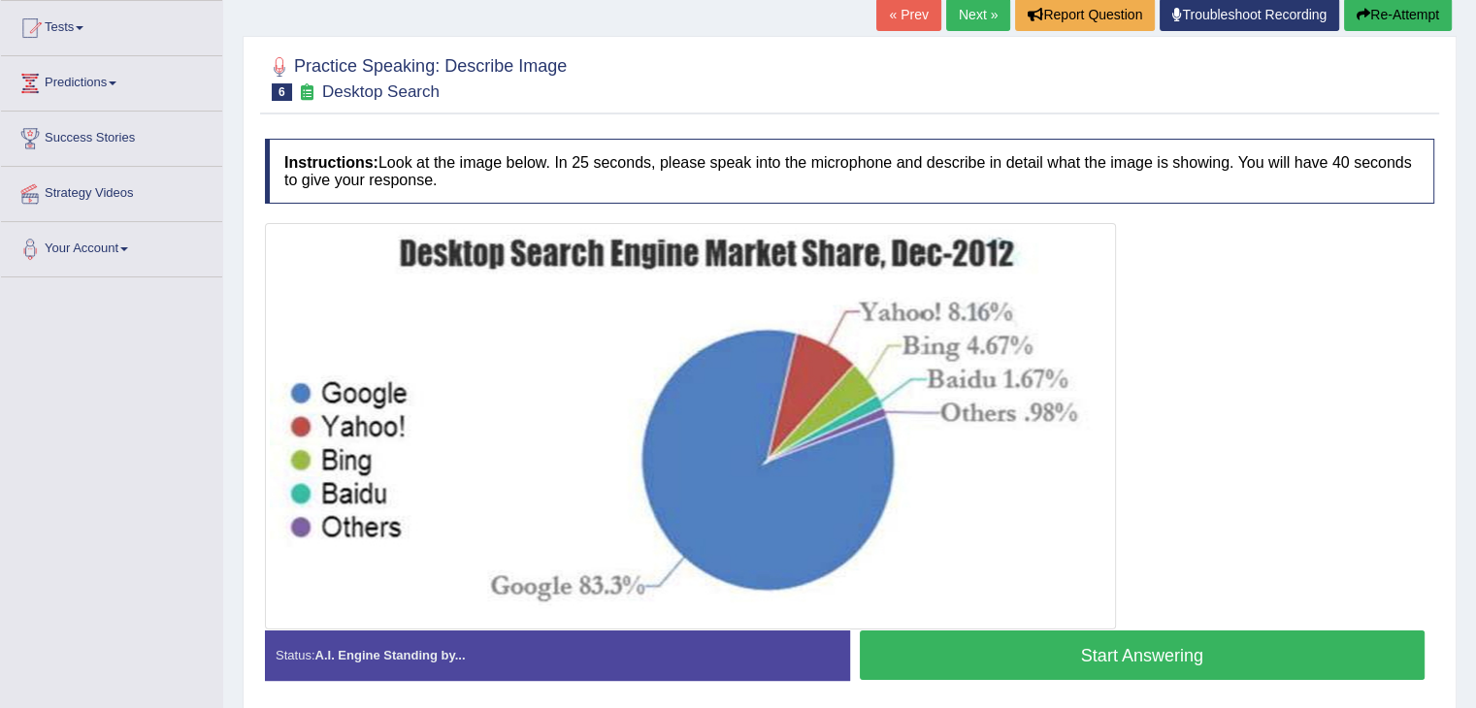
scroll to position [207, 0]
